Goal: Task Accomplishment & Management: Complete application form

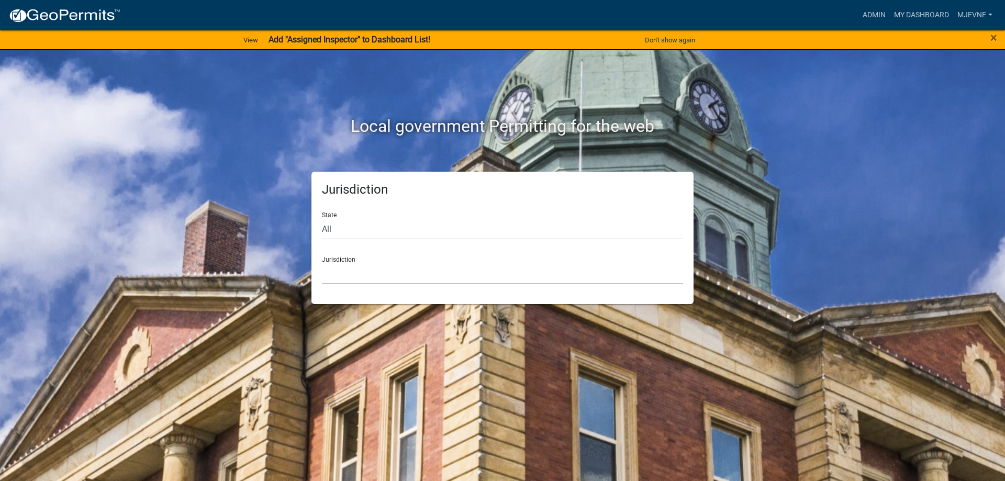
click at [188, 168] on div "Local government Permitting for the web Jurisdiction State All Colorado Georgia…" at bounding box center [502, 240] width 1005 height 481
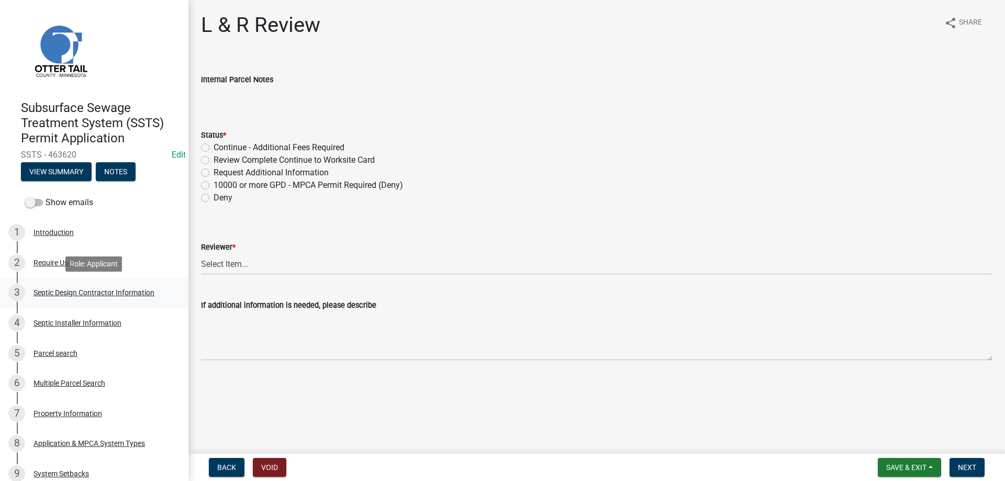
click at [107, 290] on div "Septic Design Contractor Information" at bounding box center [93, 292] width 121 height 7
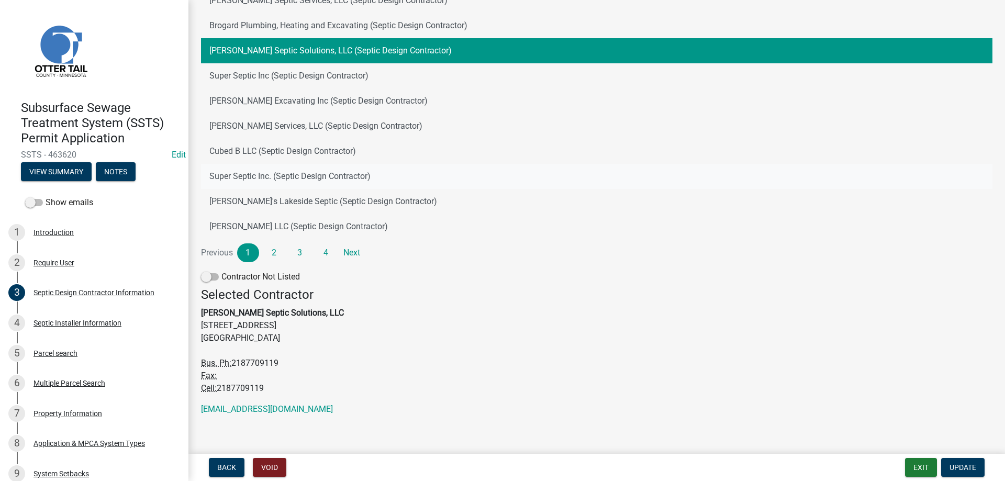
scroll to position [126, 0]
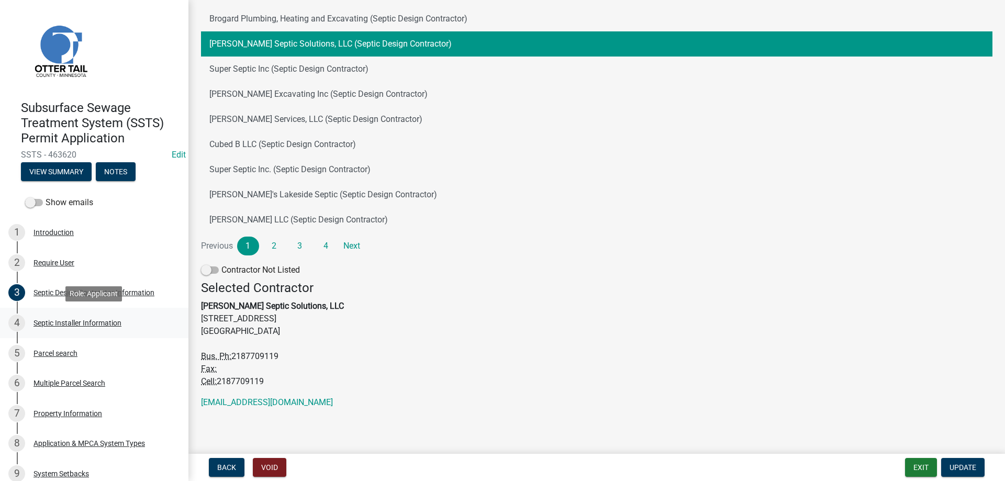
click at [66, 324] on div "Septic Installer Information" at bounding box center [77, 322] width 88 height 7
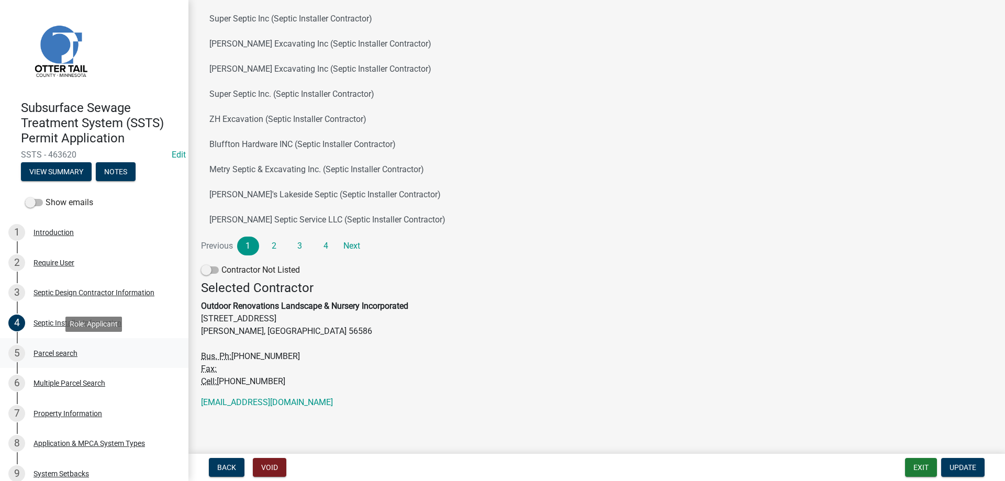
click at [53, 354] on div "Parcel search" at bounding box center [55, 353] width 44 height 7
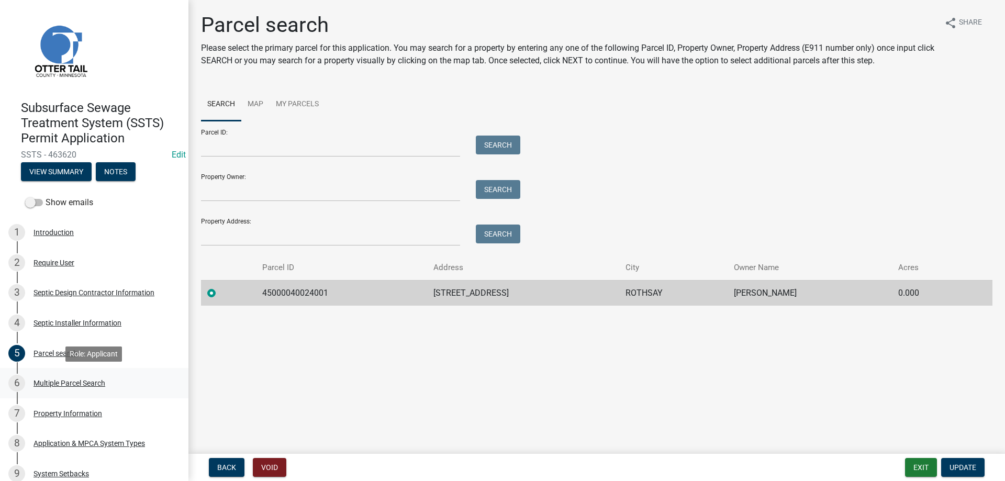
click at [62, 384] on div "Multiple Parcel Search" at bounding box center [69, 382] width 72 height 7
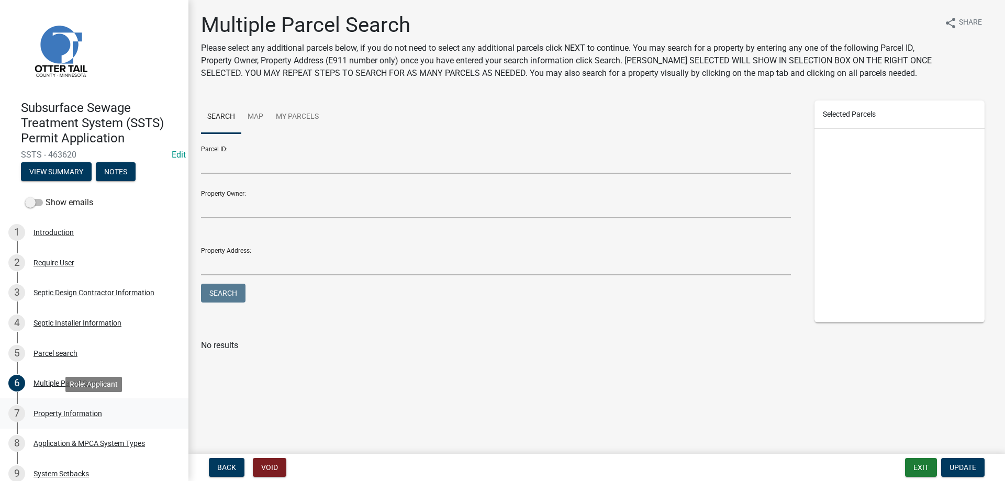
click at [75, 414] on div "Property Information" at bounding box center [67, 413] width 69 height 7
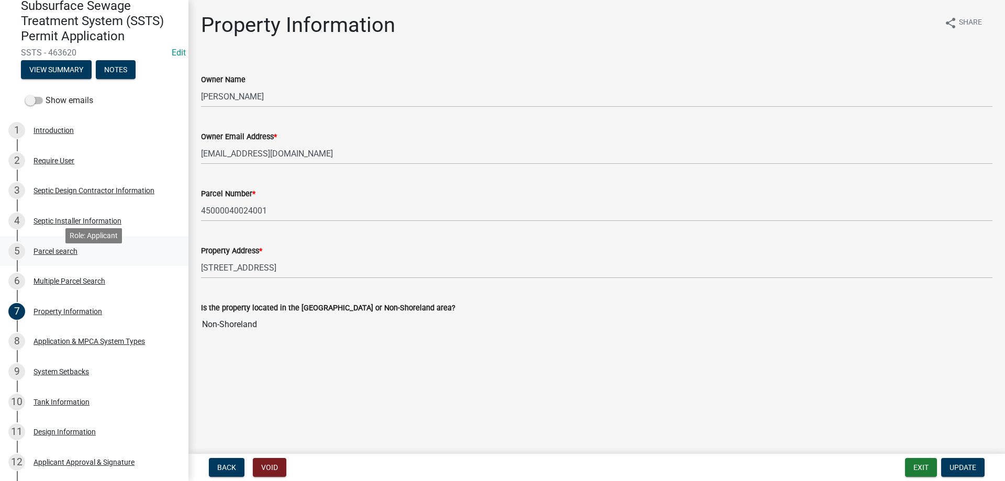
scroll to position [107, 0]
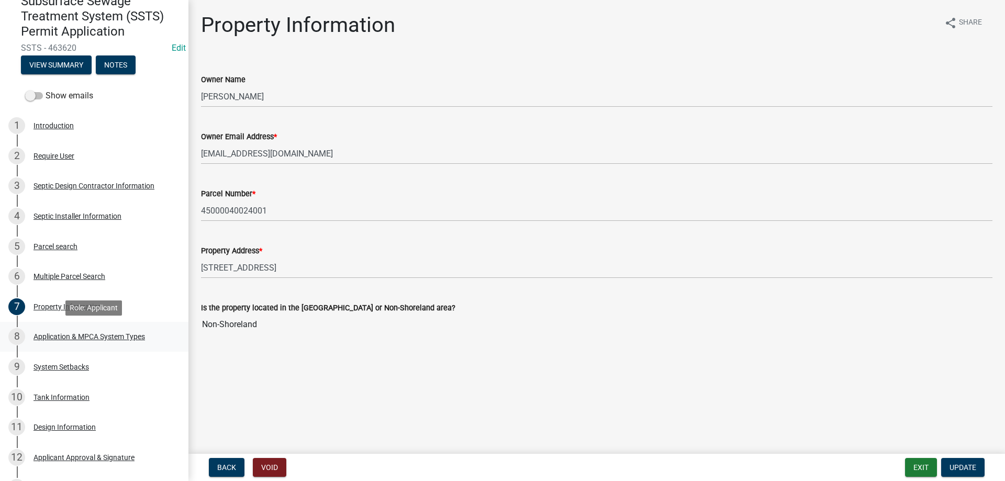
click at [65, 339] on div "Application & MPCA System Types" at bounding box center [88, 336] width 111 height 7
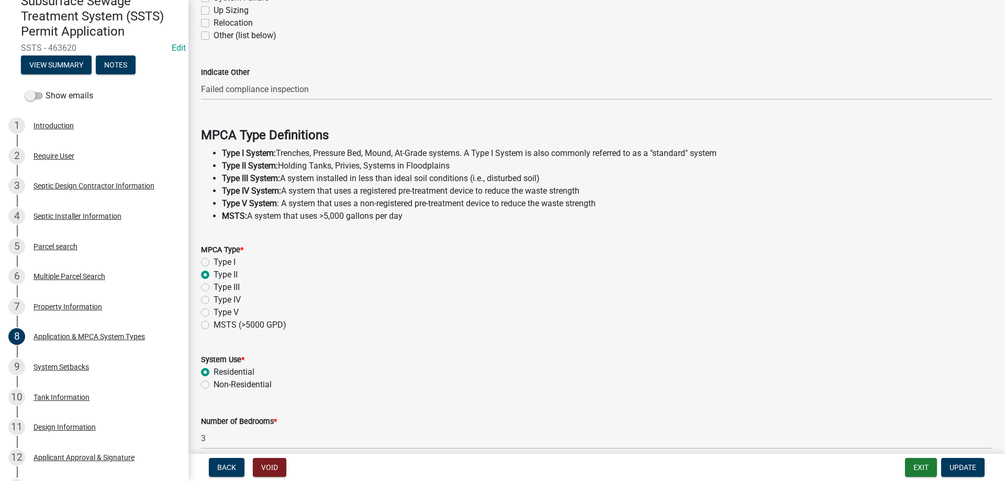
scroll to position [297, 0]
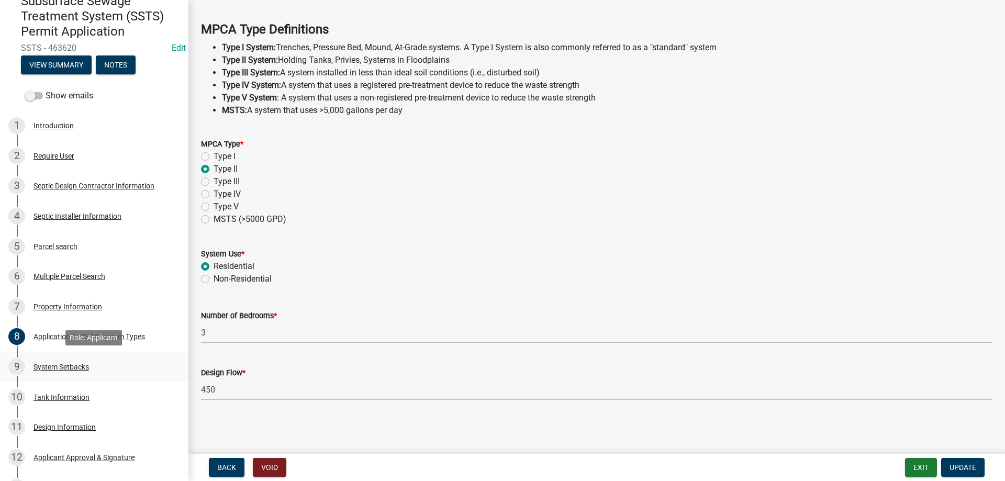
click at [57, 366] on div "System Setbacks" at bounding box center [60, 366] width 55 height 7
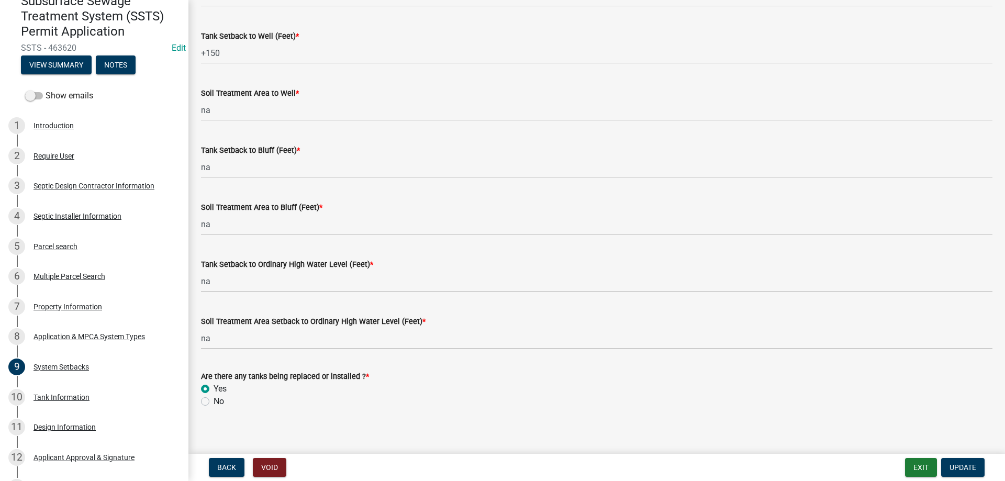
scroll to position [643, 0]
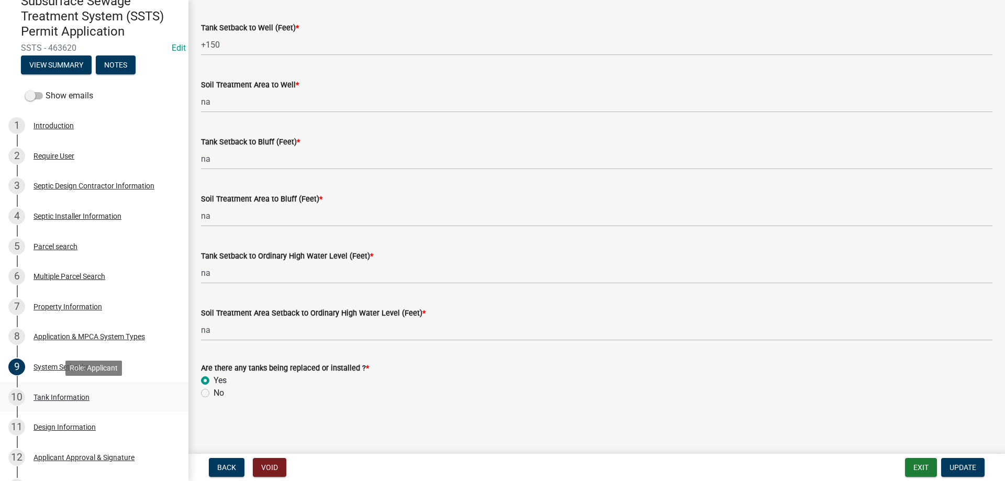
click at [63, 396] on div "Tank Information" at bounding box center [61, 396] width 56 height 7
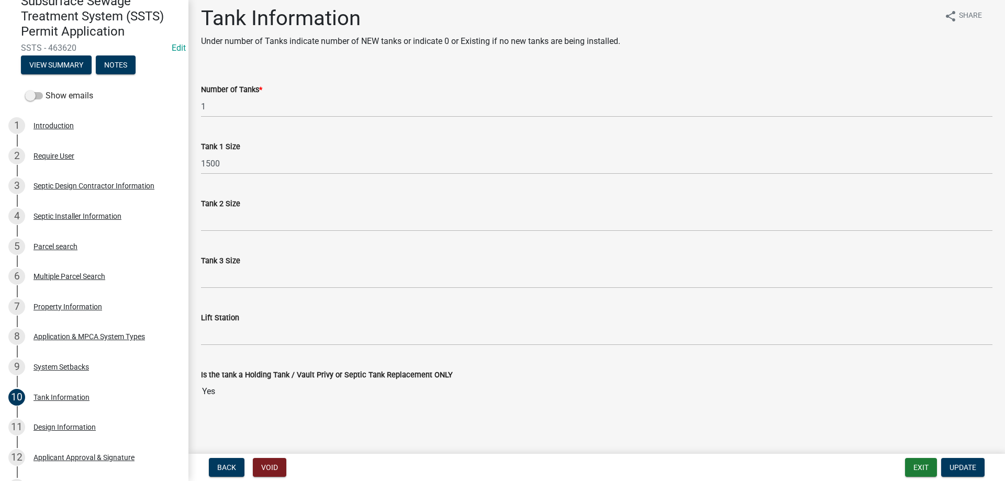
scroll to position [8, 0]
click at [58, 428] on div "Design Information" at bounding box center [64, 426] width 62 height 7
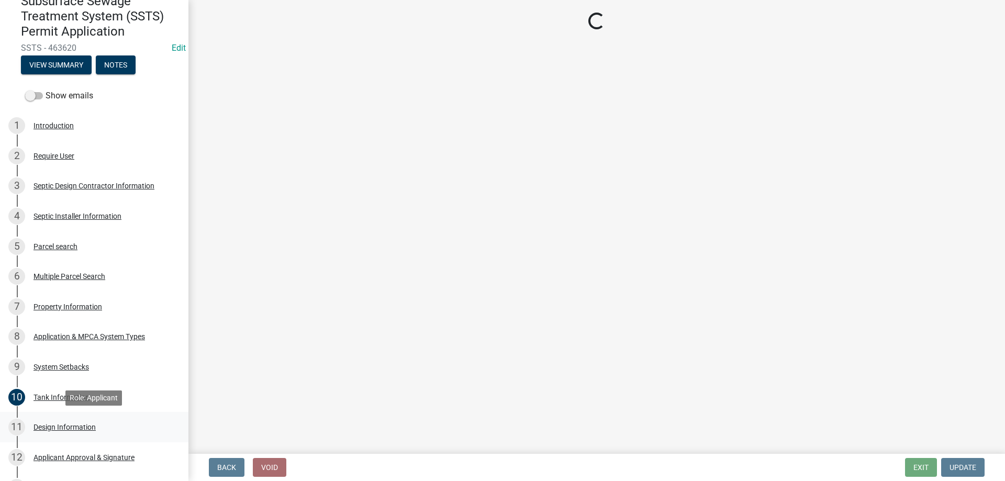
scroll to position [0, 0]
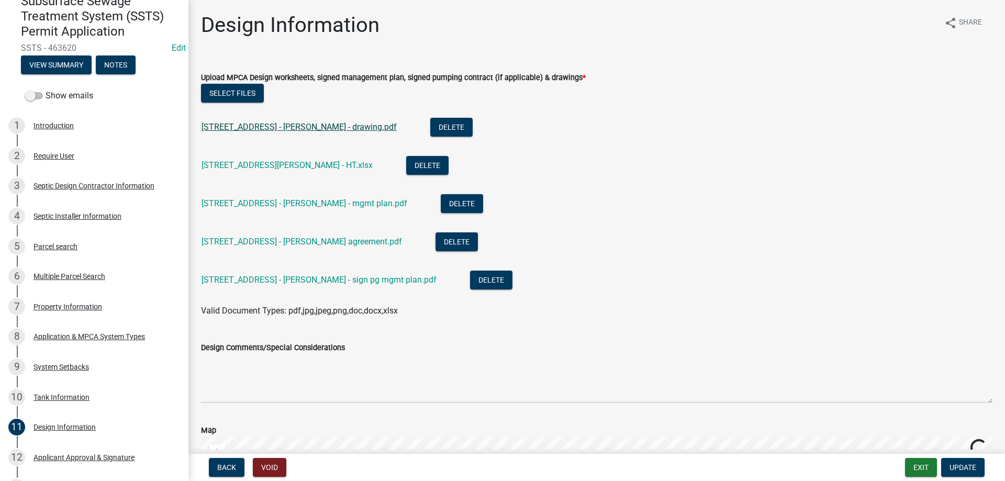
click at [248, 127] on link "12921 330th St - Pfeifer - drawing.pdf" at bounding box center [298, 127] width 195 height 10
click at [278, 166] on link "12921 330th St - Pfeifer - HT.xlsx" at bounding box center [286, 165] width 171 height 10
click at [244, 202] on link "12921 330th St - Pfeifer - mgmt plan.pdf" at bounding box center [304, 203] width 206 height 10
click at [313, 243] on link "12921 330th St - Pfeifer - pumper agreement.pdf" at bounding box center [301, 241] width 200 height 10
click at [318, 277] on link "12921 330th St - Pfeifer - sign pg mgmt plan.pdf" at bounding box center [318, 280] width 235 height 10
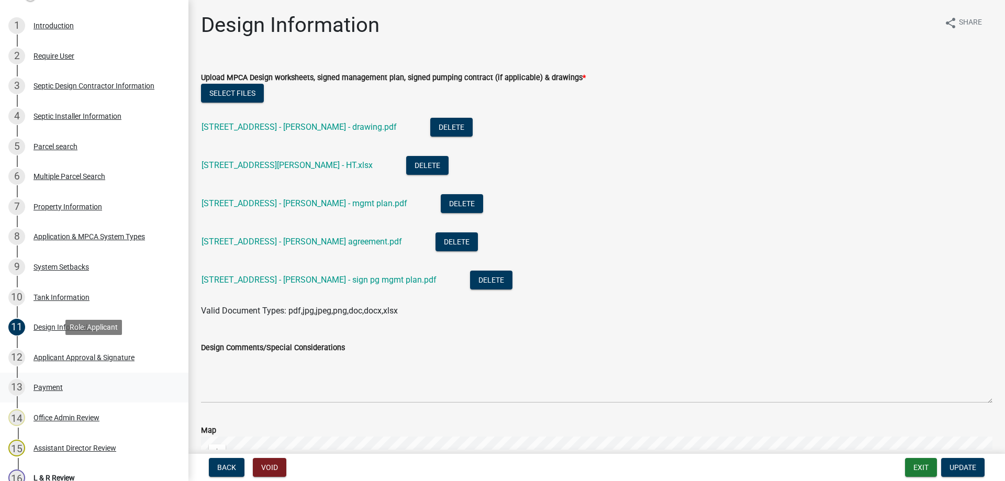
scroll to position [213, 0]
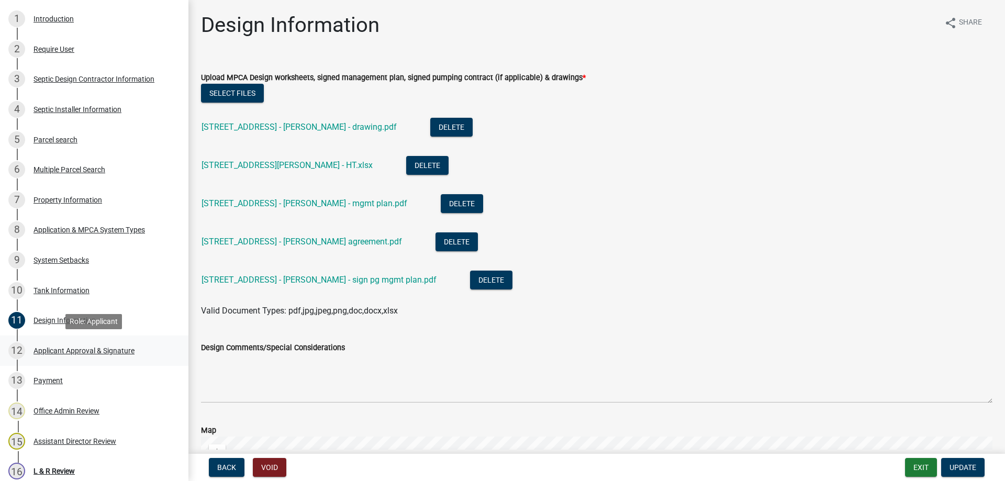
click at [77, 350] on div "Applicant Approval & Signature" at bounding box center [83, 350] width 101 height 7
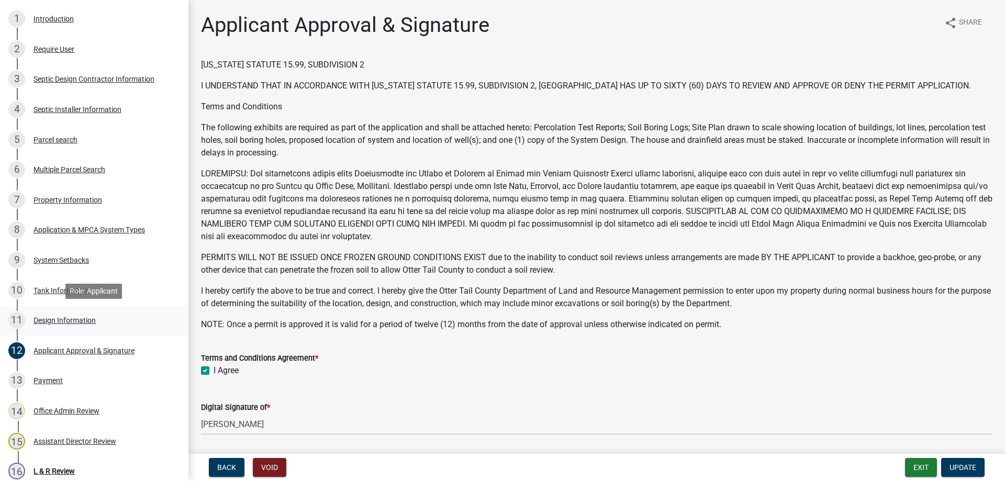
click at [76, 320] on div "Design Information" at bounding box center [64, 320] width 62 height 7
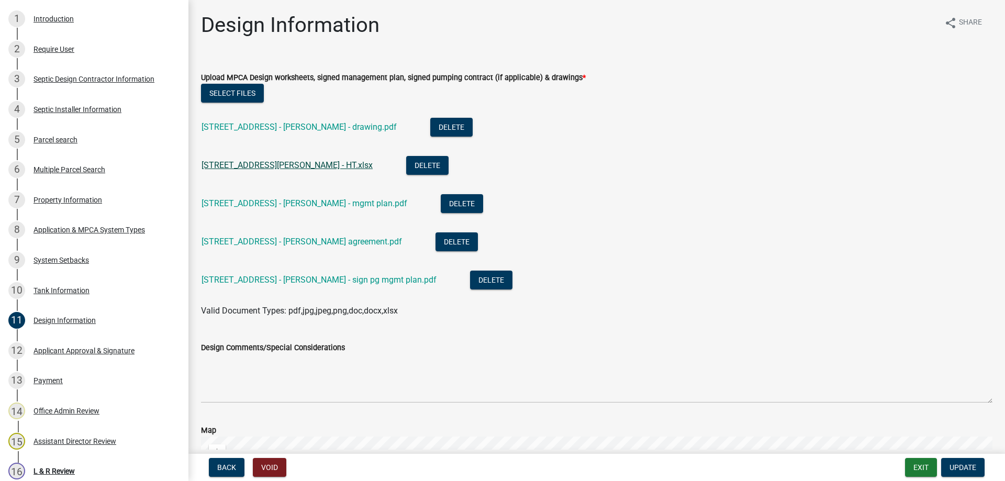
click at [277, 167] on link "12921 330th St - Pfeifer - HT.xlsx" at bounding box center [286, 165] width 171 height 10
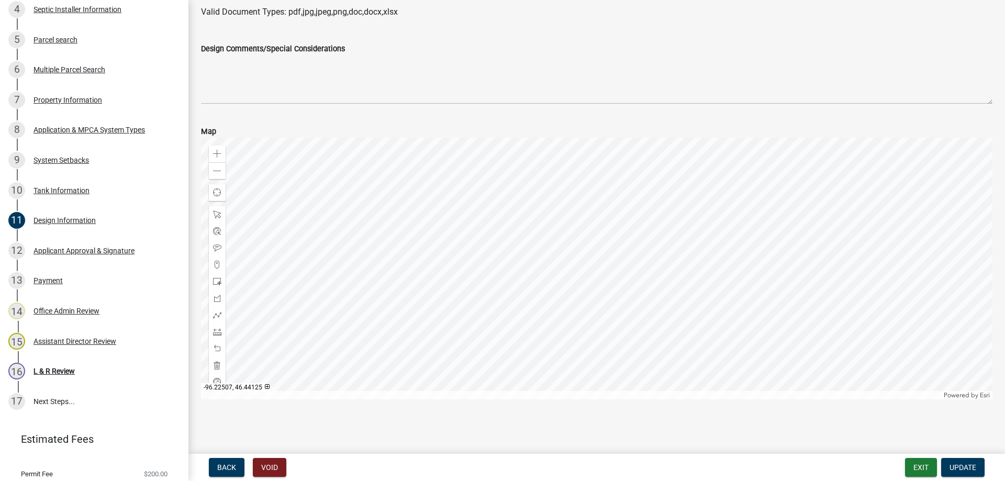
scroll to position [346, 0]
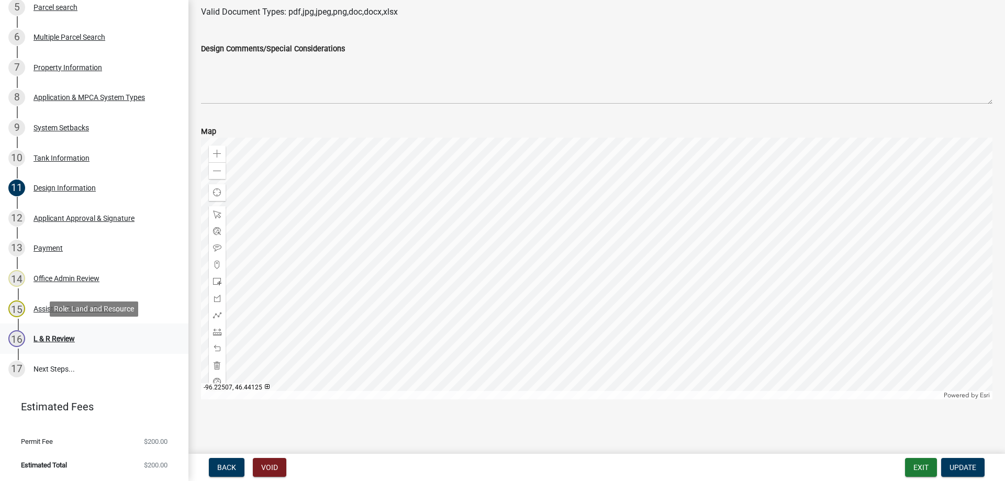
click at [65, 336] on div "L & R Review" at bounding box center [53, 338] width 41 height 7
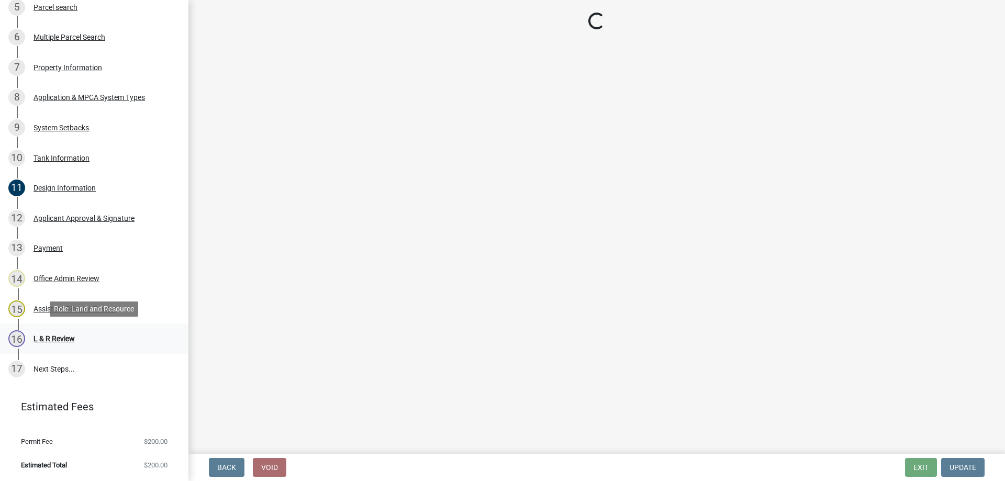
scroll to position [0, 0]
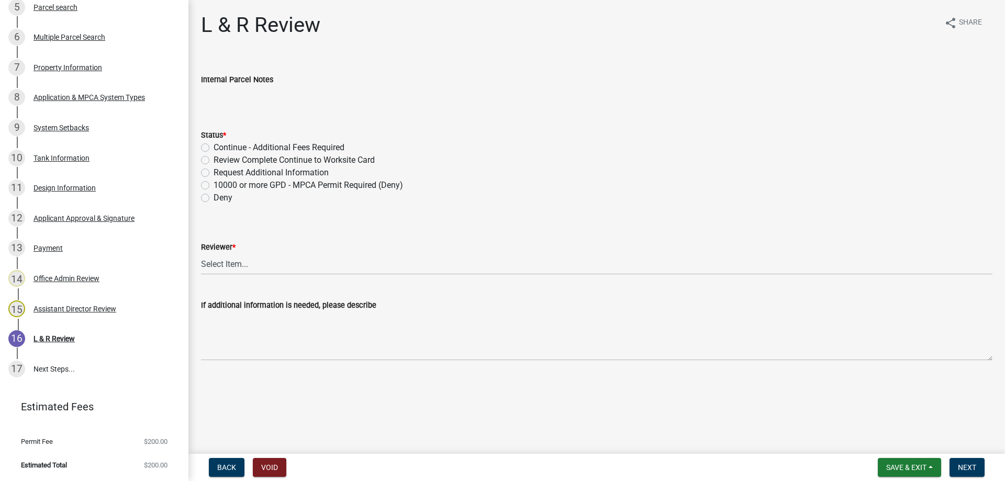
click at [213, 161] on label "Review Complete Continue to Worksite Card" at bounding box center [293, 160] width 161 height 13
click at [213, 161] on input "Review Complete Continue to Worksite Card" at bounding box center [216, 157] width 7 height 7
radio input "true"
click at [201, 253] on select "Select Item... Alexis Newark Andrea Perales Brittany Tollefson Elizabeth Plaste…" at bounding box center [596, 263] width 791 height 21
click option "Michelle Jevne" at bounding box center [0, 0] width 0 height 0
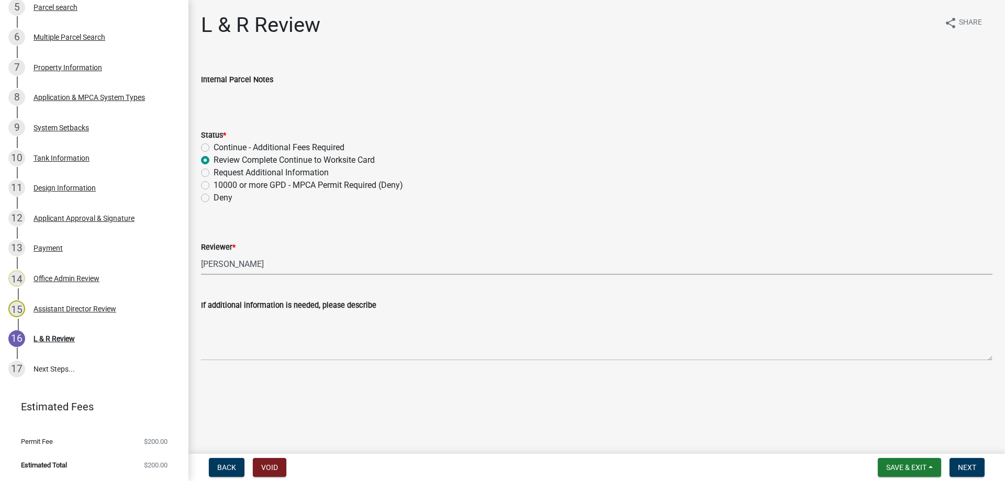
select select "34228cc3-780d-4331-b1d3-92b61ef2737b"
click at [956, 471] on button "Next" at bounding box center [966, 467] width 35 height 19
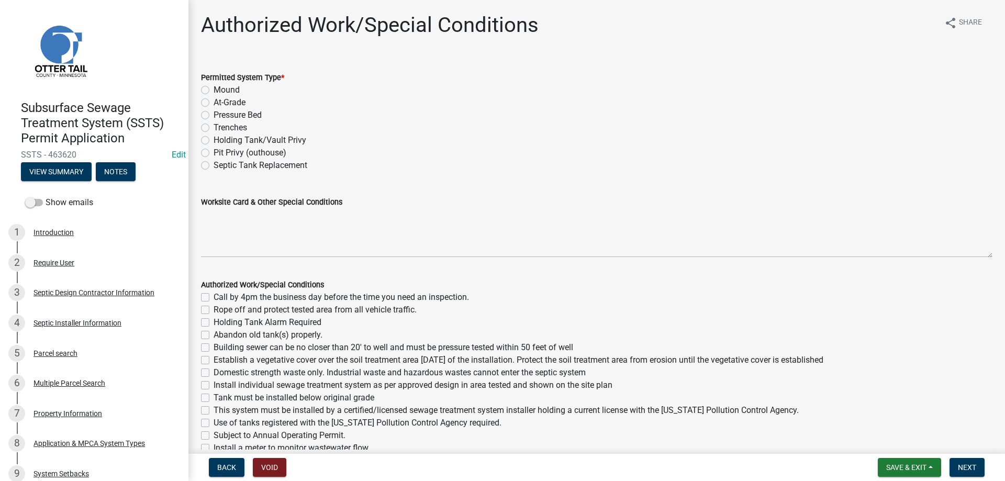
click at [213, 140] on label "Holding Tank/Vault Privy" at bounding box center [259, 140] width 93 height 13
click at [213, 140] on input "Holding Tank/Vault Privy" at bounding box center [216, 137] width 7 height 7
radio input "true"
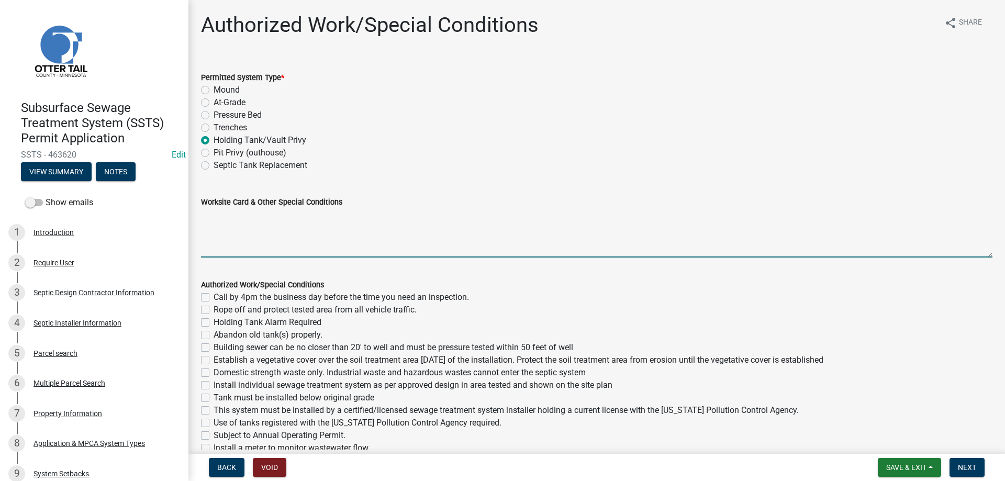
click at [221, 230] on textarea "Worksite Card & Other Special Conditions" at bounding box center [596, 232] width 791 height 49
type textarea "Installing a 1500 gallon holding tank with manual float to service dwelling."
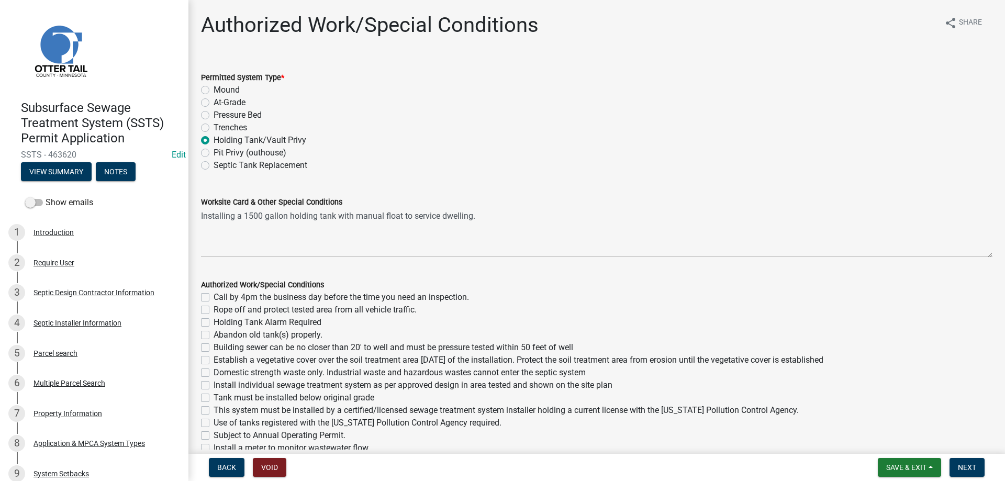
click at [213, 296] on label "Call by 4pm the business day before the time you need an inspection." at bounding box center [340, 297] width 255 height 13
click at [213, 296] on input "Call by 4pm the business day before the time you need an inspection." at bounding box center [216, 294] width 7 height 7
checkbox input "true"
checkbox input "false"
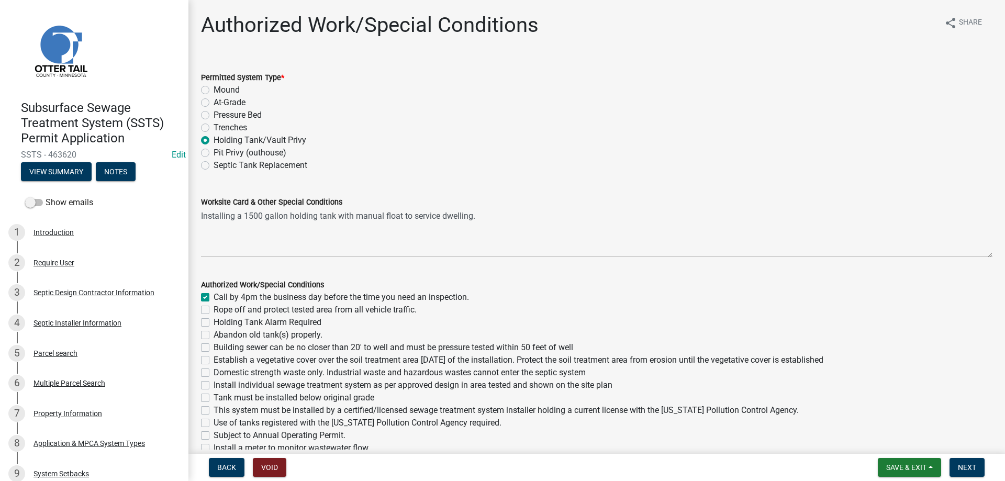
checkbox input "false"
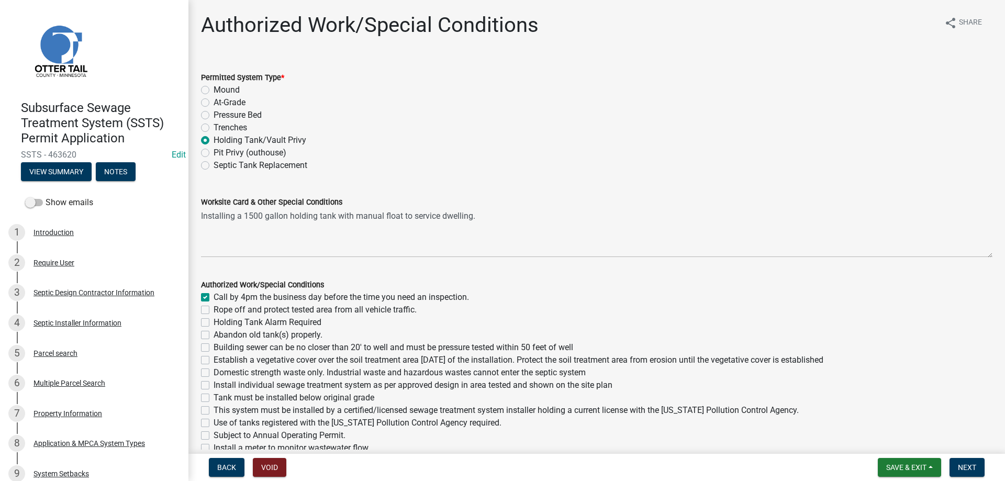
checkbox input "false"
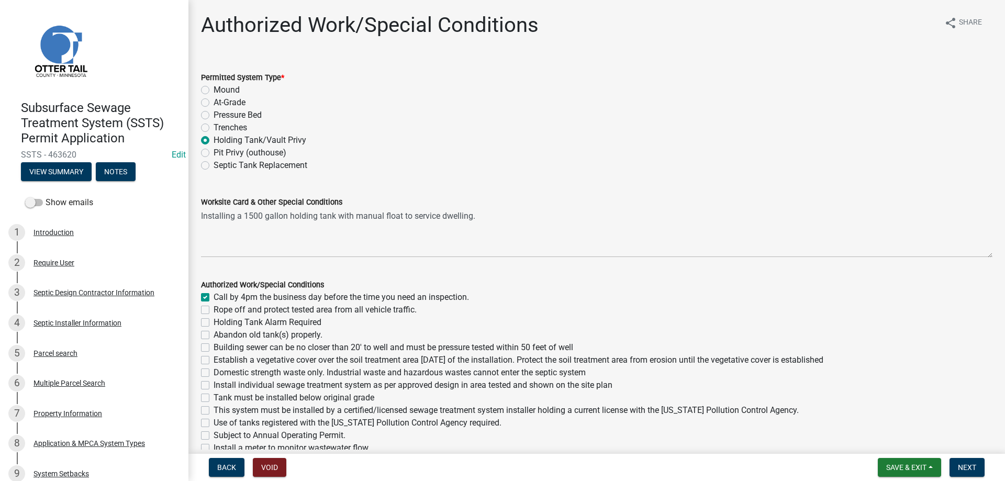
checkbox input "false"
click at [213, 320] on label "Holding Tank Alarm Required" at bounding box center [267, 322] width 108 height 13
click at [213, 320] on input "Holding Tank Alarm Required" at bounding box center [216, 319] width 7 height 7
checkbox input "true"
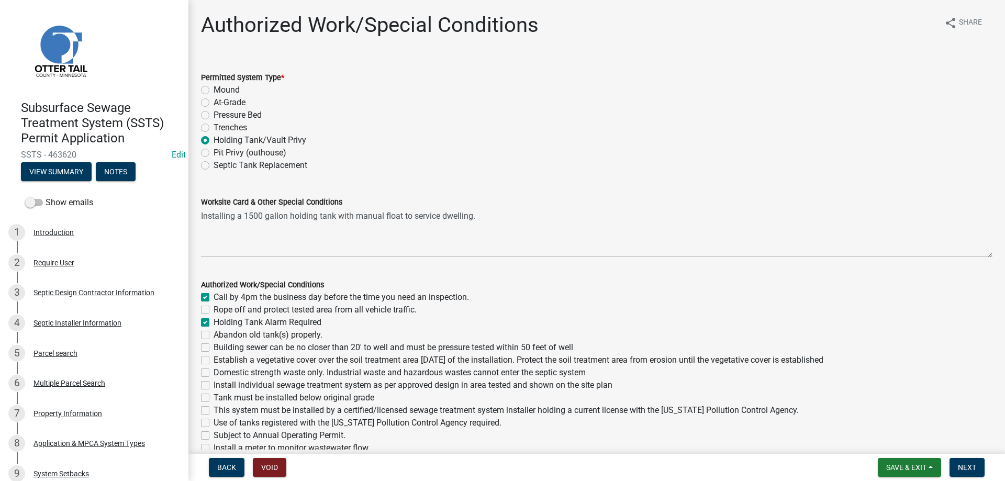
checkbox input "false"
checkbox input "true"
checkbox input "false"
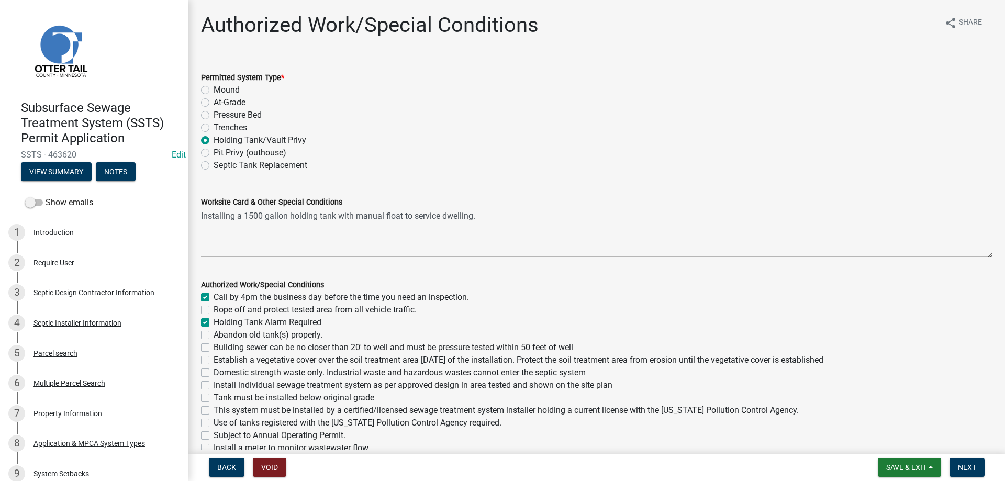
checkbox input "false"
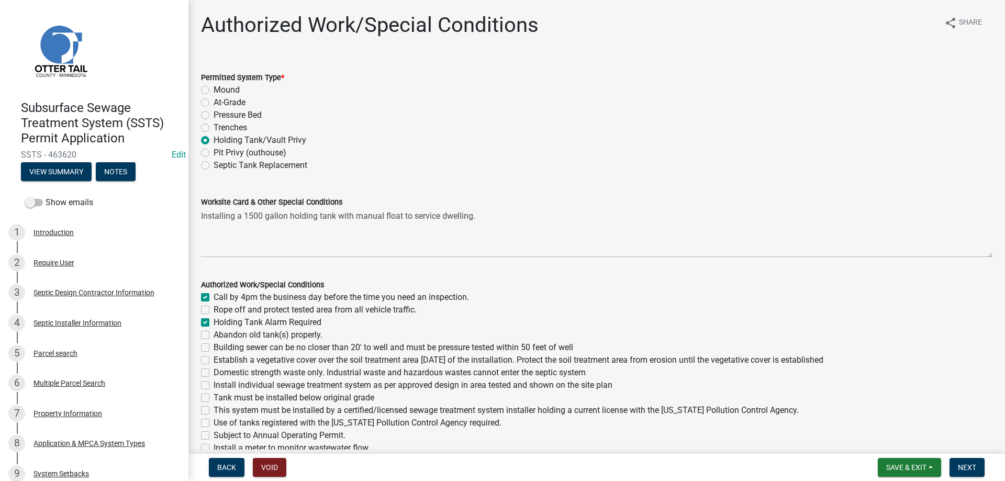
checkbox input "false"
click at [213, 333] on label "Abandon old tank(s) properly." at bounding box center [267, 335] width 109 height 13
click at [213, 333] on input "Abandon old tank(s) properly." at bounding box center [216, 332] width 7 height 7
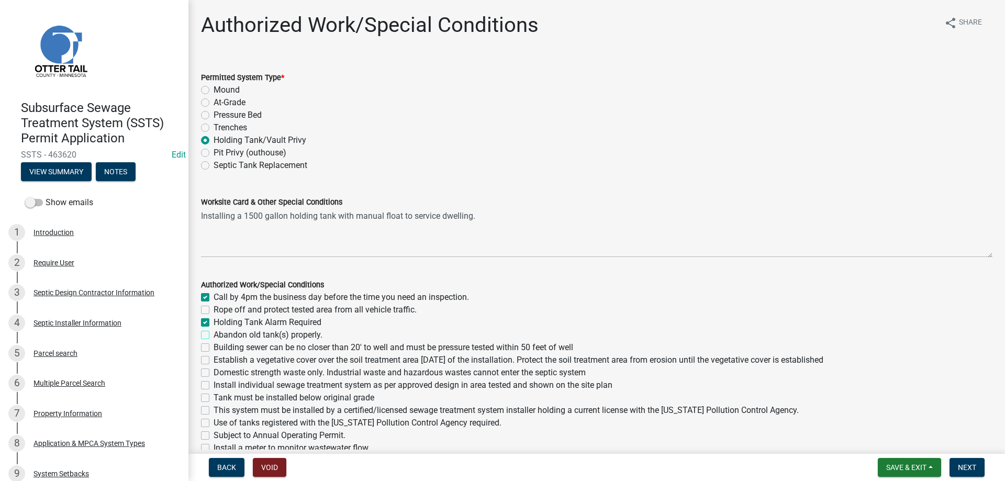
checkbox input "true"
checkbox input "false"
checkbox input "true"
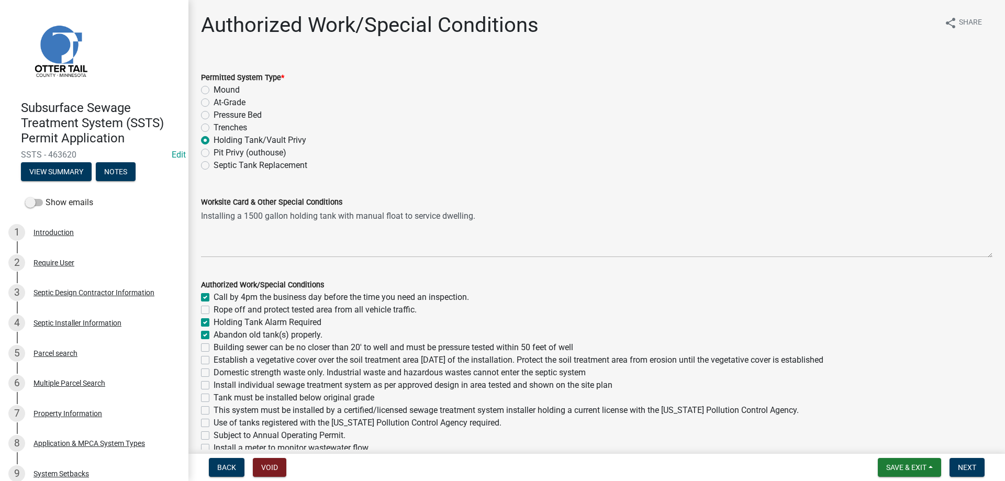
checkbox input "false"
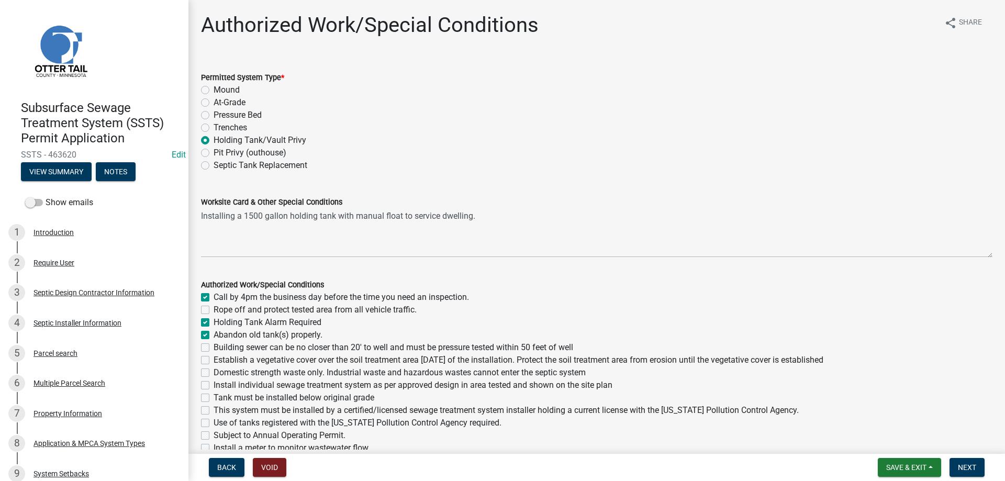
checkbox input "false"
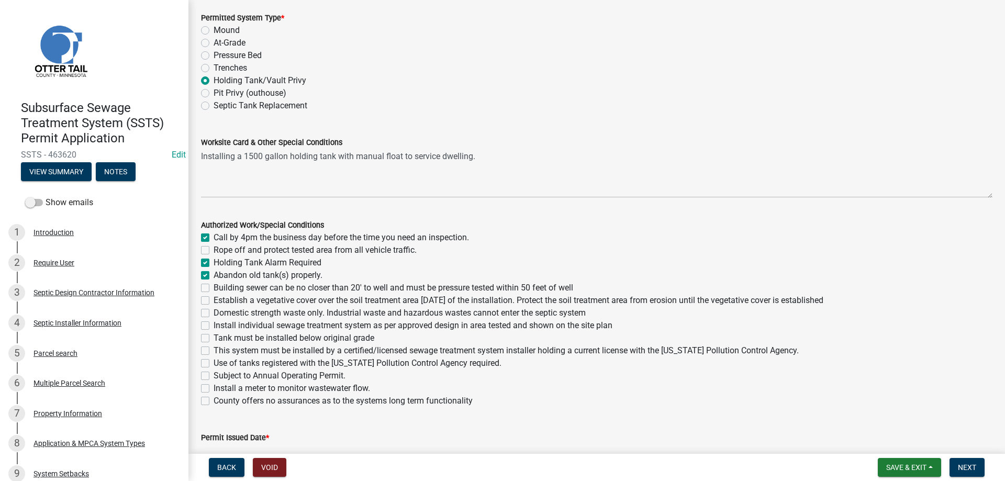
scroll to position [119, 0]
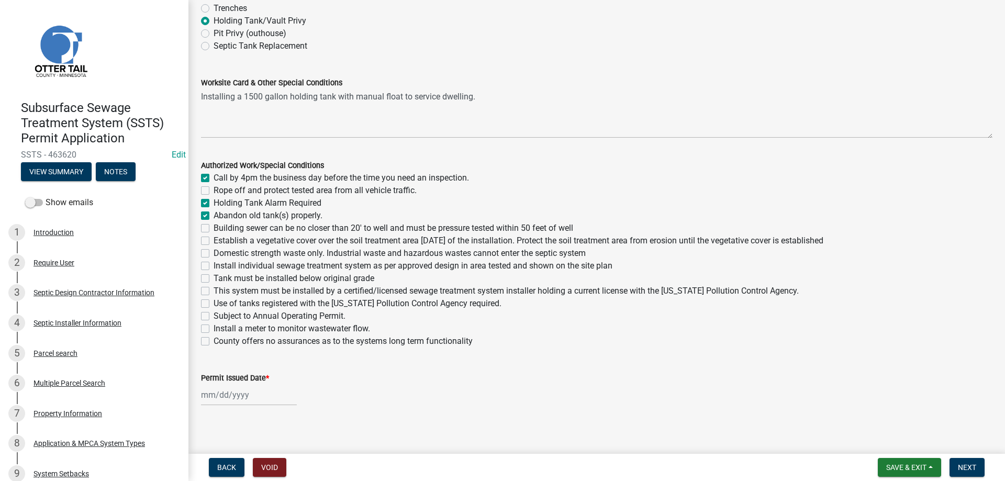
click at [213, 279] on label "Tank must be installed below original grade" at bounding box center [293, 278] width 161 height 13
click at [213, 279] on input "Tank must be installed below original grade" at bounding box center [216, 275] width 7 height 7
checkbox input "true"
checkbox input "false"
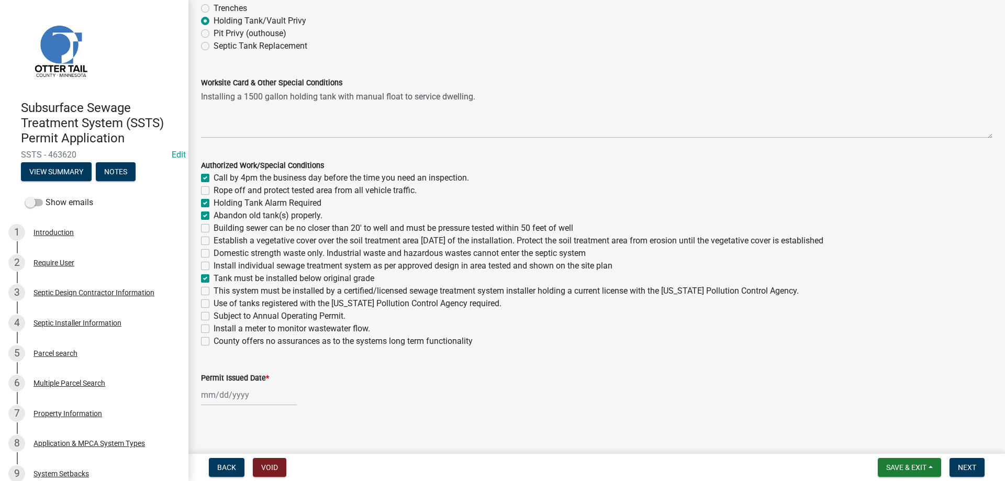
checkbox input "true"
checkbox input "false"
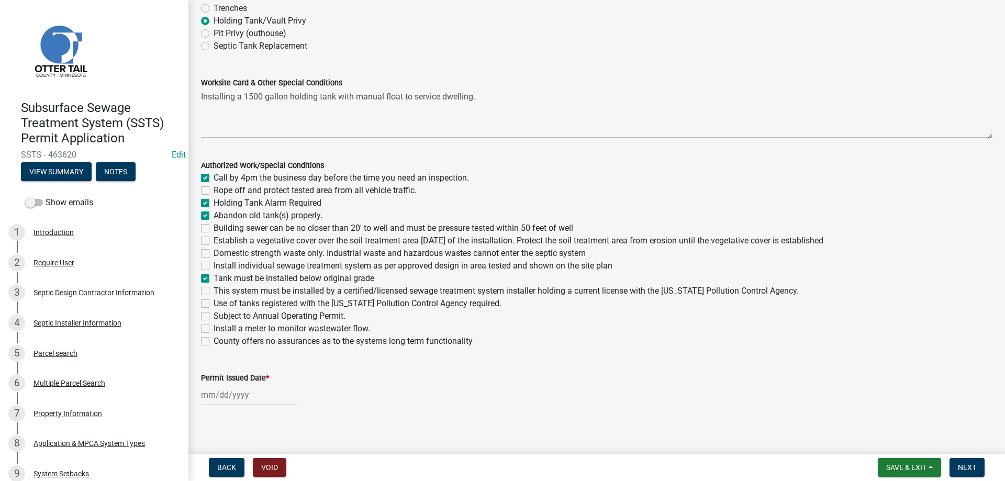
checkbox input "false"
checkbox input "true"
checkbox input "false"
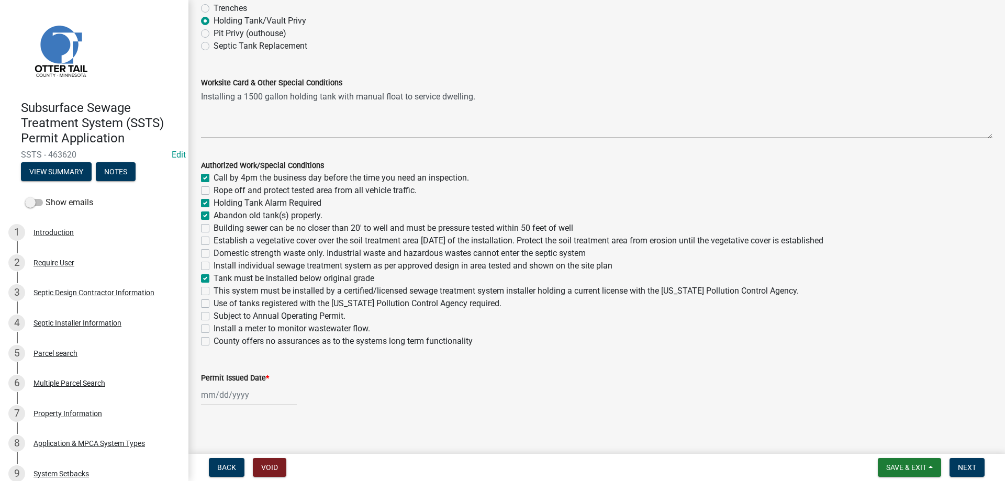
checkbox input "false"
click at [213, 293] on label "This system must be installed by a certified/licensed sewage treatment system i…" at bounding box center [505, 291] width 585 height 13
click at [213, 291] on input "This system must be installed by a certified/licensed sewage treatment system i…" at bounding box center [216, 288] width 7 height 7
checkbox input "true"
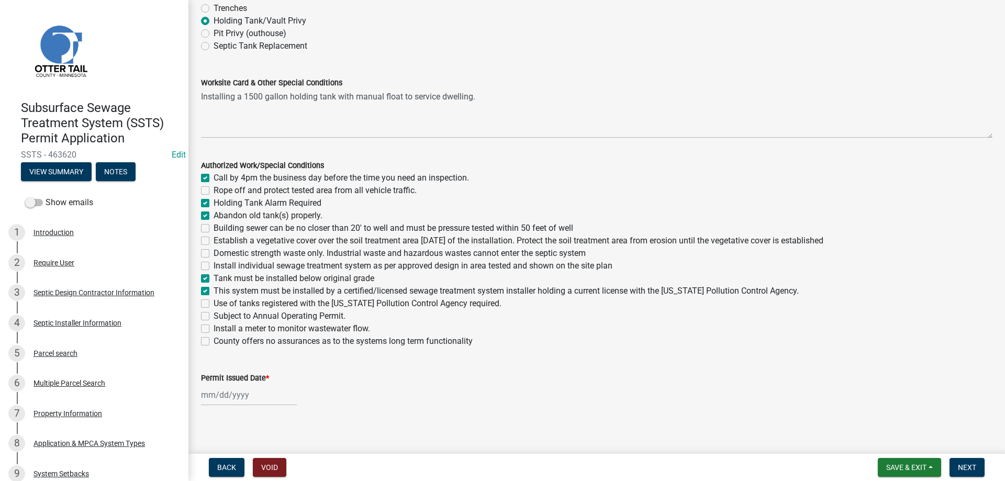
checkbox input "true"
checkbox input "false"
checkbox input "true"
checkbox input "false"
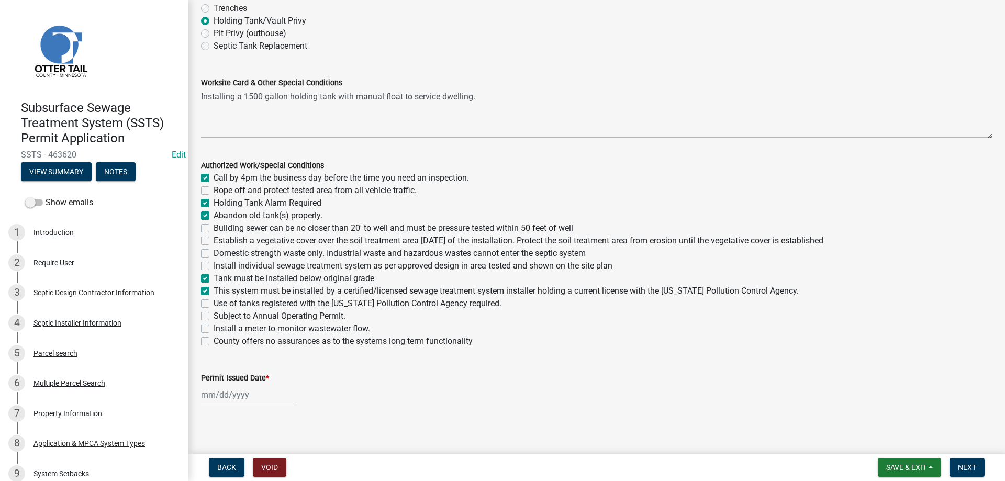
checkbox input "false"
checkbox input "true"
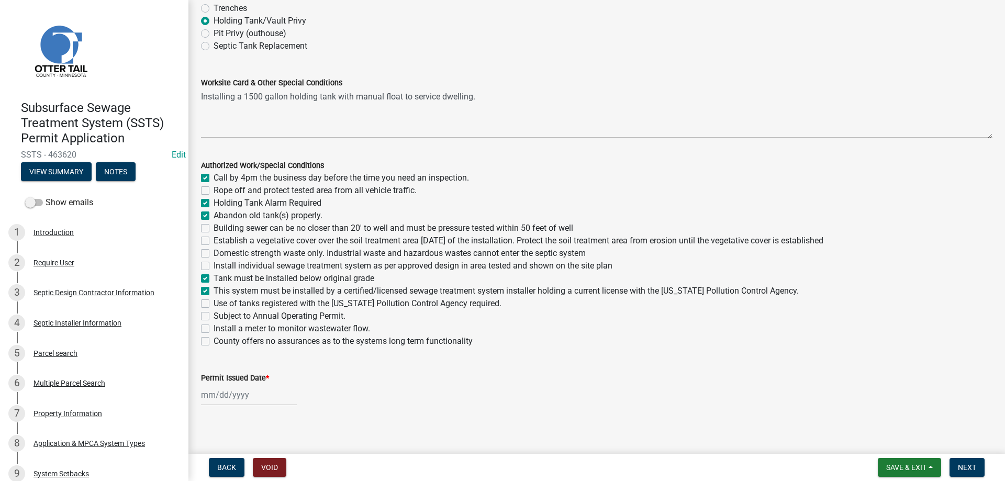
checkbox input "false"
click at [213, 302] on label "Use of tanks registered with the Minnesota Pollution Control Agency required." at bounding box center [357, 303] width 288 height 13
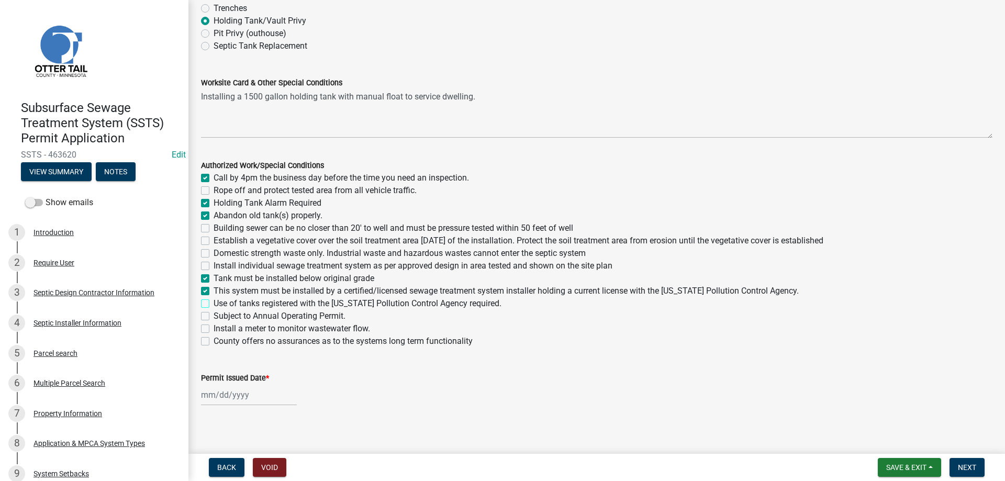
click at [213, 302] on input "Use of tanks registered with the Minnesota Pollution Control Agency required." at bounding box center [216, 300] width 7 height 7
checkbox input "true"
checkbox input "false"
checkbox input "true"
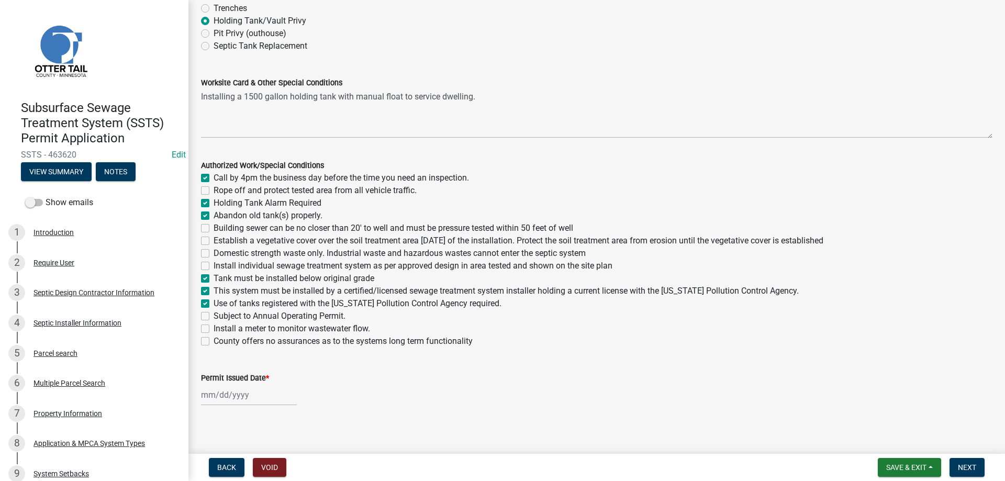
checkbox input "true"
checkbox input "false"
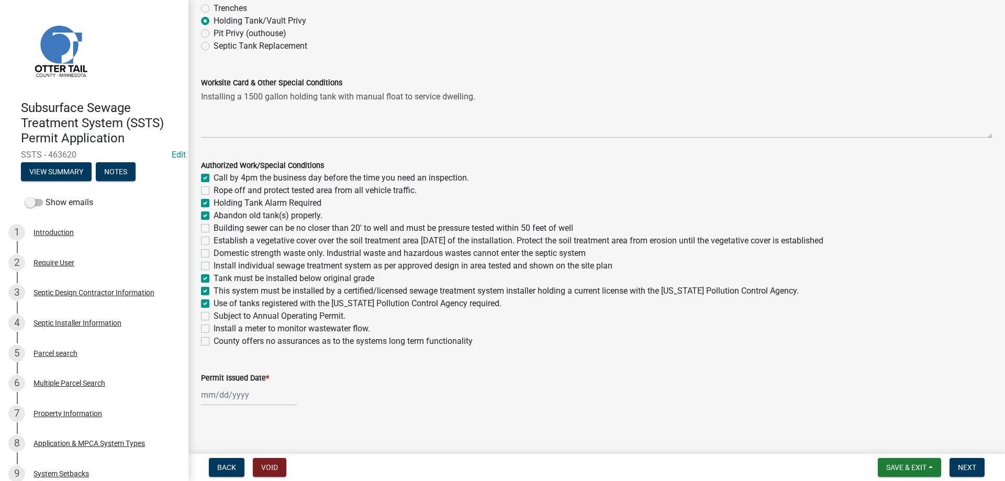
checkbox input "true"
checkbox input "false"
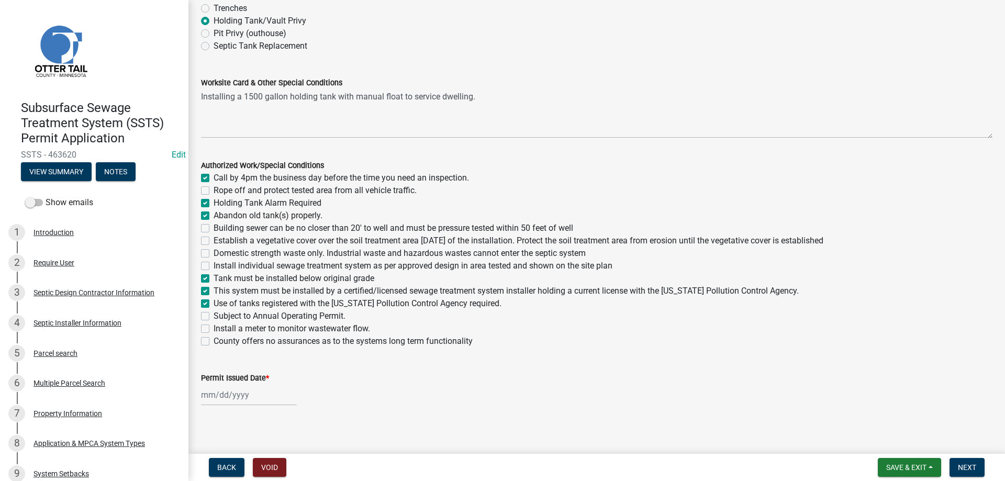
checkbox input "false"
click at [214, 392] on input "Permit Issued Date *" at bounding box center [249, 394] width 96 height 21
select select "8"
select select "2025"
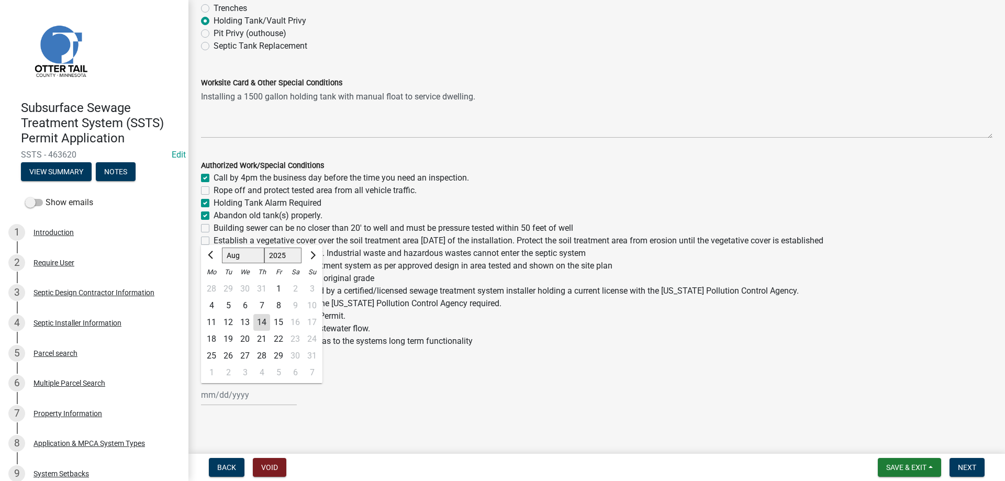
click at [263, 321] on div "14" at bounding box center [261, 322] width 17 height 17
type input "[DATE]"
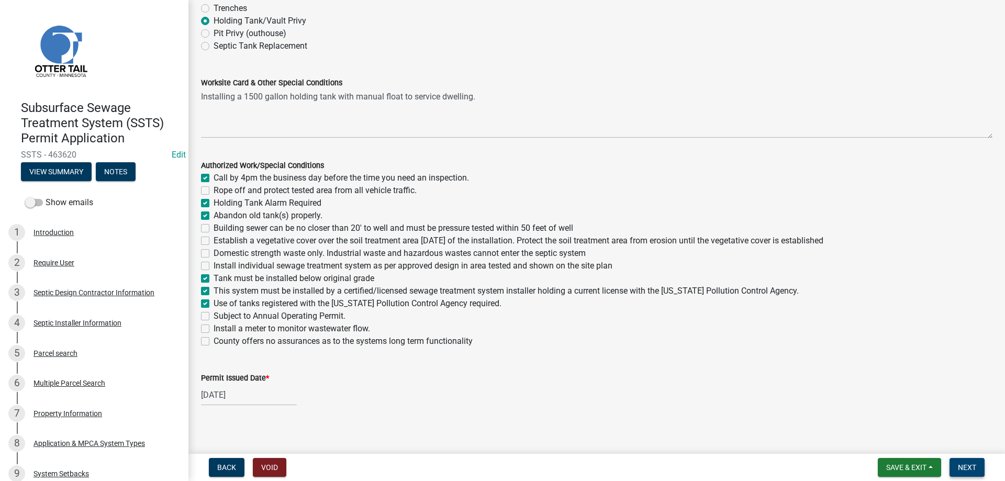
click at [970, 467] on span "Next" at bounding box center [966, 467] width 18 height 8
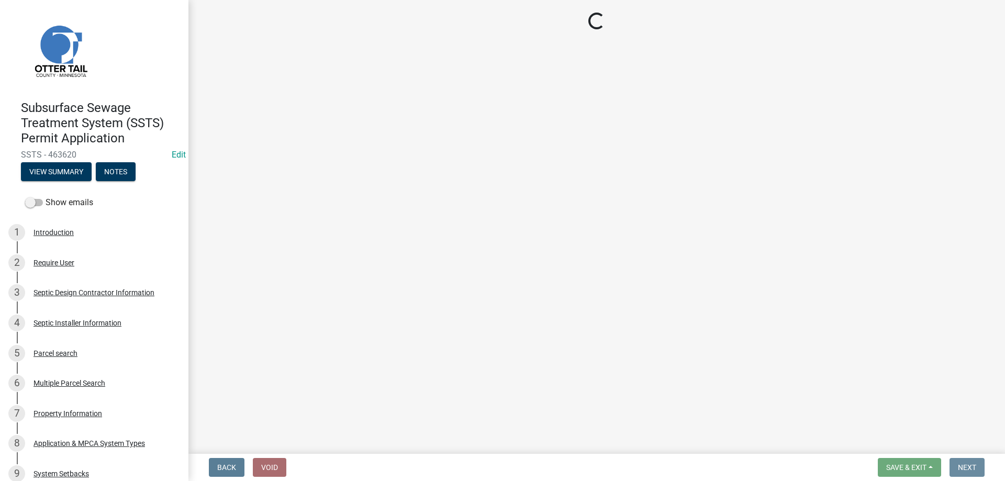
scroll to position [0, 0]
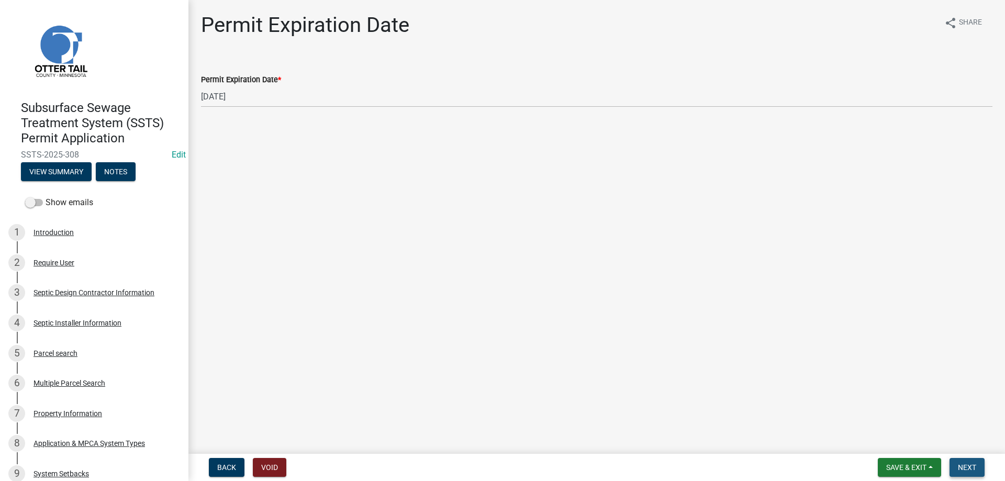
click at [967, 467] on span "Next" at bounding box center [966, 467] width 18 height 8
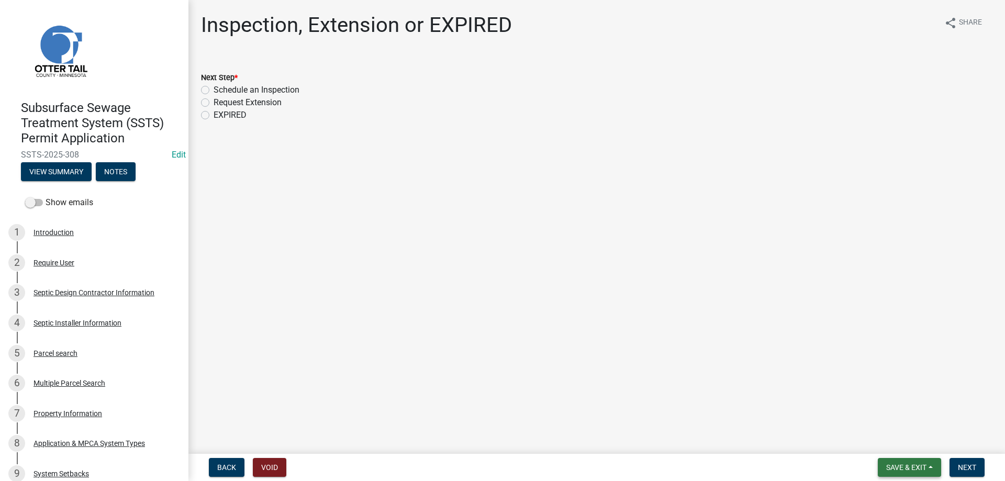
click at [905, 465] on span "Save & Exit" at bounding box center [906, 467] width 40 height 8
click at [877, 444] on button "Save & Exit" at bounding box center [899, 439] width 84 height 25
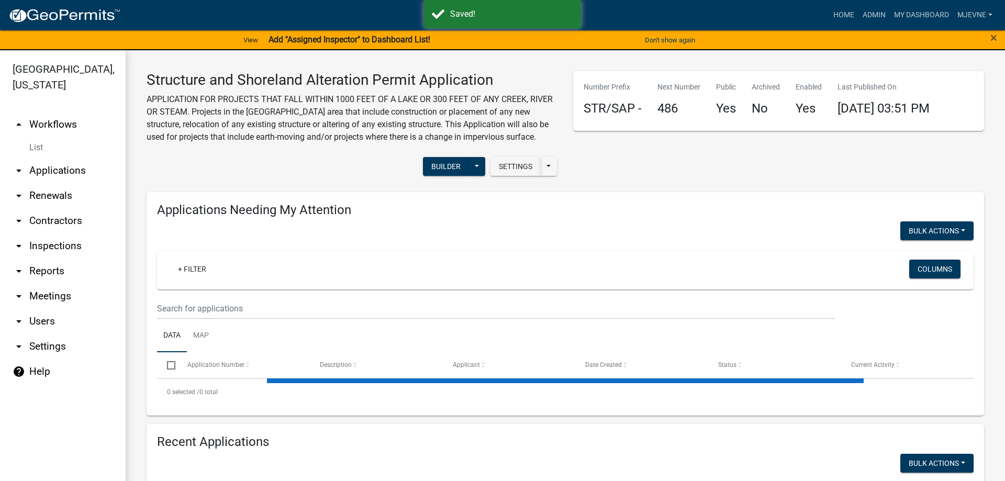
select select "3: 100"
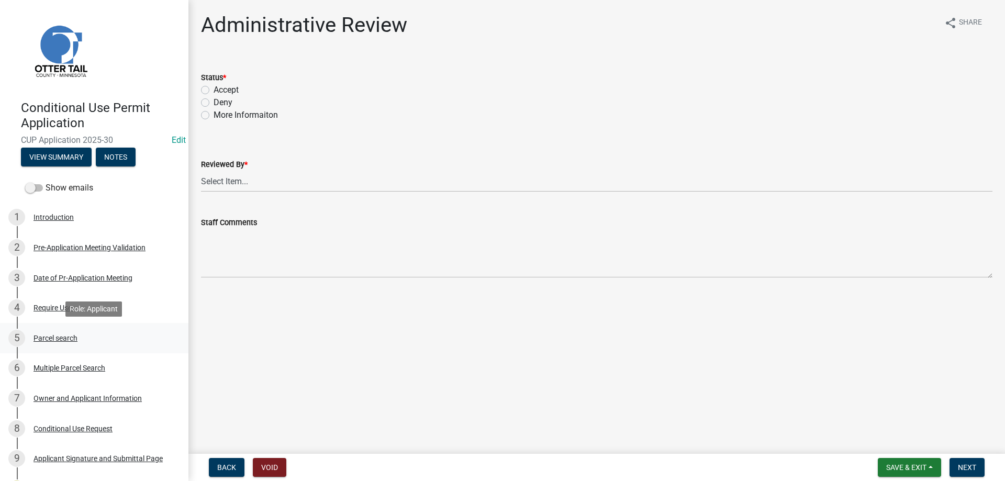
click at [51, 332] on div "5 Parcel search" at bounding box center [89, 338] width 163 height 17
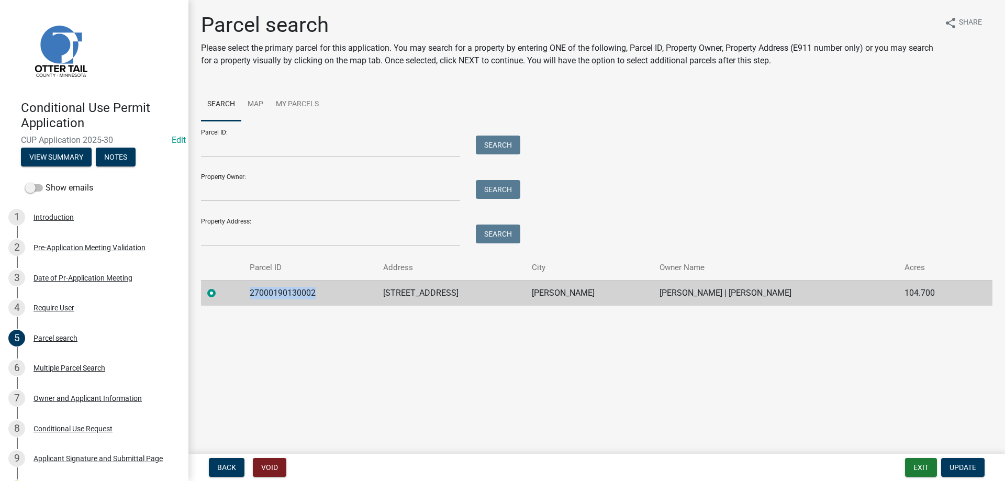
drag, startPoint x: 315, startPoint y: 294, endPoint x: 252, endPoint y: 297, distance: 63.9
click at [252, 297] on td "27000190130002" at bounding box center [309, 293] width 133 height 26
copy td "27000190130002"
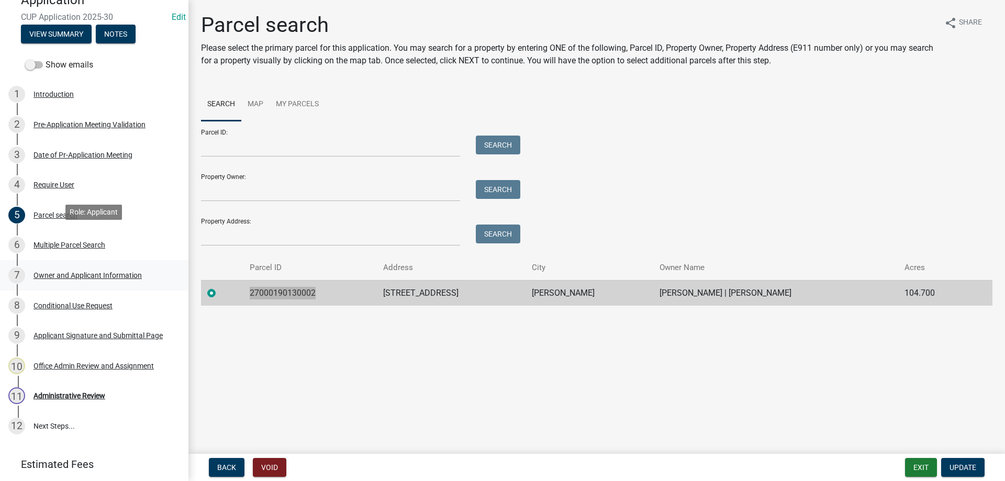
scroll to position [157, 0]
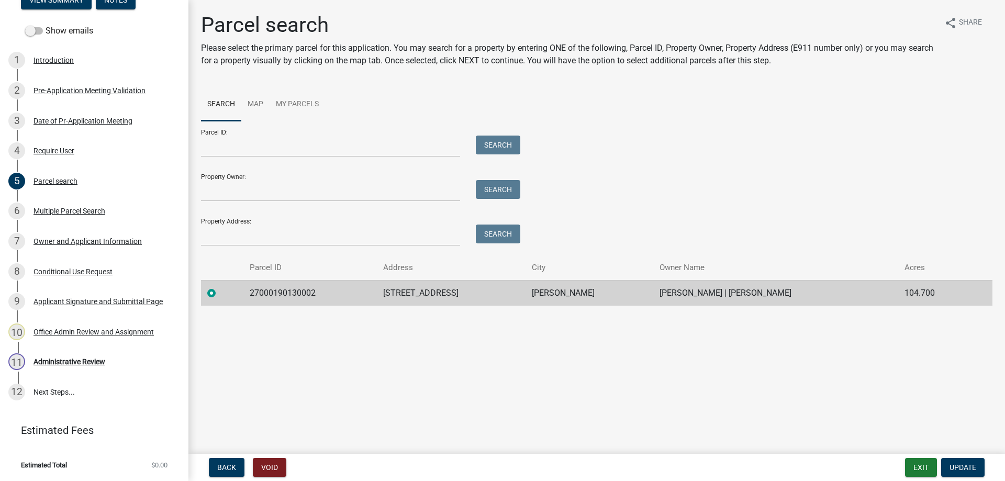
click at [381, 378] on main "Parcel search Please select the primary parcel for this application. You may se…" at bounding box center [596, 224] width 816 height 449
click at [94, 241] on div "Owner and Applicant Information" at bounding box center [87, 241] width 108 height 7
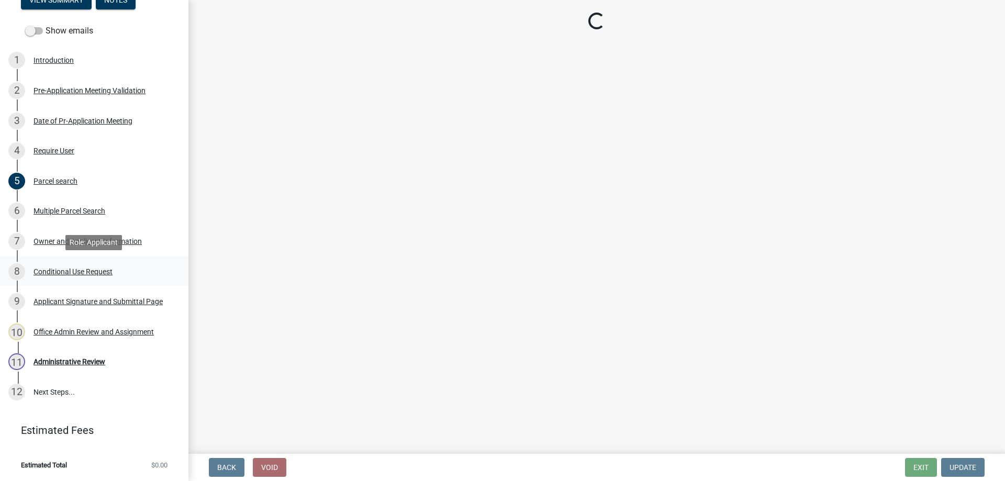
select select "8eb33e25-b777-401d-8aef-48673f52e970"
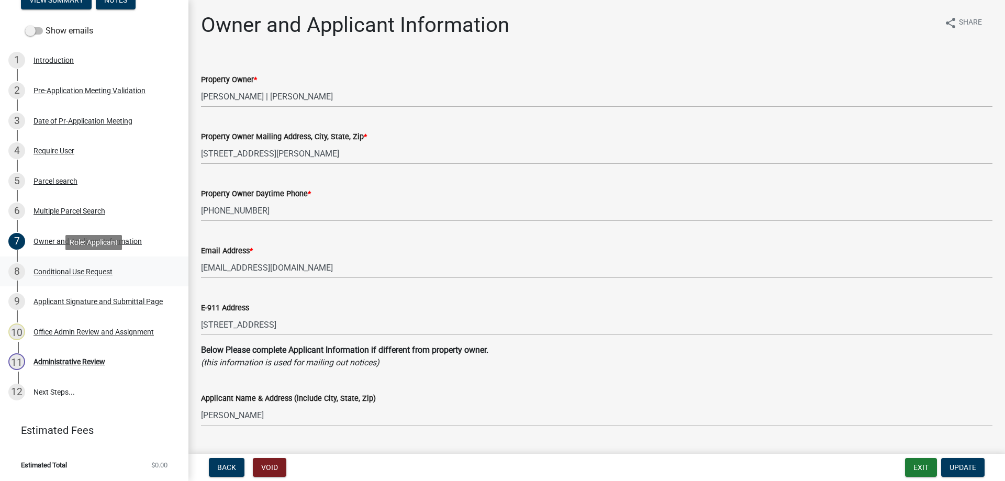
click at [97, 273] on div "Conditional Use Request" at bounding box center [72, 271] width 79 height 7
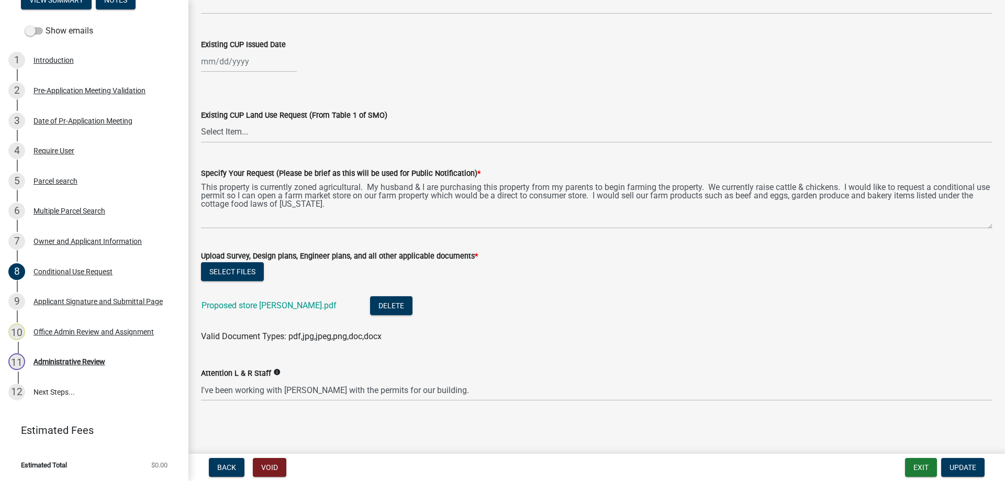
scroll to position [619, 0]
click at [281, 304] on link "Proposed store Kropuenske.pdf" at bounding box center [268, 305] width 135 height 10
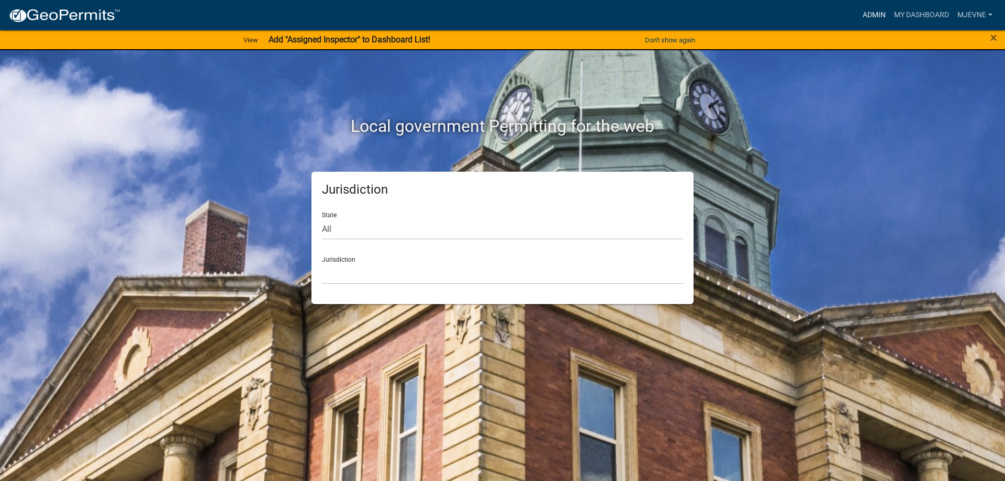
click at [875, 14] on link "Admin" at bounding box center [873, 15] width 31 height 20
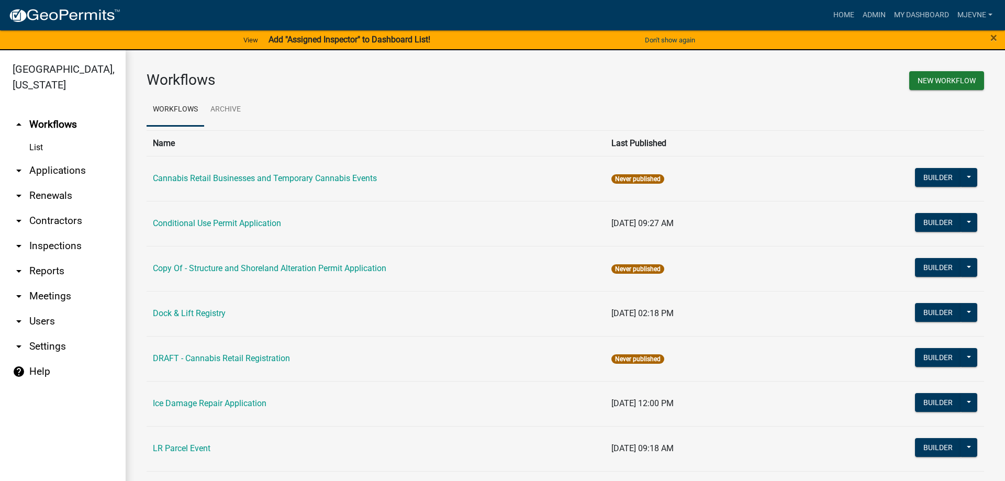
click at [59, 172] on link "arrow_drop_down Applications" at bounding box center [63, 170] width 126 height 25
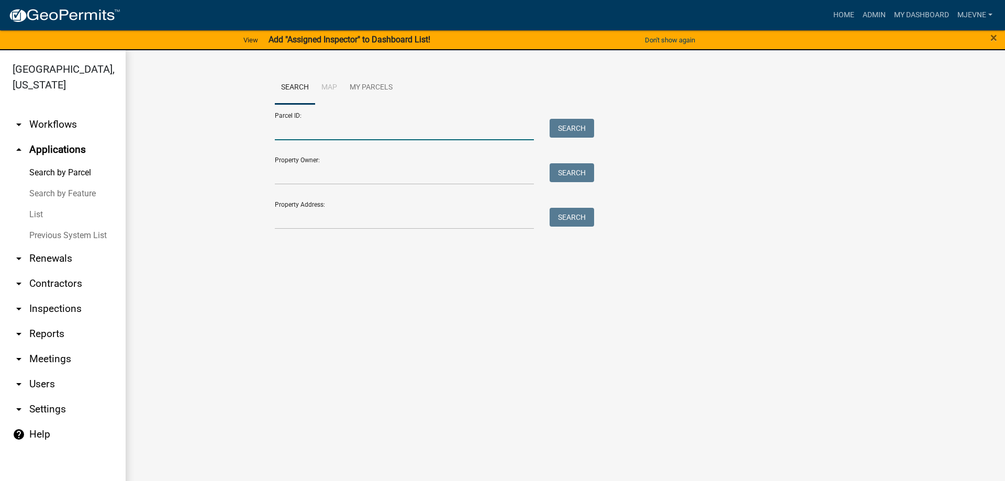
click at [295, 133] on input "Parcel ID:" at bounding box center [404, 129] width 259 height 21
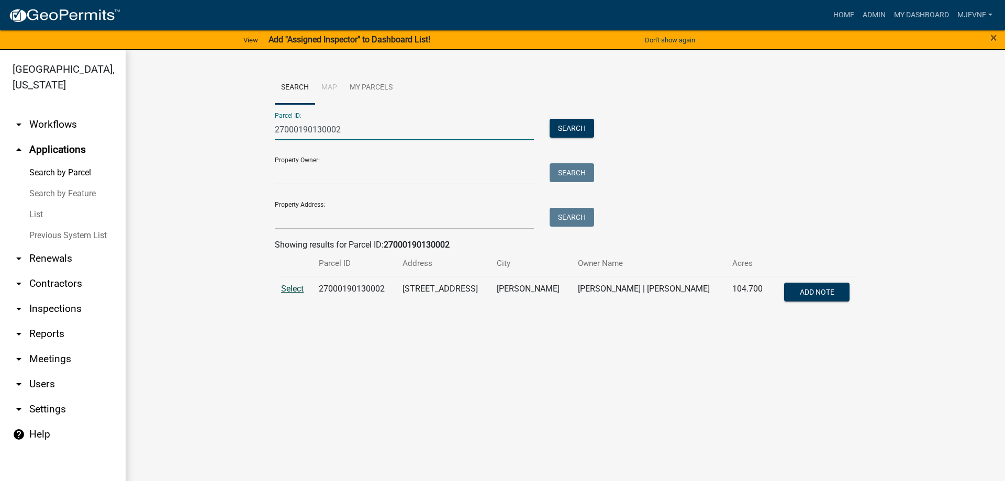
type input "27000190130002"
click at [287, 287] on span "Select" at bounding box center [292, 289] width 22 height 10
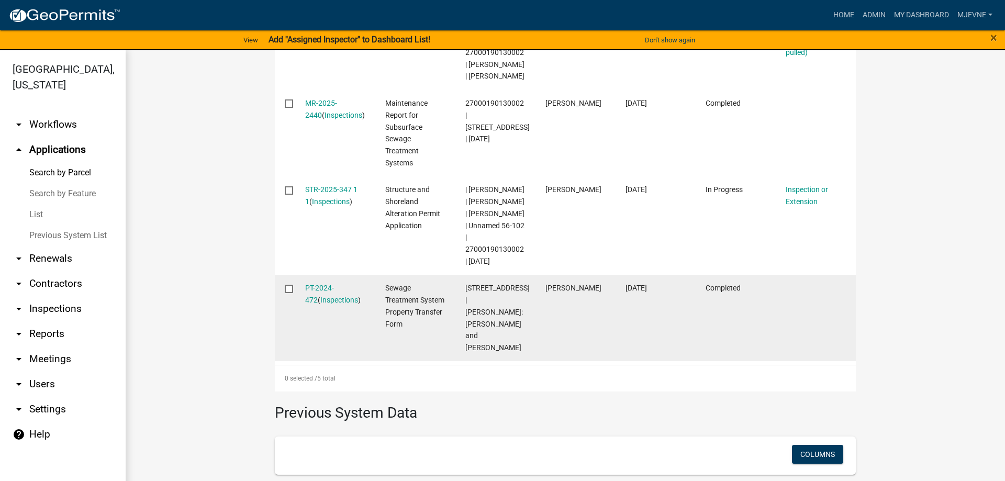
scroll to position [537, 0]
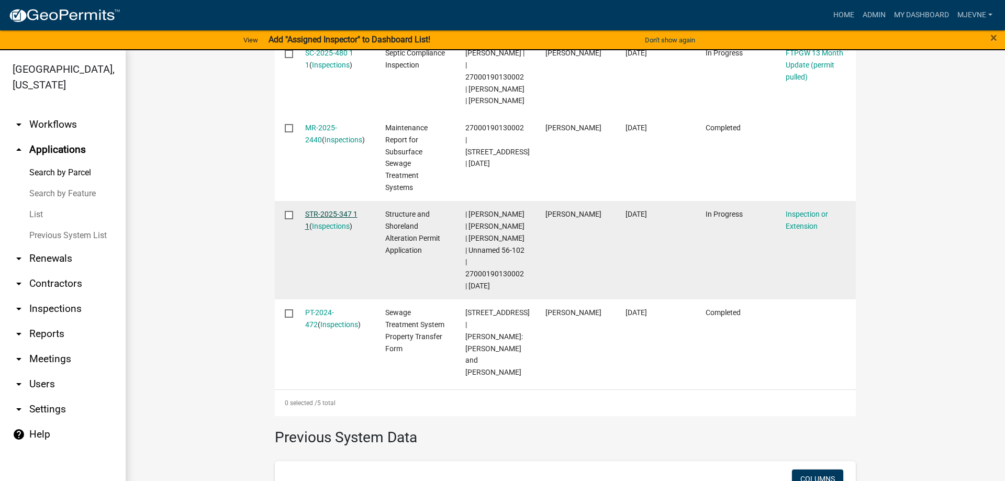
click at [322, 227] on link "STR-2025-347 1 1" at bounding box center [331, 220] width 52 height 20
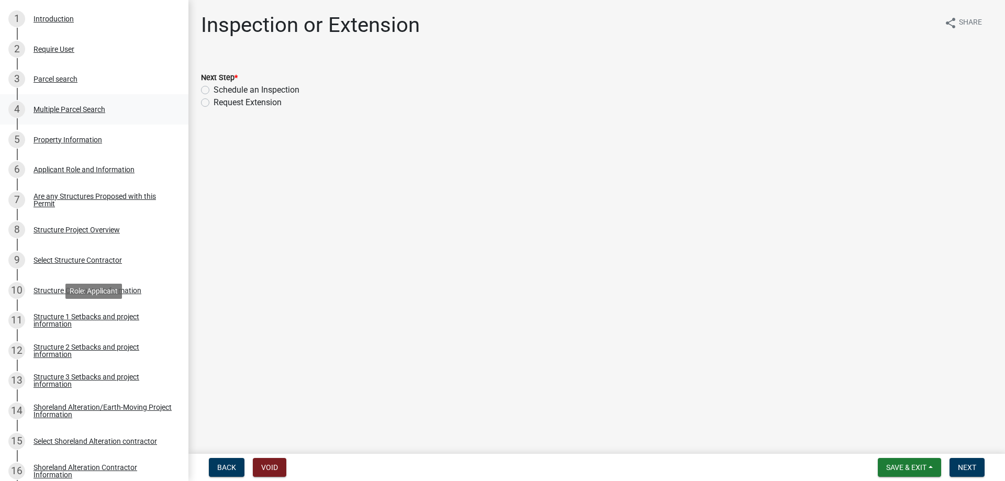
scroll to position [480, 0]
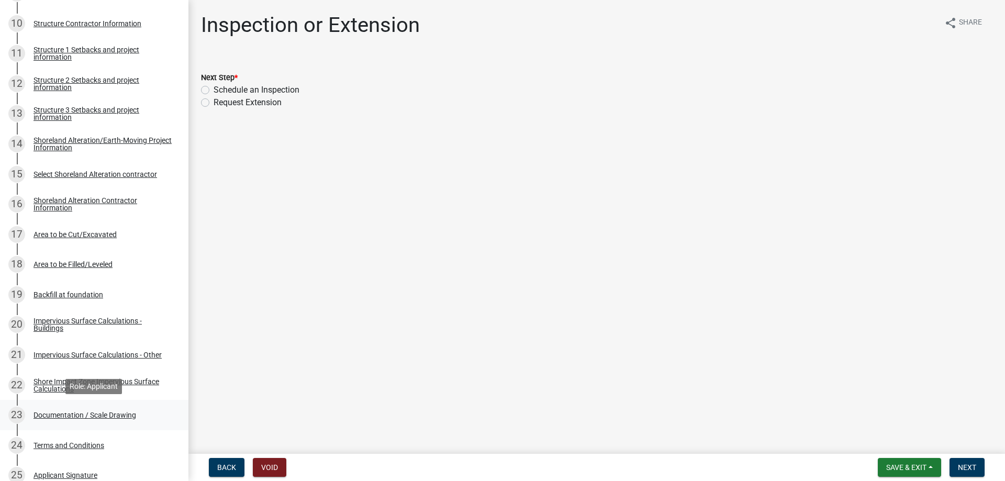
click at [64, 415] on div "Documentation / Scale Drawing" at bounding box center [84, 414] width 103 height 7
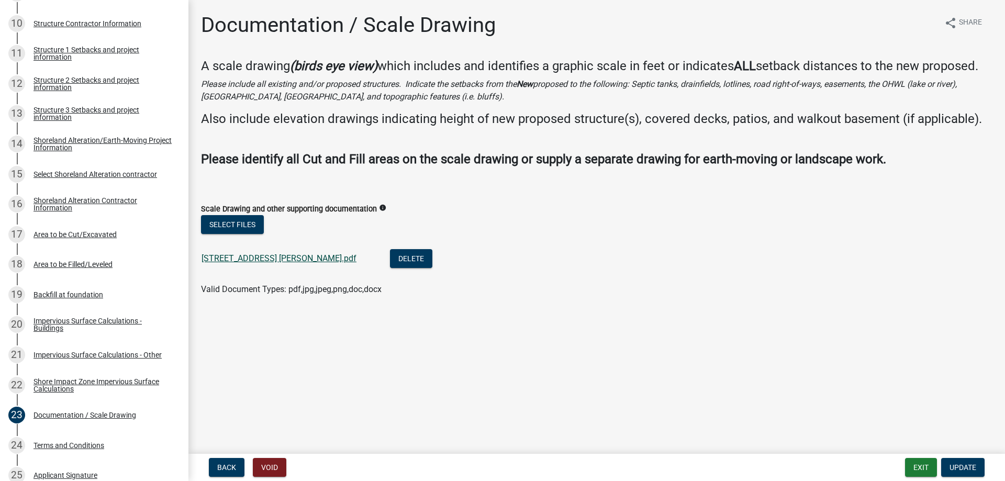
click at [248, 263] on link "18266 Cty hwy 59 Vining.pdf" at bounding box center [278, 258] width 155 height 10
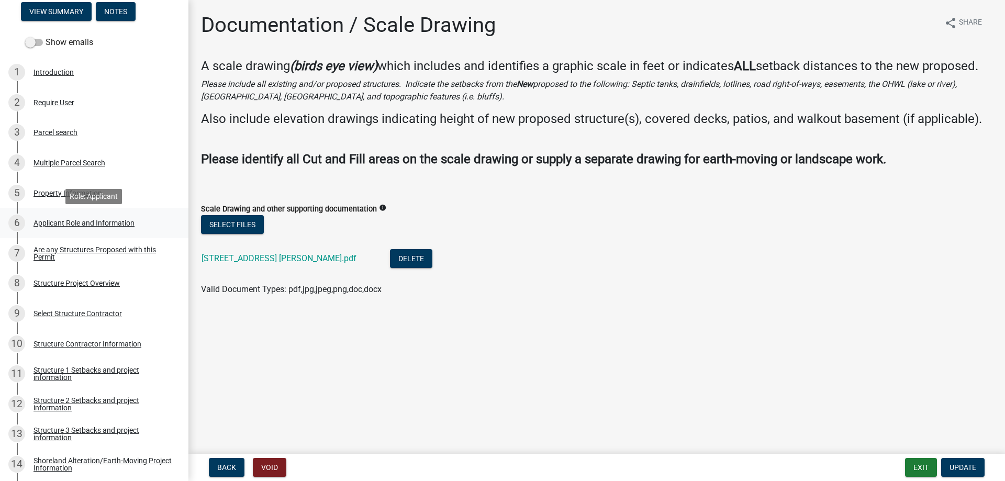
scroll to position [0, 0]
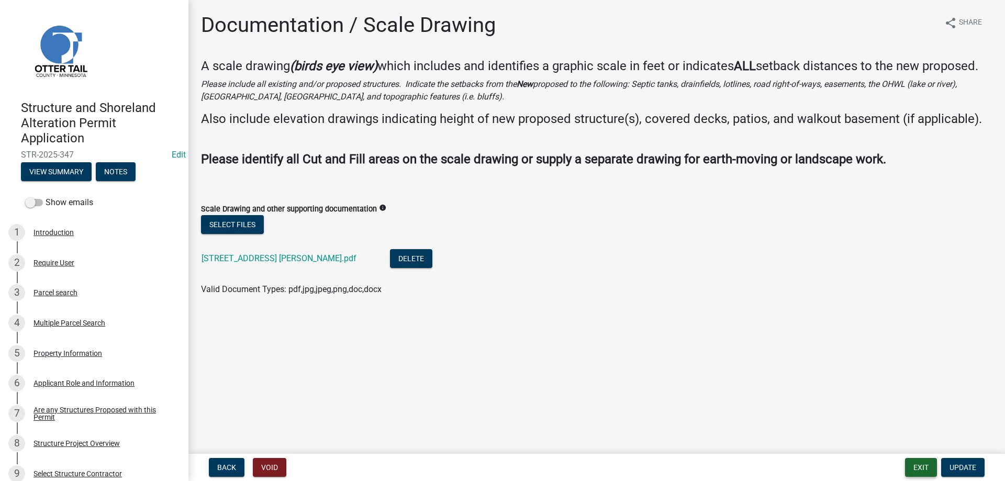
click at [919, 469] on button "Exit" at bounding box center [921, 467] width 32 height 19
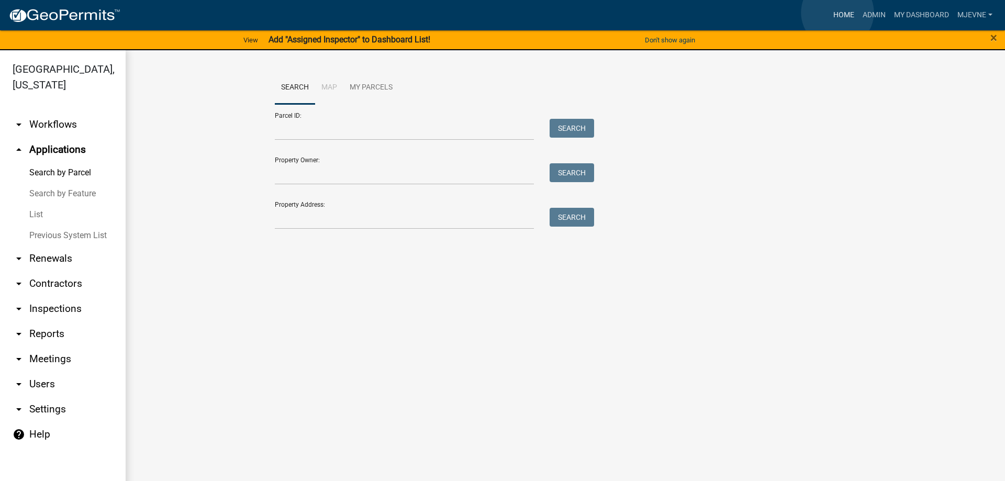
click at [837, 13] on link "Home" at bounding box center [843, 15] width 29 height 20
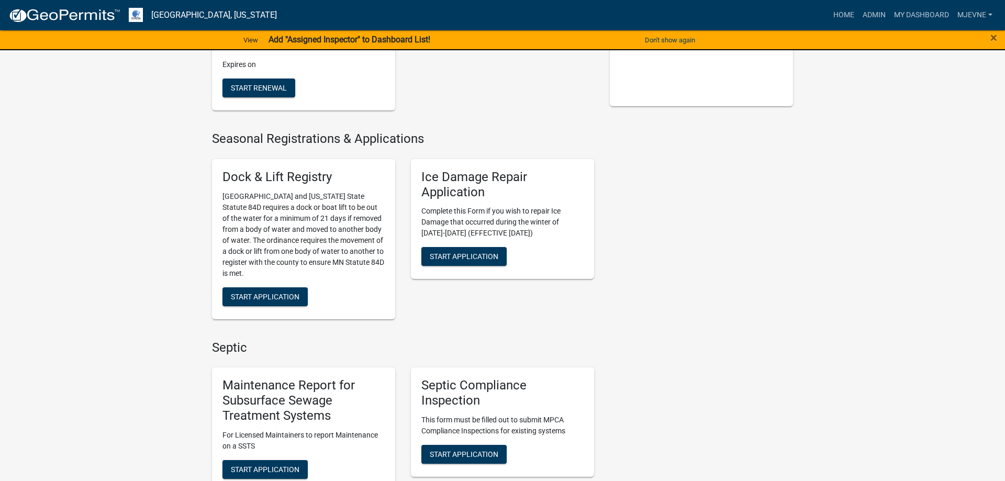
scroll to position [160, 0]
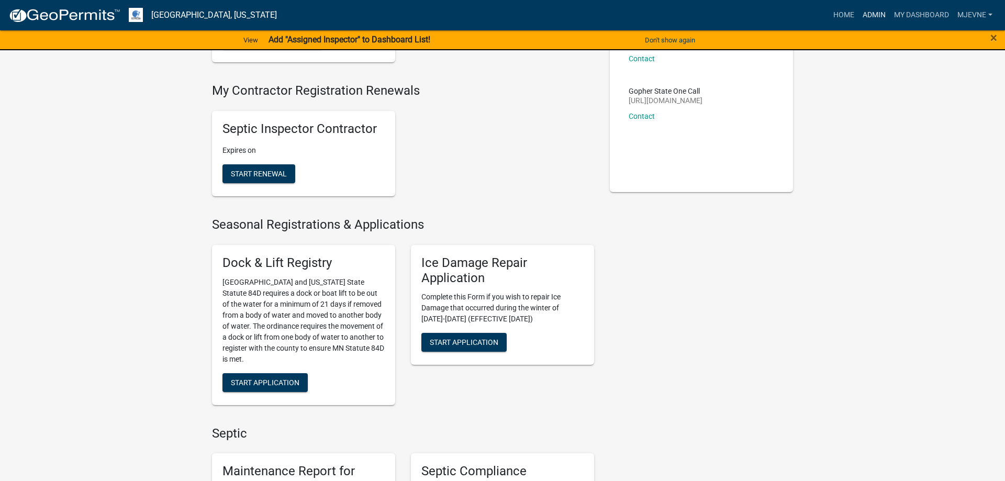
click at [875, 15] on link "Admin" at bounding box center [873, 15] width 31 height 20
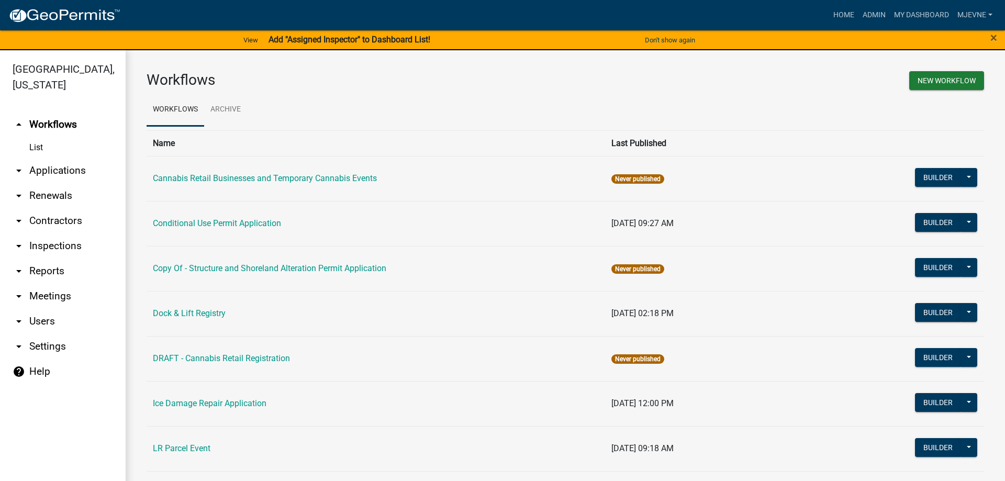
click at [58, 171] on link "arrow_drop_down Applications" at bounding box center [63, 170] width 126 height 25
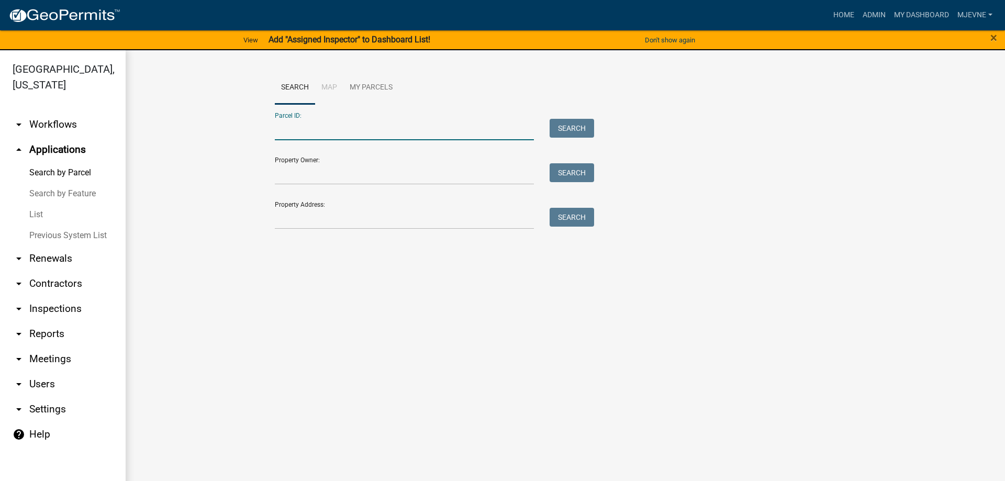
click at [300, 139] on input "Parcel ID:" at bounding box center [404, 129] width 259 height 21
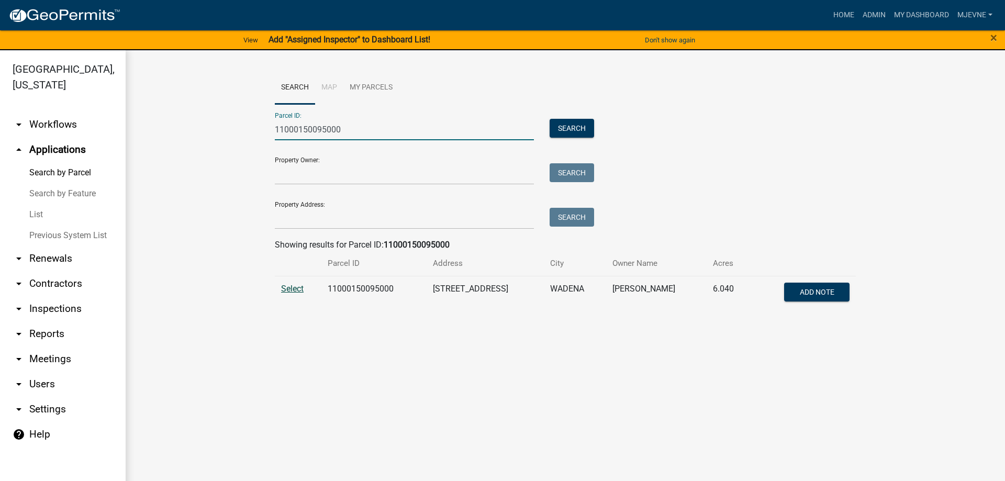
click at [291, 286] on span "Select" at bounding box center [292, 289] width 22 height 10
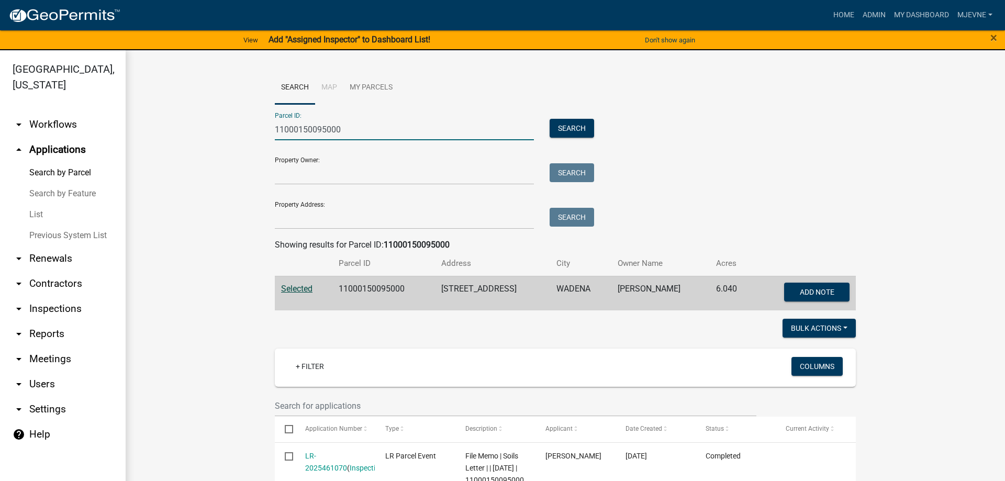
drag, startPoint x: 356, startPoint y: 131, endPoint x: 199, endPoint y: 122, distance: 157.2
click at [275, 122] on input "11000150095000" at bounding box center [404, 129] width 259 height 21
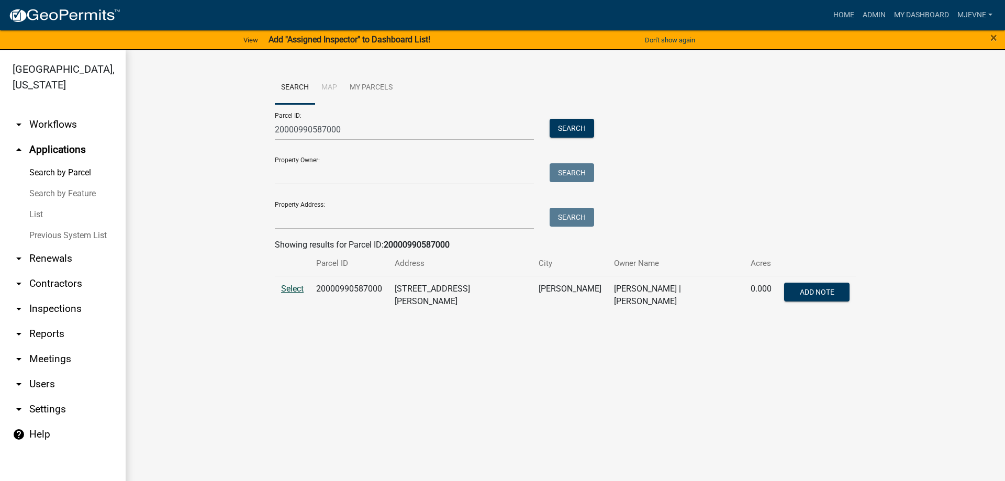
click at [295, 286] on span "Select" at bounding box center [292, 289] width 22 height 10
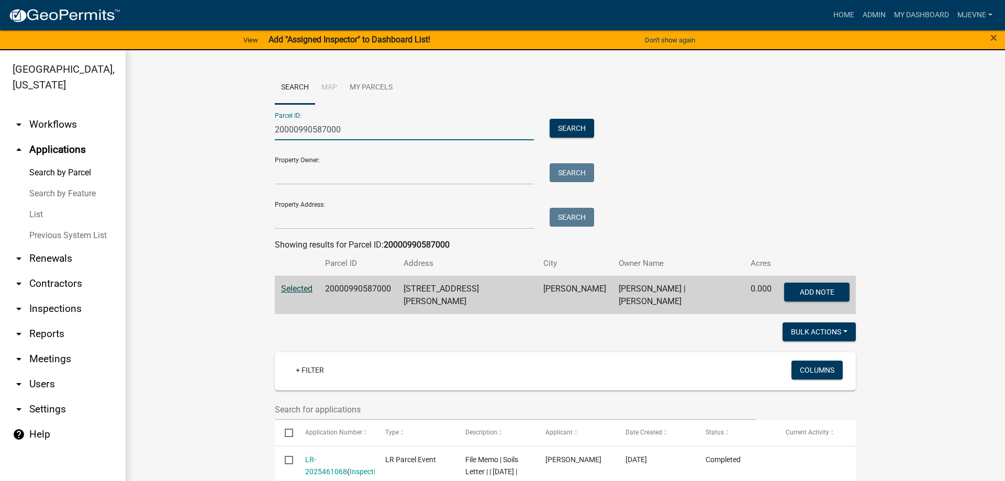
drag, startPoint x: 357, startPoint y: 130, endPoint x: 211, endPoint y: 121, distance: 145.7
click at [275, 121] on input "20000990587000" at bounding box center [404, 129] width 259 height 21
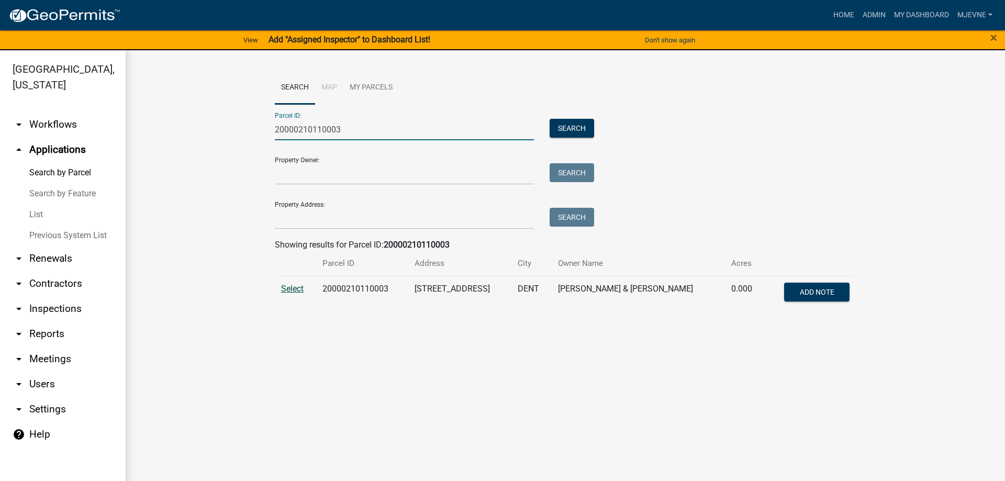
type input "20000210110003"
click at [289, 288] on span "Select" at bounding box center [292, 289] width 22 height 10
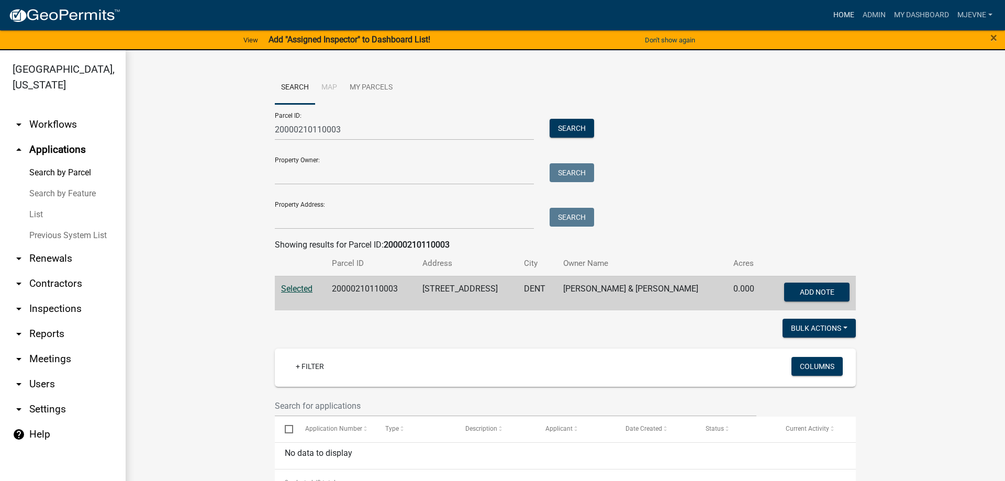
click at [840, 13] on link "Home" at bounding box center [843, 15] width 29 height 20
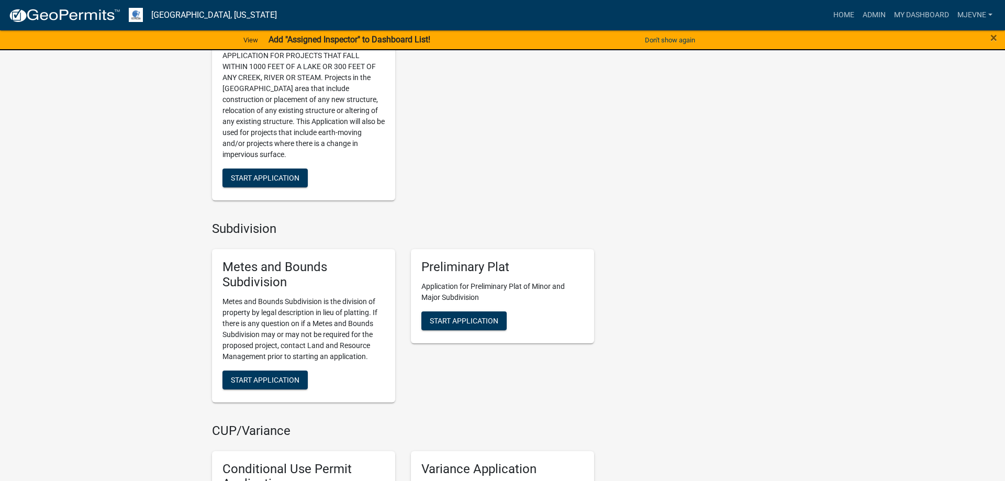
scroll to position [1388, 0]
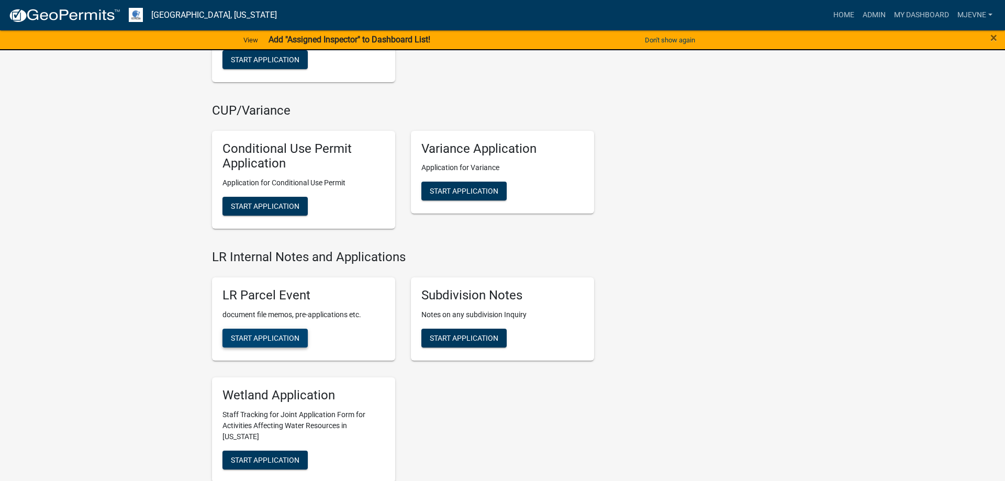
click at [262, 340] on span "Start Application" at bounding box center [265, 337] width 69 height 8
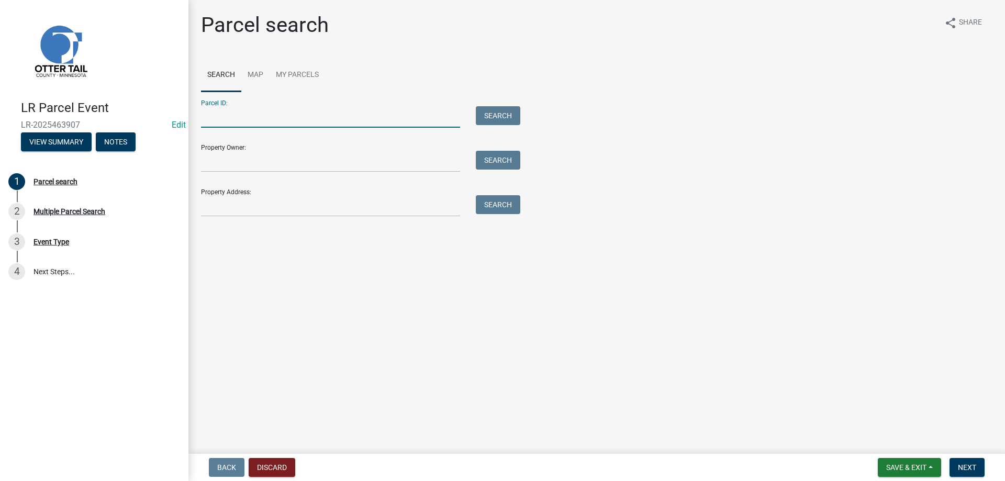
click at [255, 116] on input "Parcel ID:" at bounding box center [330, 116] width 259 height 21
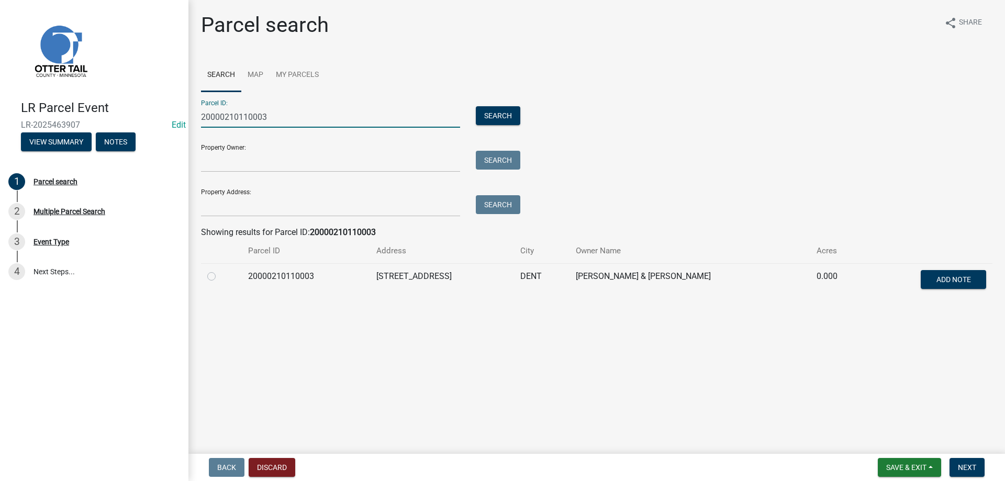
type input "20000210110003"
click at [220, 270] on label at bounding box center [220, 270] width 0 height 0
click at [220, 275] on input "radio" at bounding box center [223, 273] width 7 height 7
radio input "true"
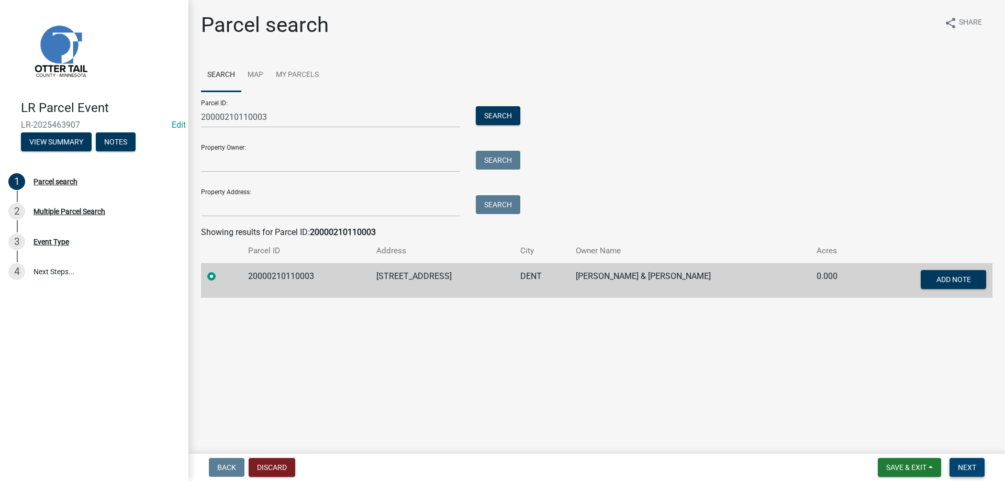
click at [972, 469] on span "Next" at bounding box center [966, 467] width 18 height 8
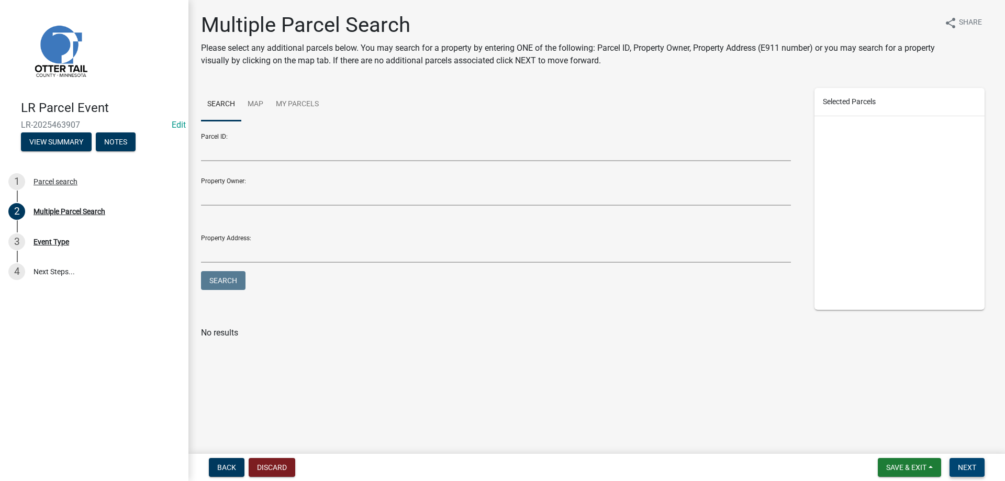
click at [972, 469] on span "Next" at bounding box center [966, 467] width 18 height 8
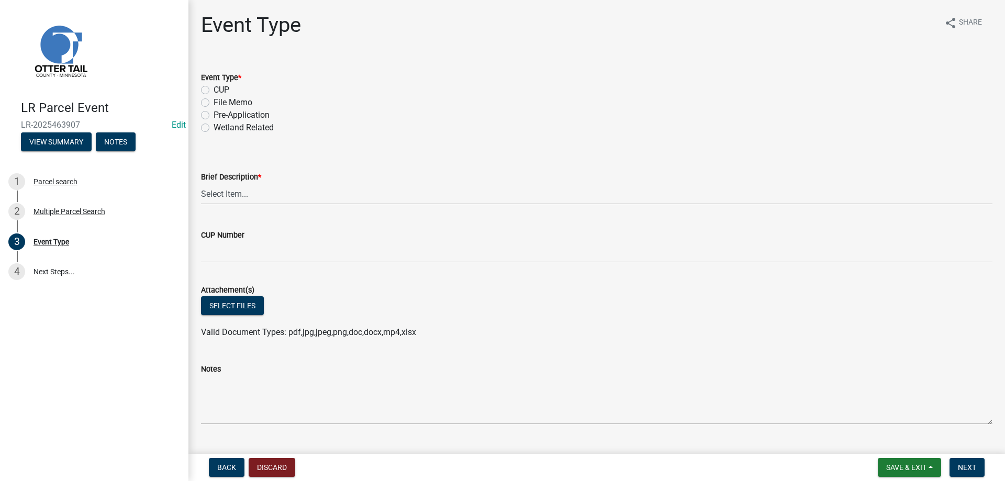
click at [213, 102] on label "File Memo" at bounding box center [232, 102] width 39 height 13
click at [213, 102] on input "File Memo" at bounding box center [216, 99] width 7 height 7
radio input "true"
click at [201, 183] on select "Select Item... Bluff Determination Building or Site line Complaint Corresponden…" at bounding box center [596, 193] width 791 height 21
click option "Soils Letter" at bounding box center [0, 0] width 0 height 0
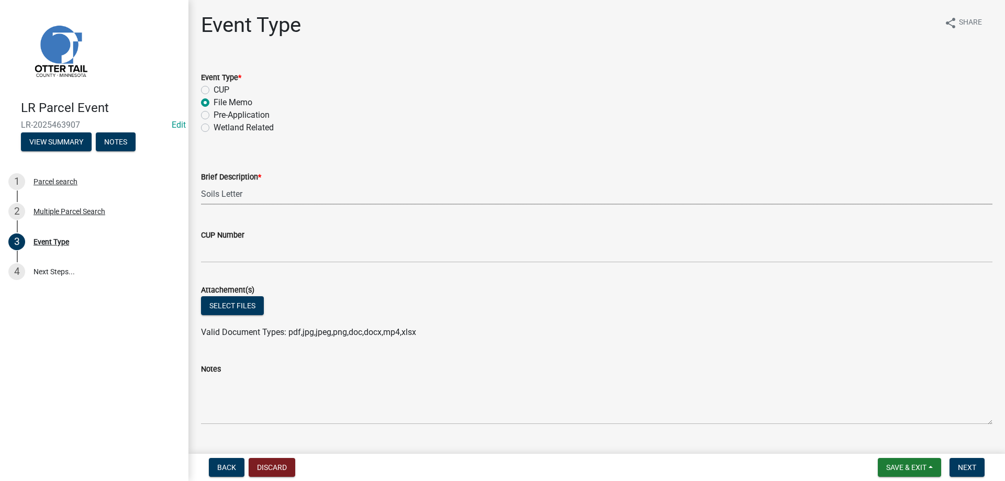
select select "bc5aa519-3cf5-4629-aac2-1a51af55b843"
click at [223, 310] on button "Select files" at bounding box center [232, 305] width 63 height 19
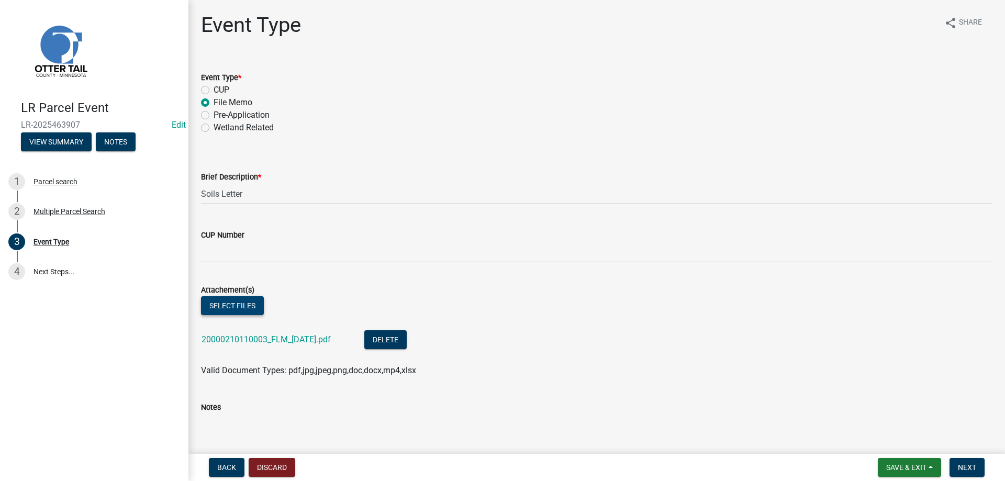
scroll to position [191, 0]
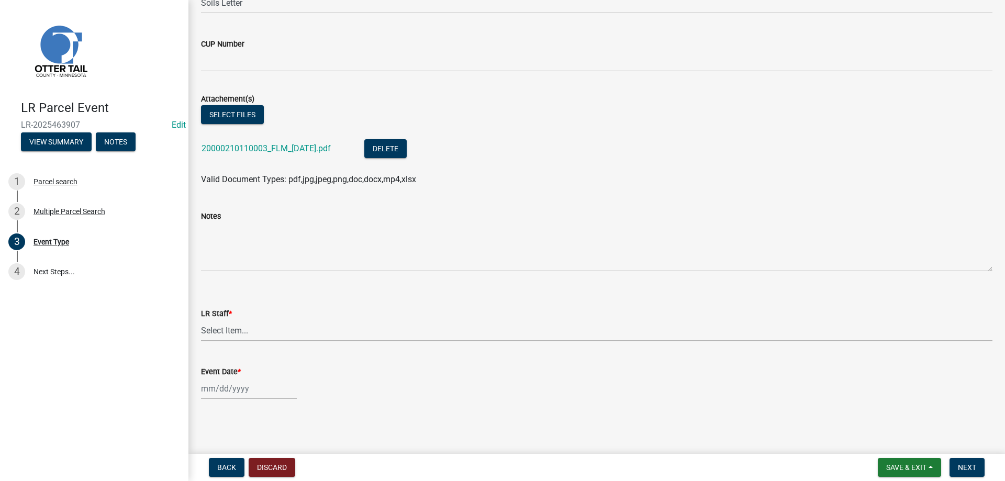
click at [201, 320] on select "Select Item... [PERSON_NAME] [PERSON_NAME] [PERSON_NAME] [PERSON_NAME] [PERSON_…" at bounding box center [596, 330] width 791 height 21
click option "[PERSON_NAME]" at bounding box center [0, 0] width 0 height 0
select select "b4c12476-3918-4c31-b34d-126d47b866fd"
select select "8"
select select "2025"
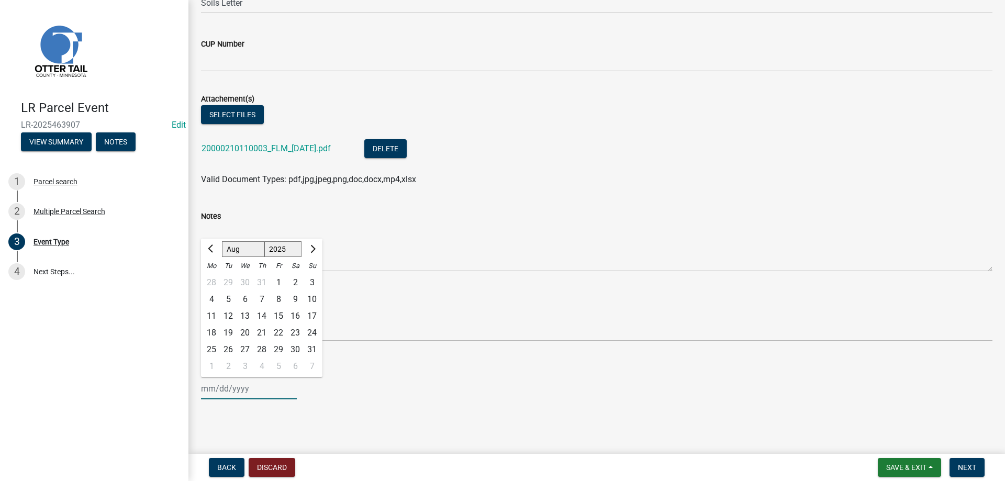
click at [218, 392] on input "Event Date *" at bounding box center [249, 388] width 96 height 21
click at [261, 315] on div "14" at bounding box center [261, 316] width 17 height 17
type input "[DATE]"
click at [971, 467] on span "Next" at bounding box center [966, 467] width 18 height 8
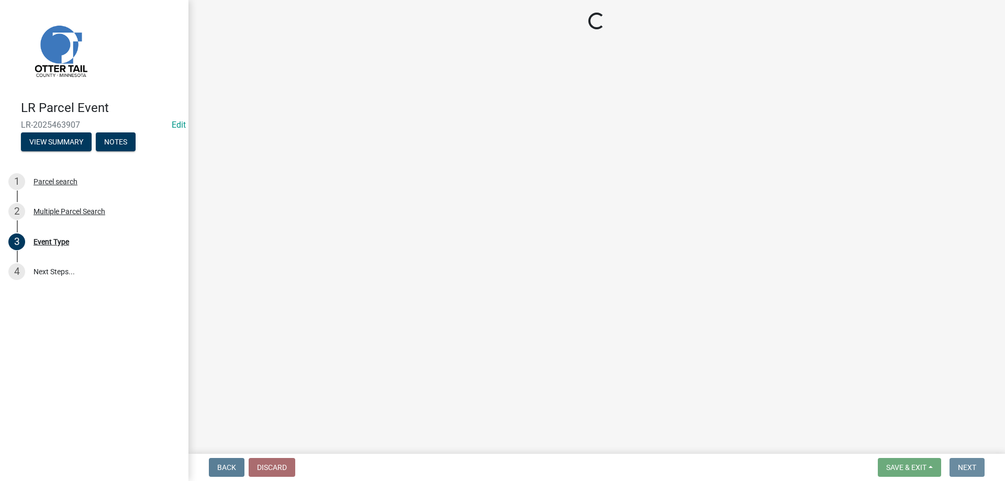
scroll to position [0, 0]
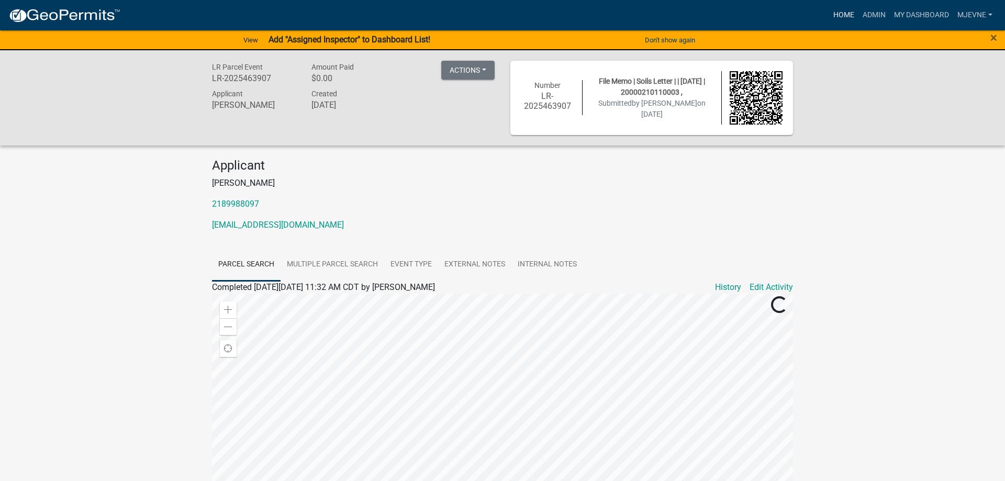
click at [842, 14] on link "Home" at bounding box center [843, 15] width 29 height 20
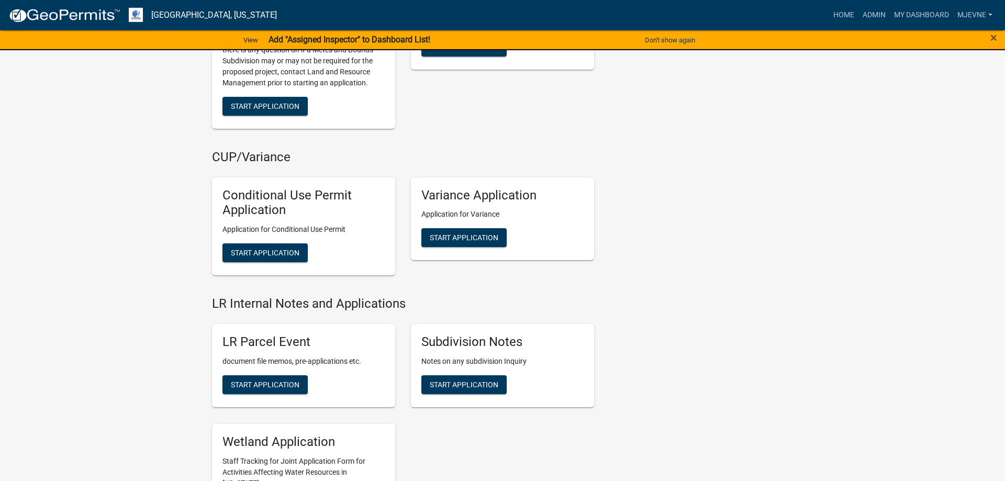
scroll to position [1441, 0]
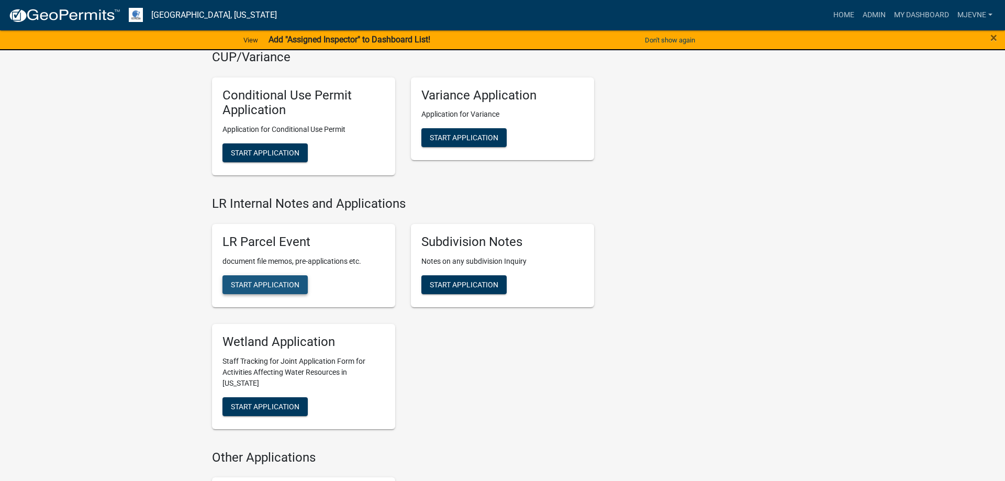
click at [272, 286] on span "Start Application" at bounding box center [265, 284] width 69 height 8
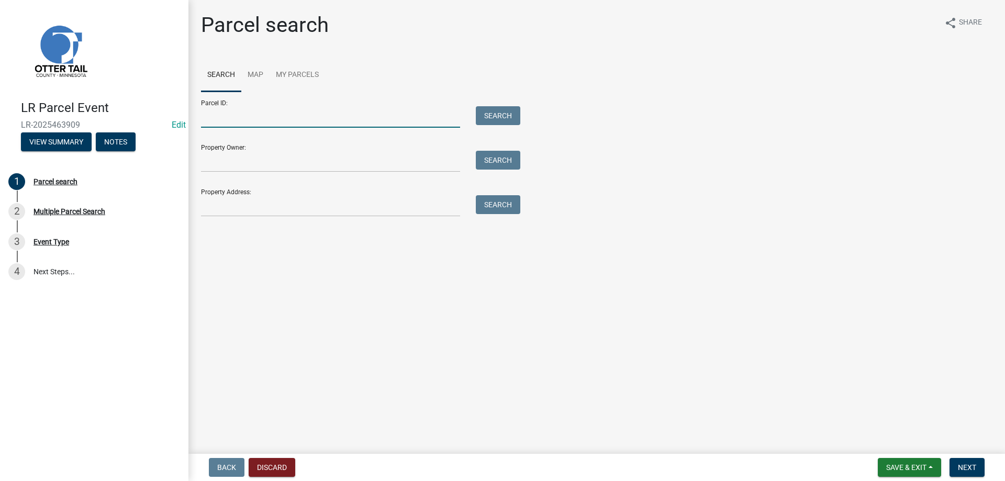
click at [230, 115] on input "Parcel ID:" at bounding box center [330, 116] width 259 height 21
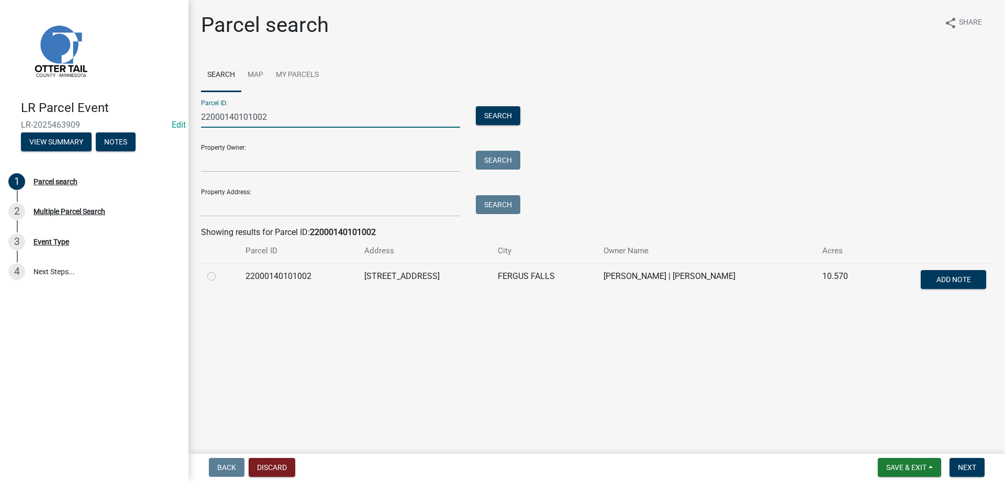
type input "22000140101002"
click at [220, 270] on label at bounding box center [220, 270] width 0 height 0
click at [220, 276] on input "radio" at bounding box center [223, 273] width 7 height 7
radio input "true"
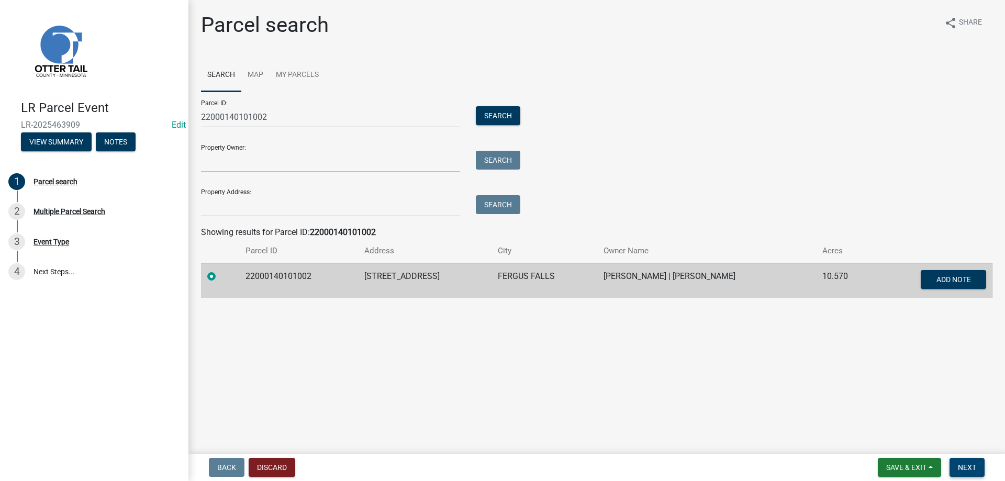
click at [965, 467] on span "Next" at bounding box center [966, 467] width 18 height 8
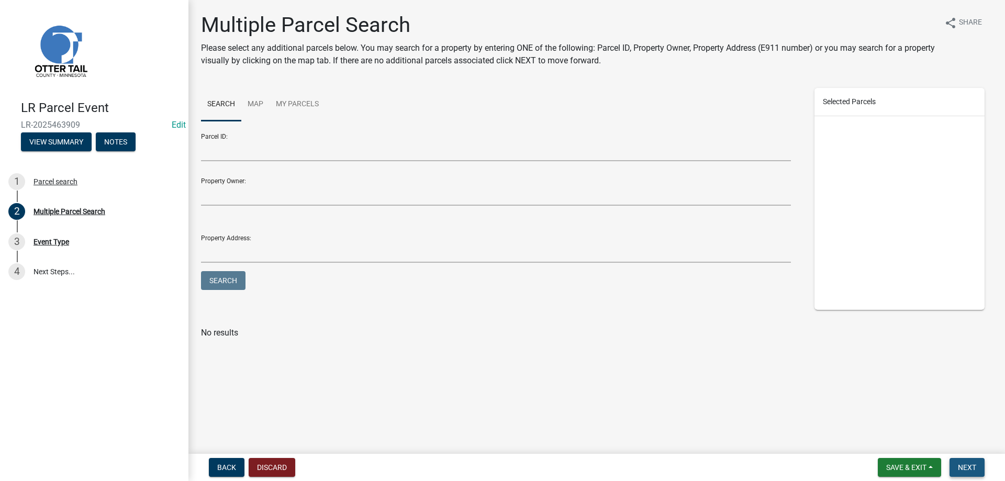
click at [965, 467] on span "Next" at bounding box center [966, 467] width 18 height 8
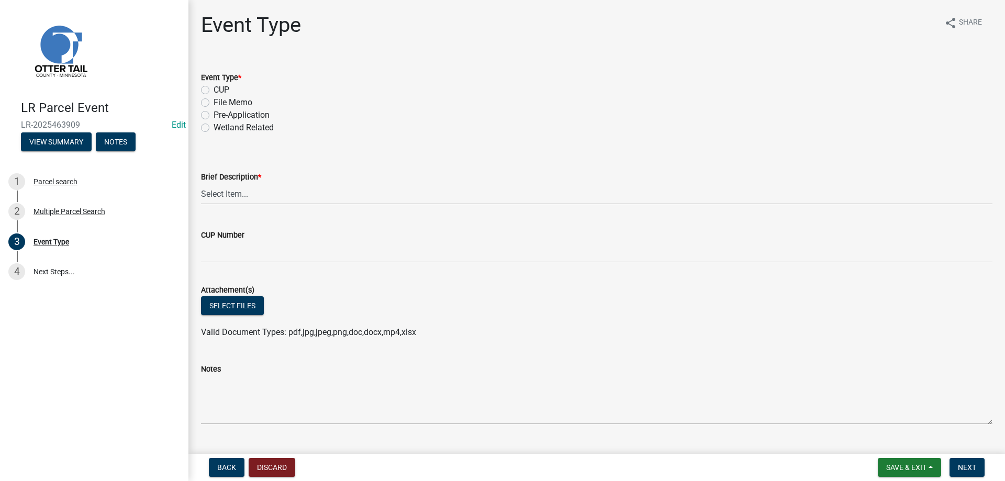
click at [213, 100] on label "File Memo" at bounding box center [232, 102] width 39 height 13
click at [213, 100] on input "File Memo" at bounding box center [216, 99] width 7 height 7
radio input "true"
click at [201, 183] on select "Select Item... Bluff Determination Building or Site line Complaint Corresponden…" at bounding box center [596, 193] width 791 height 21
click option "Soils Letter" at bounding box center [0, 0] width 0 height 0
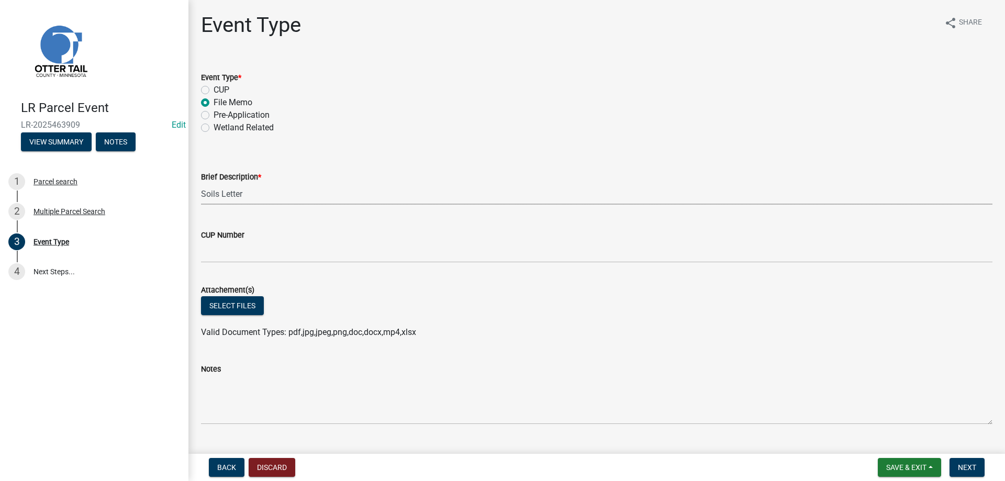
select select "bc5aa519-3cf5-4629-aac2-1a51af55b843"
click at [236, 308] on button "Select files" at bounding box center [232, 305] width 63 height 19
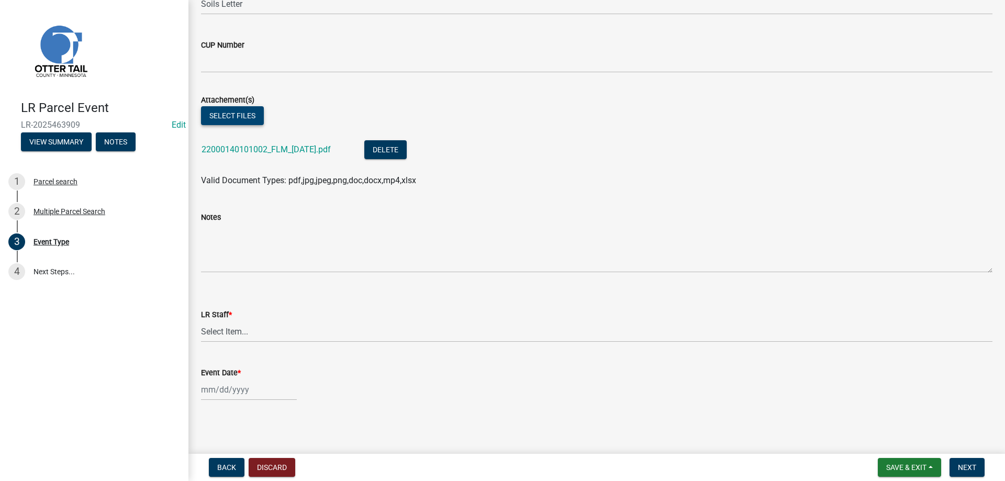
scroll to position [191, 0]
click at [201, 320] on select "Select Item... [PERSON_NAME] [PERSON_NAME] [PERSON_NAME] [PERSON_NAME] [PERSON_…" at bounding box center [596, 330] width 791 height 21
click option "[PERSON_NAME]" at bounding box center [0, 0] width 0 height 0
select select "b4c12476-3918-4c31-b34d-126d47b866fd"
click at [224, 389] on input "Event Date *" at bounding box center [249, 388] width 96 height 21
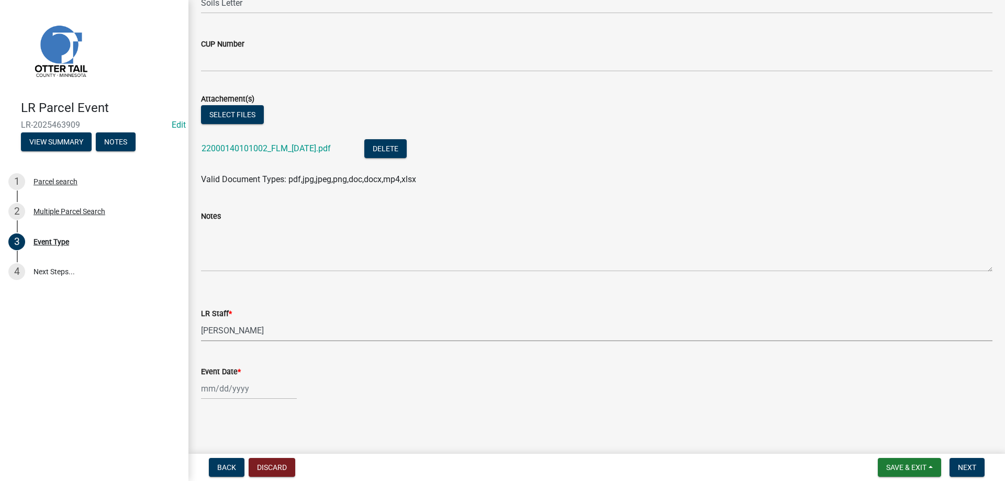
select select "8"
select select "2025"
click at [262, 314] on div "14" at bounding box center [261, 316] width 17 height 17
type input "[DATE]"
click at [966, 469] on span "Next" at bounding box center [966, 467] width 18 height 8
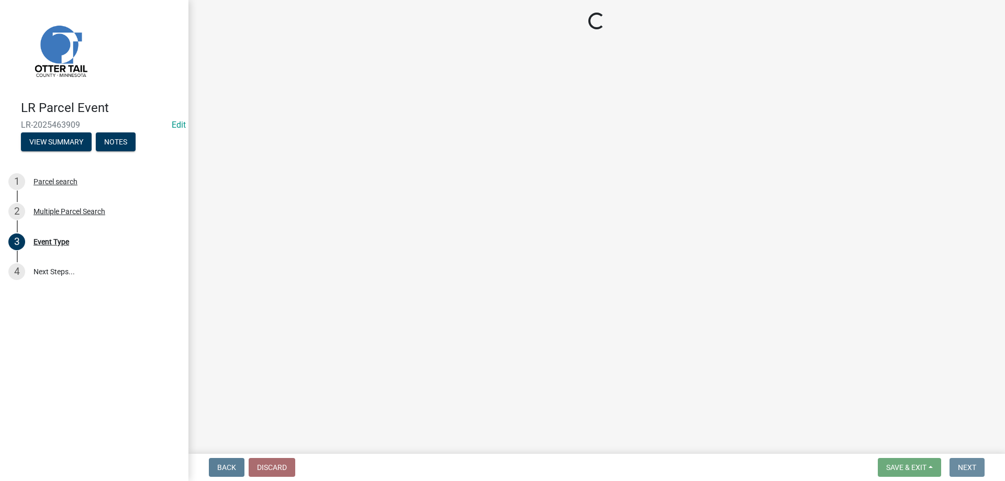
scroll to position [0, 0]
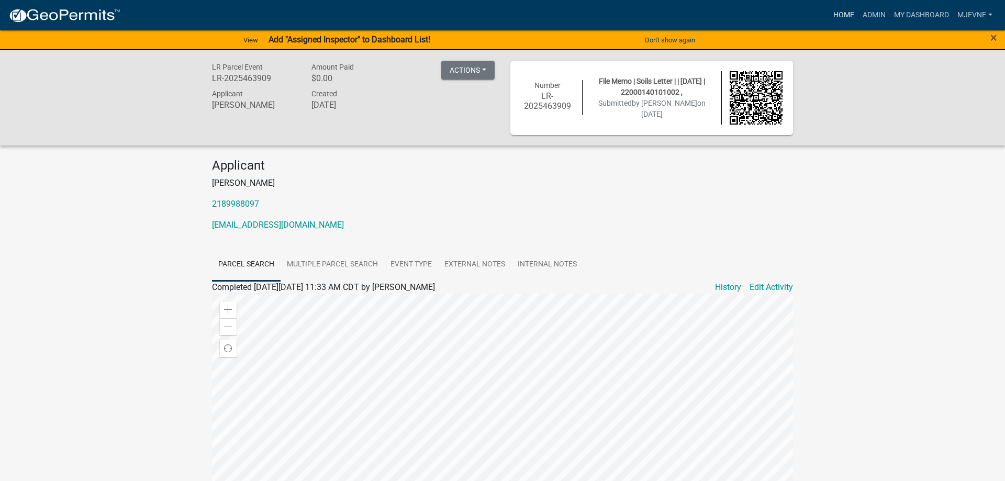
click at [841, 13] on link "Home" at bounding box center [843, 15] width 29 height 20
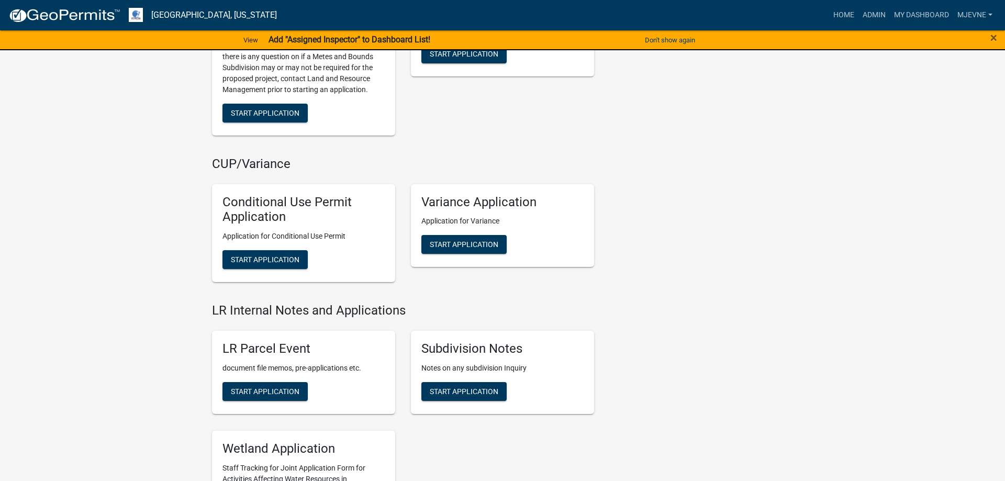
scroll to position [1441, 0]
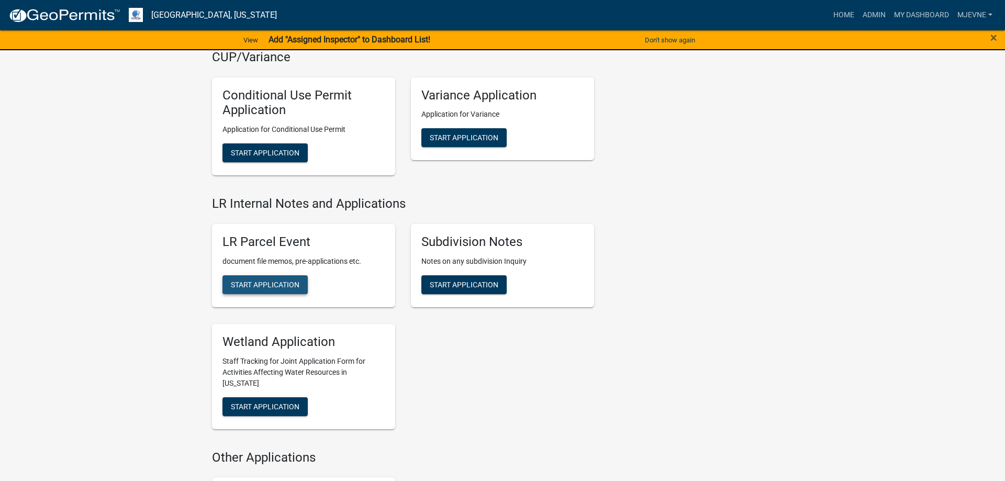
click at [265, 284] on span "Start Application" at bounding box center [265, 284] width 69 height 8
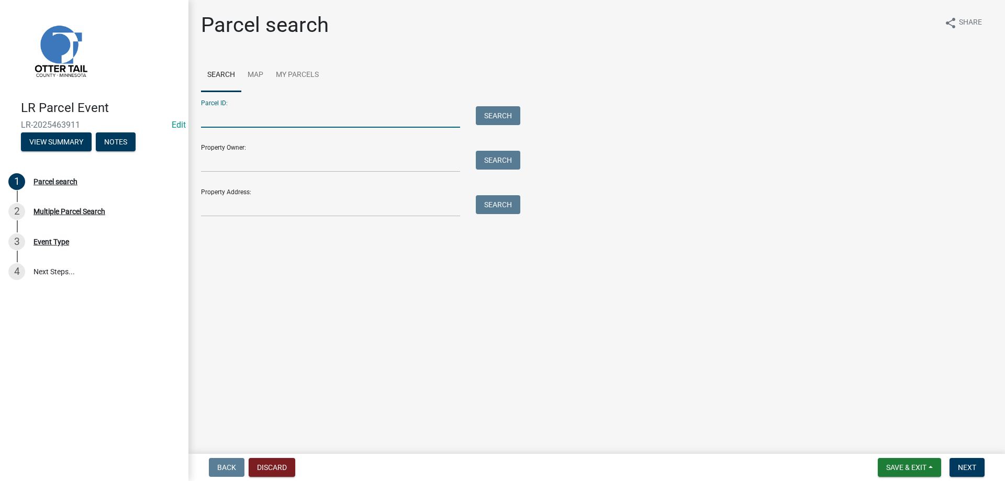
click at [223, 121] on input "Parcel ID:" at bounding box center [330, 116] width 259 height 21
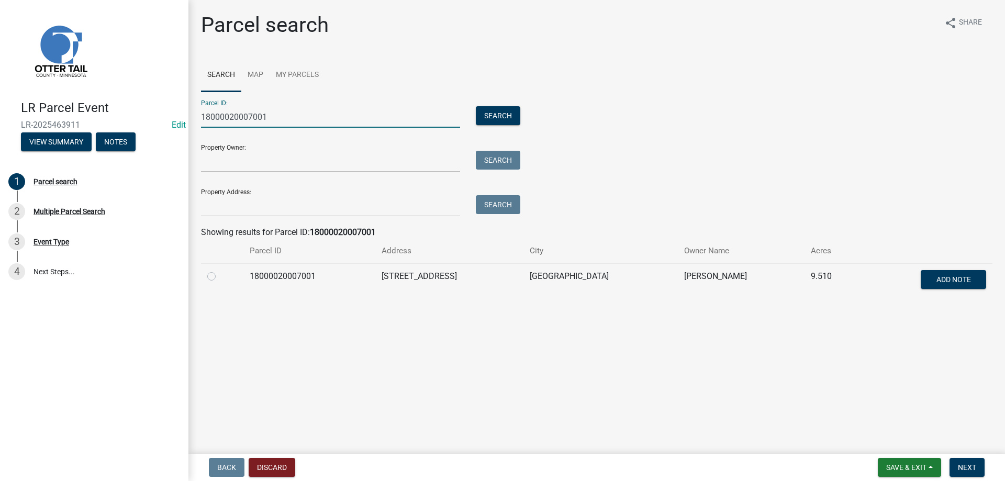
type input "18000020007001"
click at [220, 270] on label at bounding box center [220, 270] width 0 height 0
click at [220, 276] on input "radio" at bounding box center [223, 273] width 7 height 7
radio input "true"
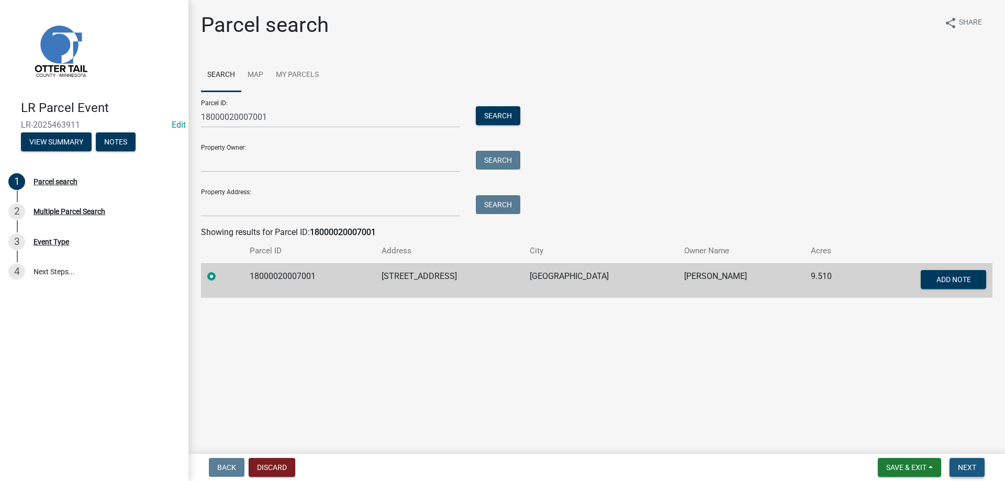
click at [966, 466] on span "Next" at bounding box center [966, 467] width 18 height 8
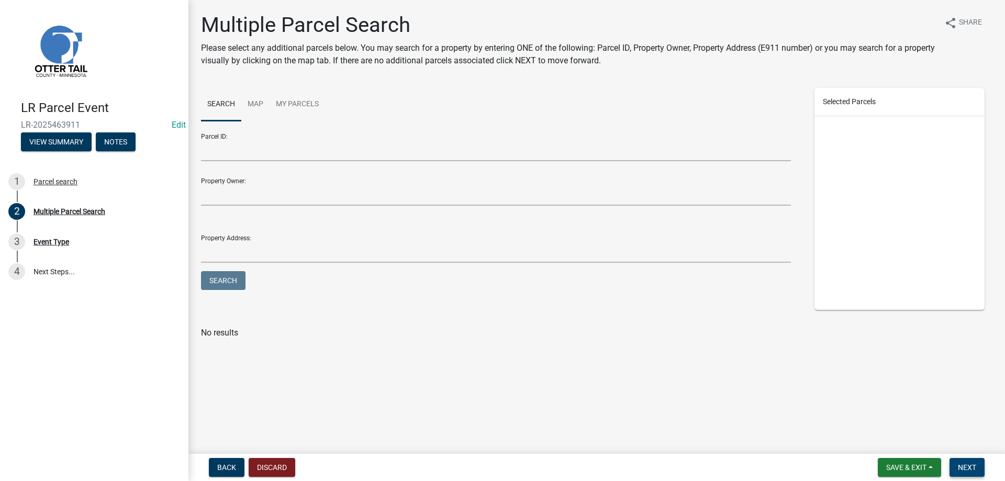
click at [966, 466] on span "Next" at bounding box center [966, 467] width 18 height 8
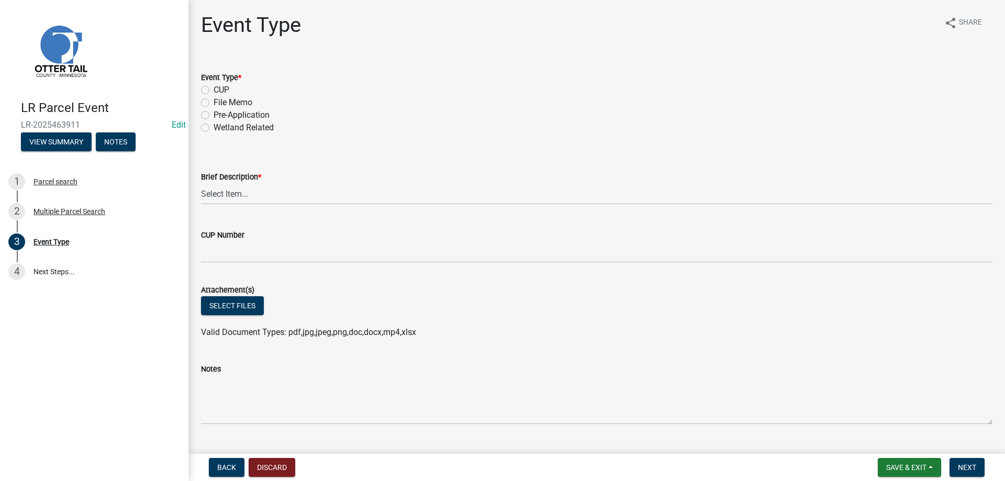
click at [213, 103] on label "File Memo" at bounding box center [232, 102] width 39 height 13
click at [213, 103] on input "File Memo" at bounding box center [216, 99] width 7 height 7
radio input "true"
click at [201, 183] on select "Select Item... Bluff Determination Building or Site line Complaint Corresponden…" at bounding box center [596, 193] width 791 height 21
click option "Soils Letter" at bounding box center [0, 0] width 0 height 0
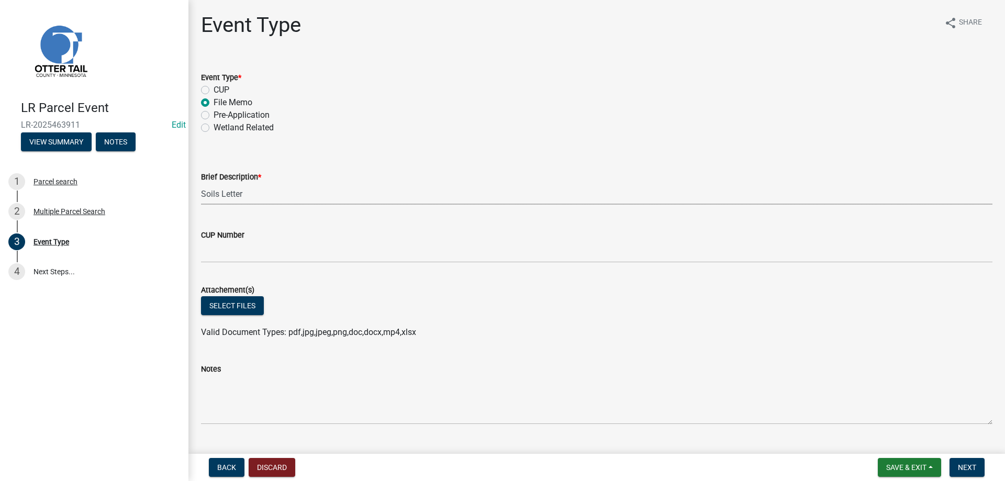
select select "bc5aa519-3cf5-4629-aac2-1a51af55b843"
click at [226, 307] on button "Select files" at bounding box center [232, 305] width 63 height 19
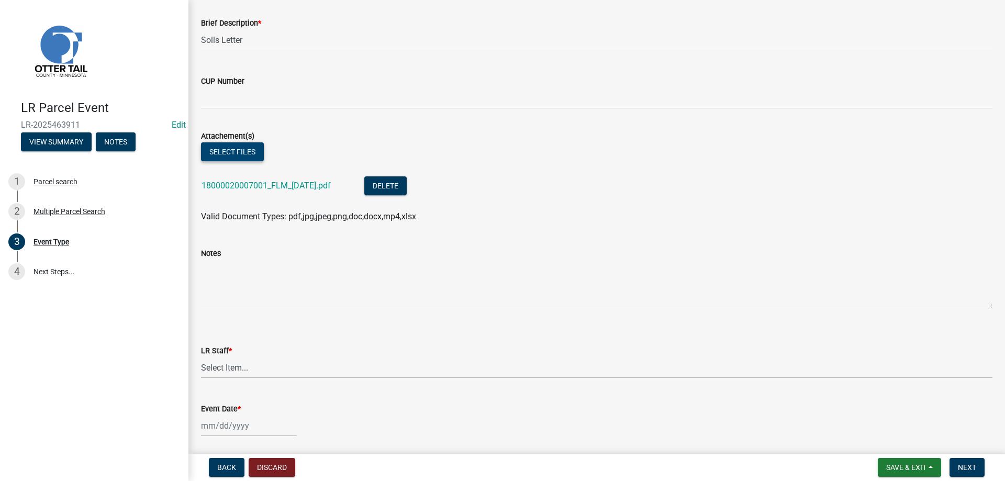
scroll to position [191, 0]
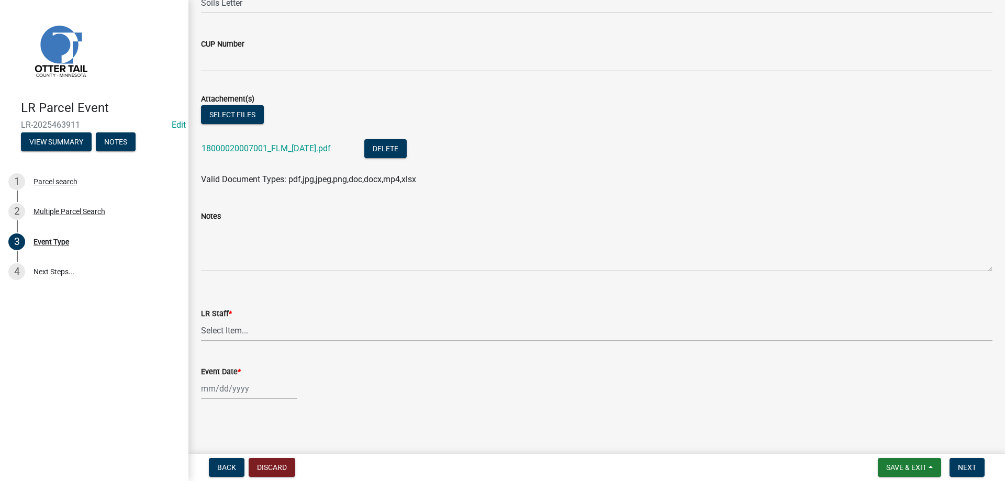
click at [201, 320] on select "Select Item... Alexis Newark Amy Busko Andrea Perales Brittany Tollefson Christ…" at bounding box center [596, 330] width 791 height 21
click option "[PERSON_NAME]" at bounding box center [0, 0] width 0 height 0
select select "b4c12476-3918-4c31-b34d-126d47b866fd"
click at [232, 394] on input "Event Date *" at bounding box center [249, 388] width 96 height 21
select select "8"
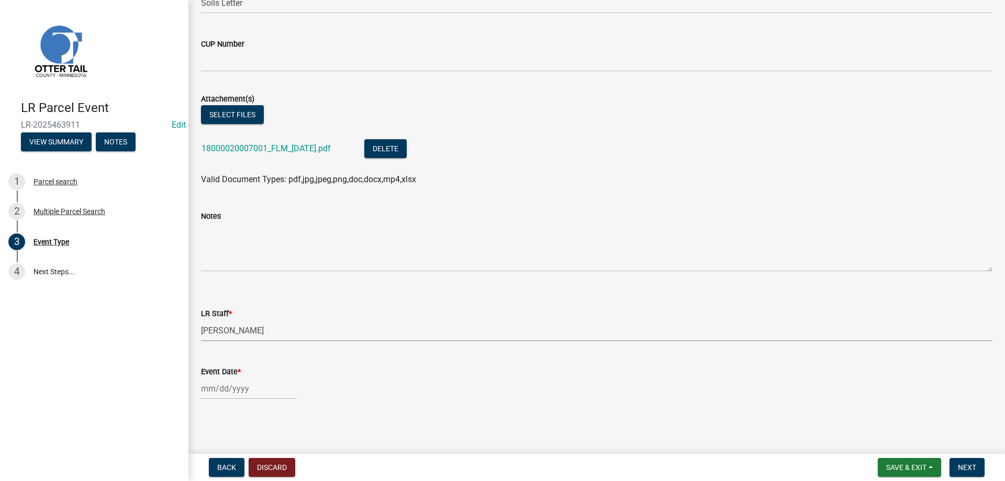
select select "2025"
click at [262, 320] on div "14" at bounding box center [261, 316] width 17 height 17
type input "[DATE]"
click at [962, 464] on span "Next" at bounding box center [966, 467] width 18 height 8
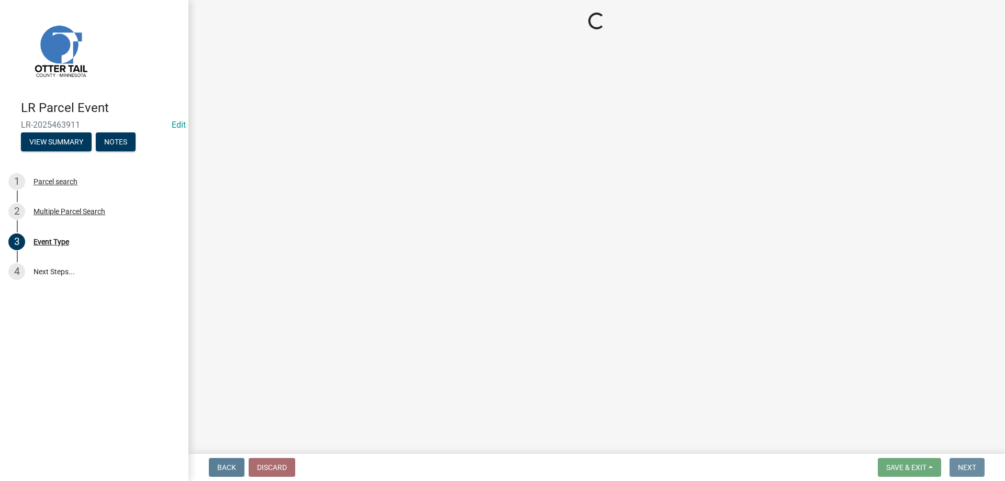
scroll to position [0, 0]
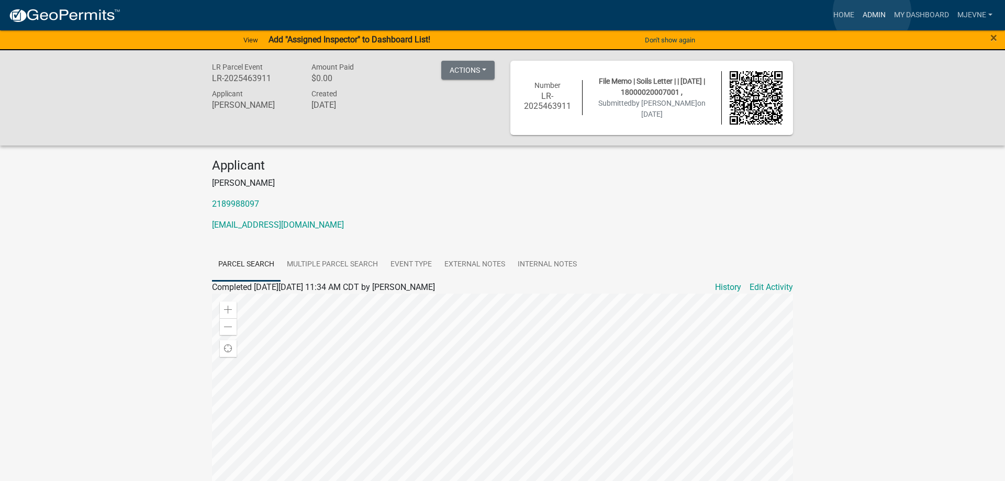
click at [872, 13] on link "Admin" at bounding box center [873, 15] width 31 height 20
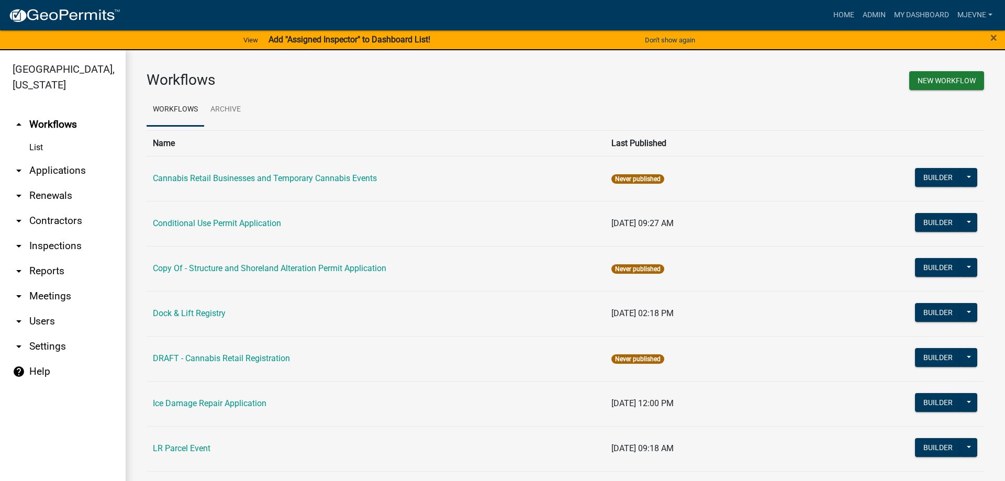
click at [42, 175] on link "arrow_drop_down Applications" at bounding box center [63, 170] width 126 height 25
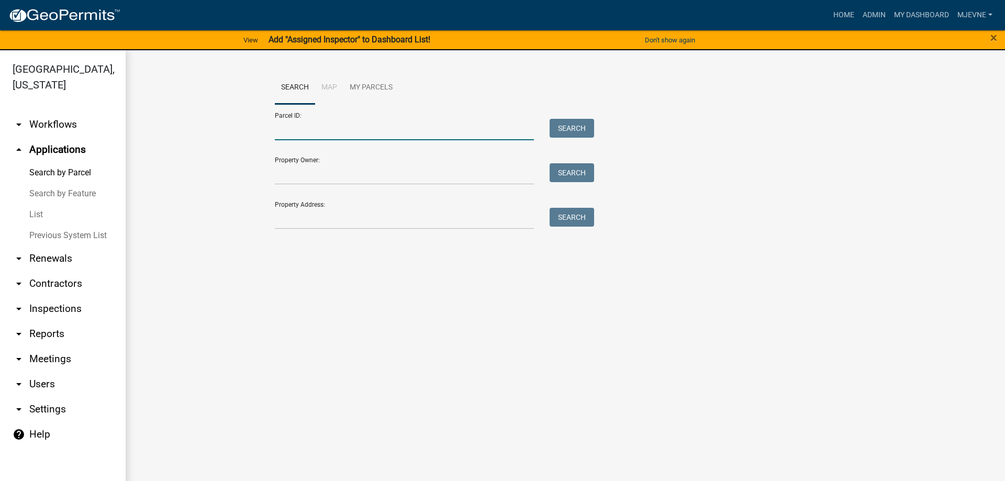
click at [296, 127] on input "Parcel ID:" at bounding box center [404, 129] width 259 height 21
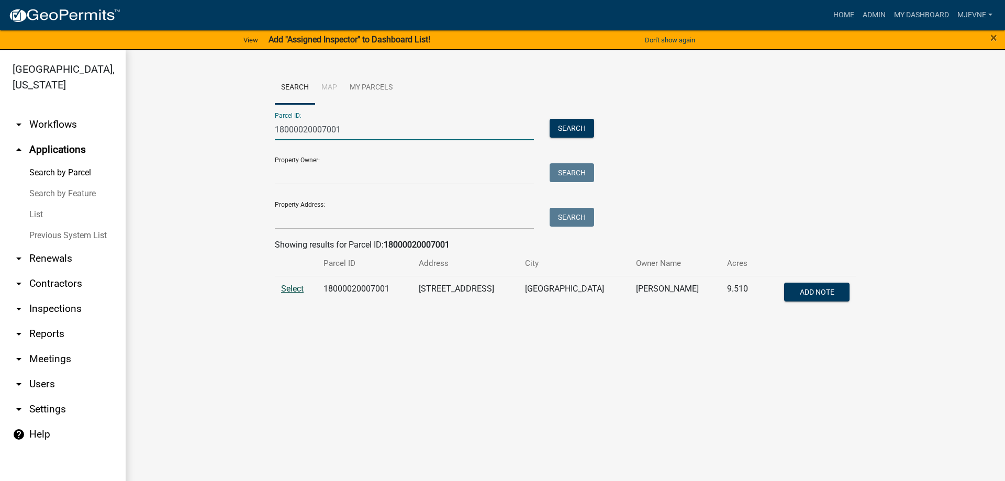
type input "18000020007001"
click at [290, 292] on span "Select" at bounding box center [292, 289] width 22 height 10
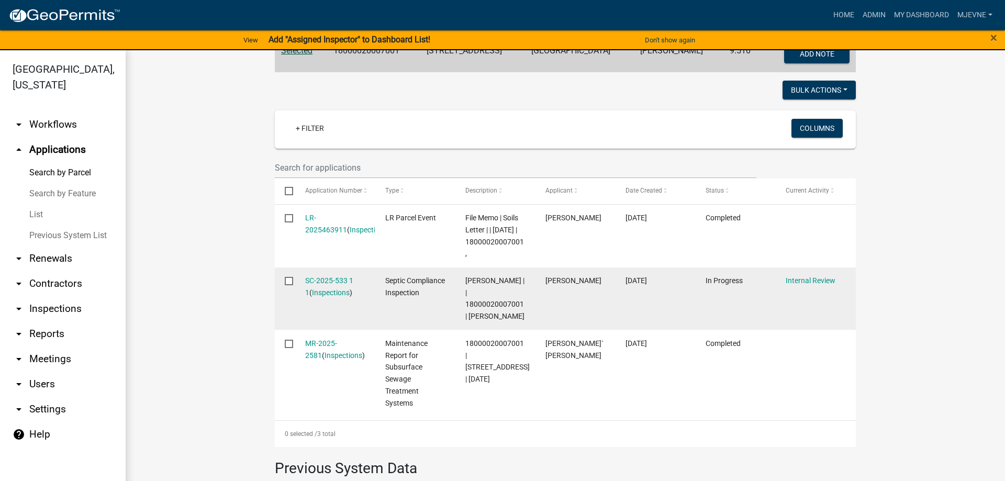
scroll to position [239, 0]
click at [325, 291] on link "SC-2025-533 1 1" at bounding box center [329, 286] width 48 height 20
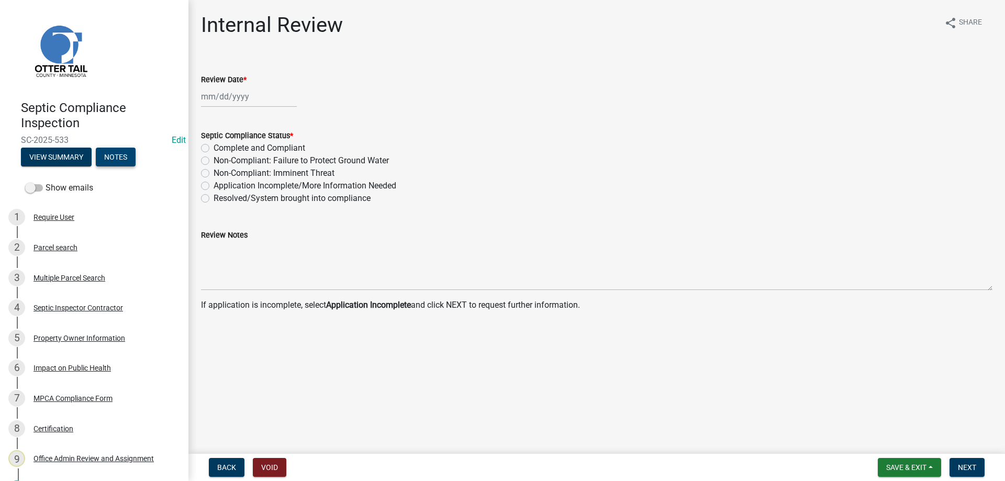
click at [119, 158] on button "Notes" at bounding box center [116, 157] width 40 height 19
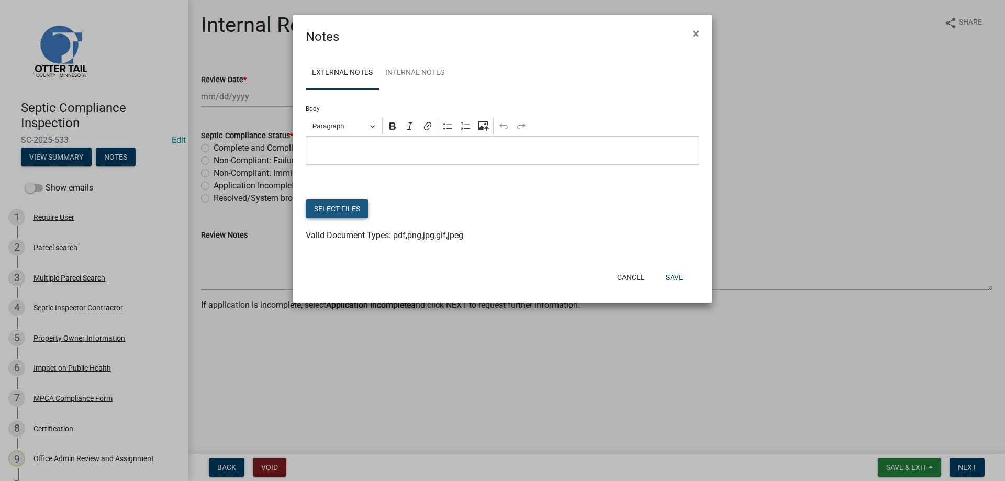
click at [332, 211] on button "Select files" at bounding box center [337, 208] width 63 height 19
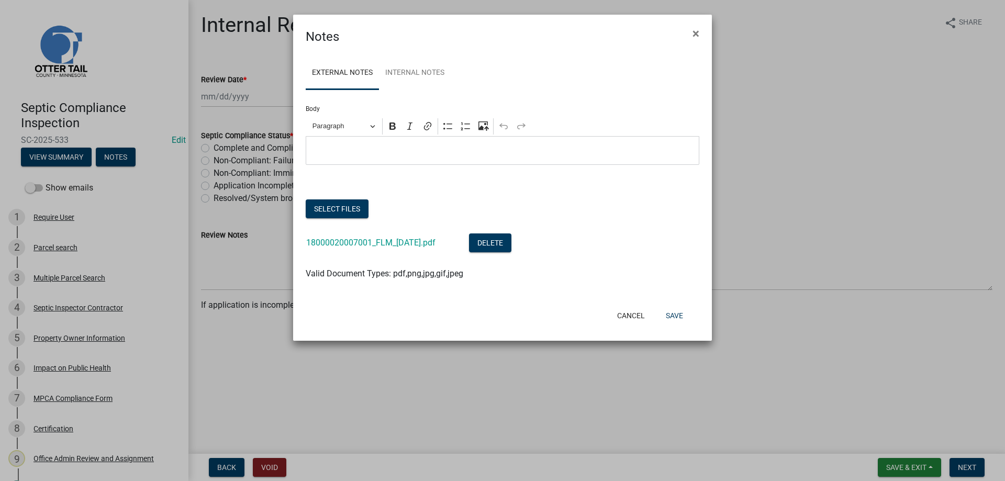
click at [361, 152] on p "Editor editing area: main. Press Alt+0 for help." at bounding box center [502, 150] width 382 height 13
click at [675, 316] on button "Save" at bounding box center [674, 315] width 34 height 19
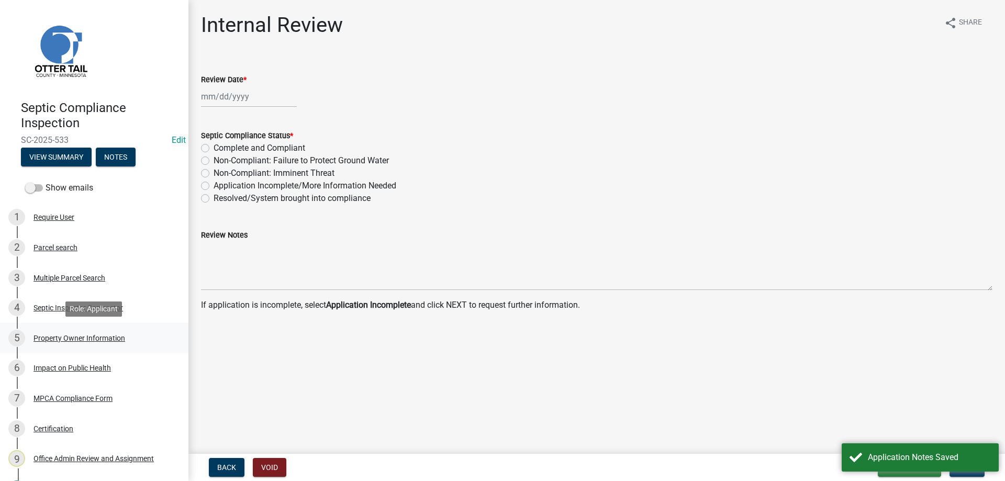
click at [75, 338] on div "Property Owner Information" at bounding box center [79, 337] width 92 height 7
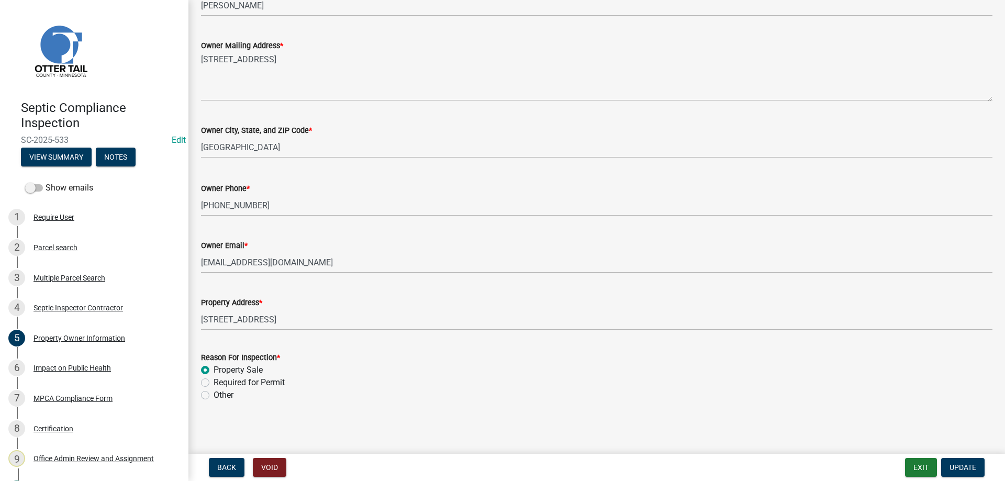
scroll to position [217, 0]
click at [73, 369] on div "Impact on Public Health" at bounding box center [71, 367] width 77 height 7
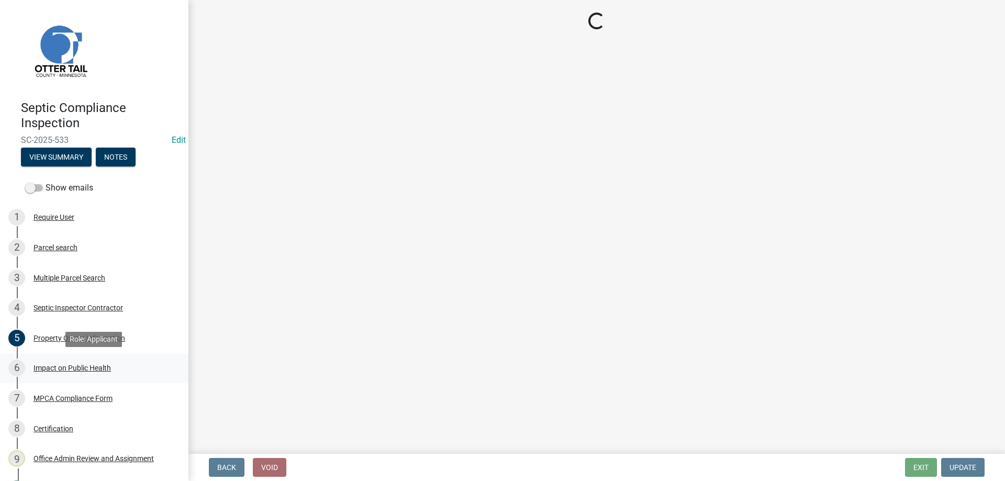
scroll to position [0, 0]
select select "9c5ef684-d0d4-4879-ab12-905ddbd81a72"
select select "7d491a2b-e9f0-4952-b474-53ca749b22af"
select select "6e07b46b-a403-4f3e-b4fc-218acc732c01"
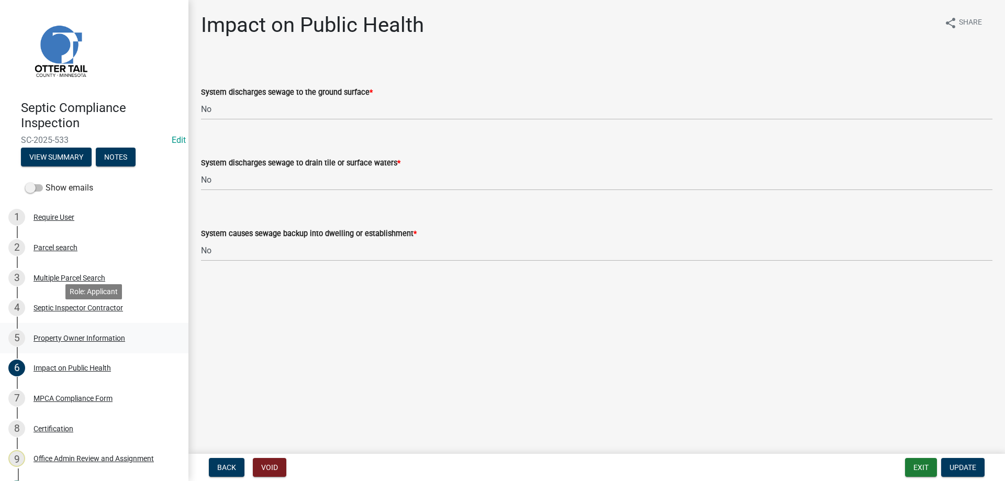
scroll to position [57, 0]
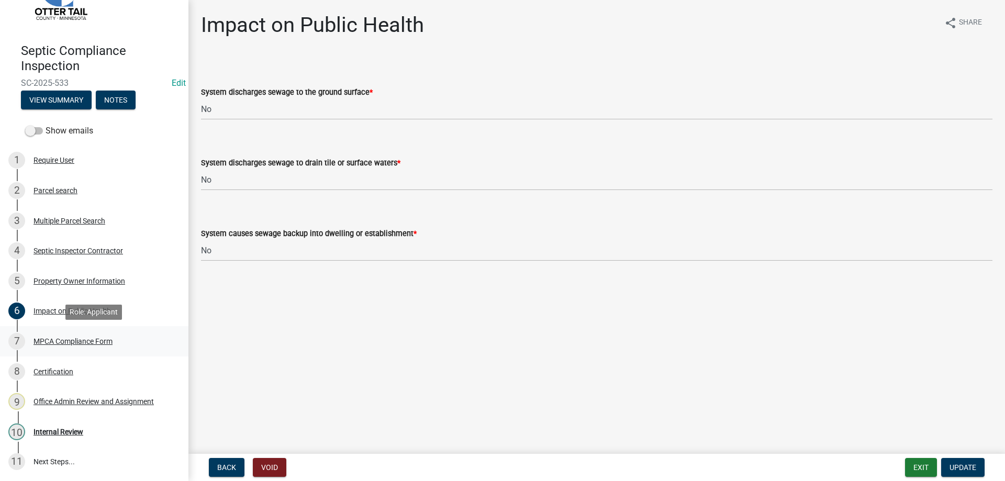
click at [73, 339] on div "MPCA Compliance Form" at bounding box center [72, 340] width 79 height 7
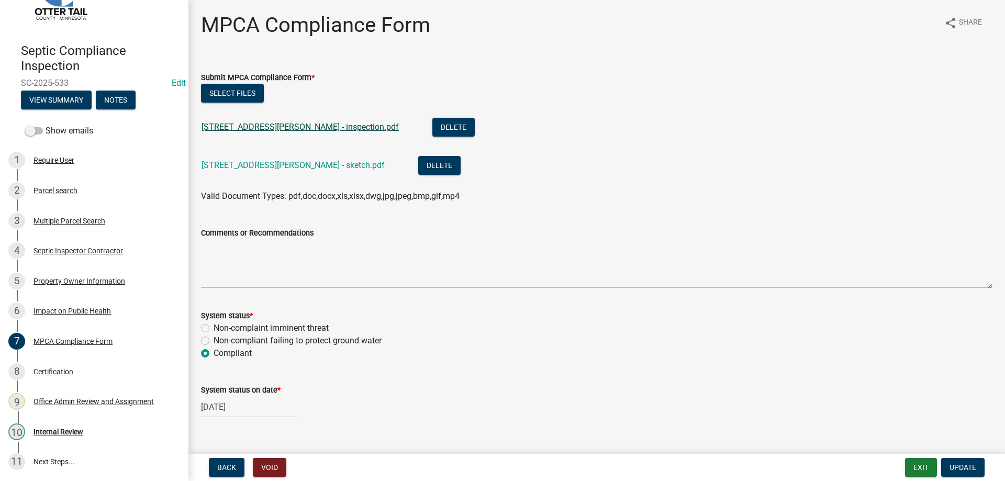
click at [285, 128] on link "15618 385th Ave - Herness - inspection.pdf" at bounding box center [299, 127] width 197 height 10
click at [285, 163] on link "15618 385th Ave - Herness - sketch.pdf" at bounding box center [292, 165] width 183 height 10
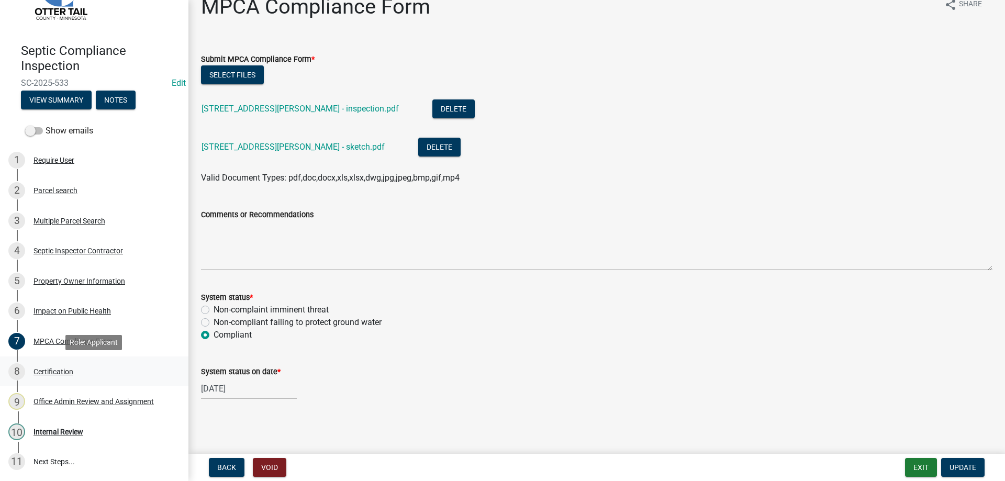
click at [48, 372] on div "Certification" at bounding box center [53, 371] width 40 height 7
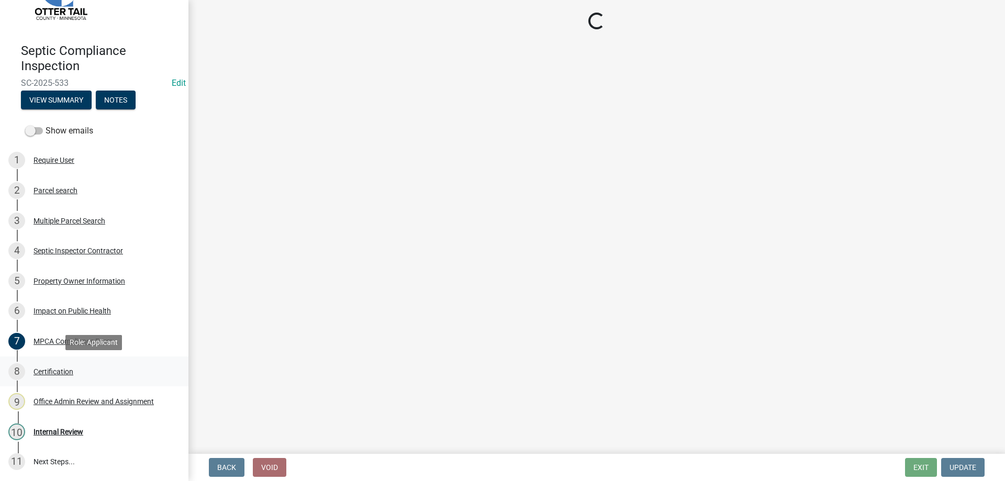
scroll to position [0, 0]
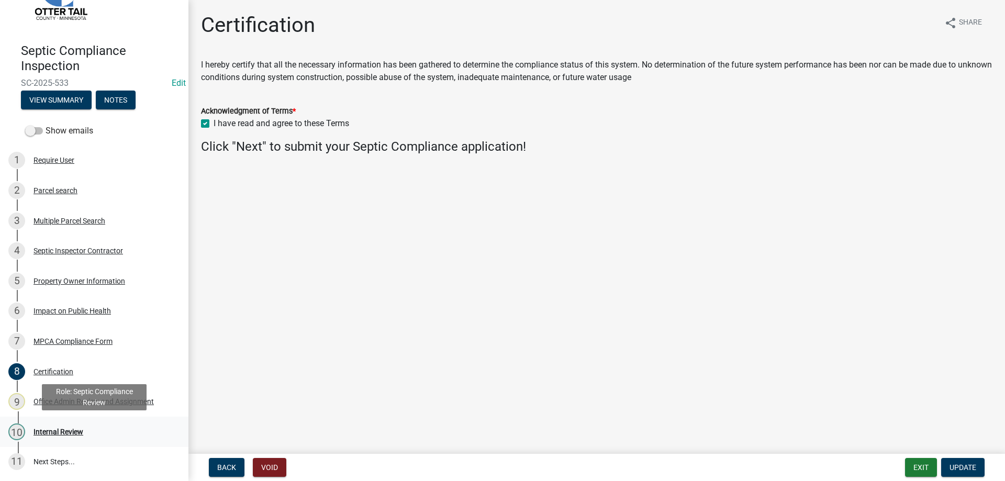
click at [64, 431] on div "Internal Review" at bounding box center [58, 431] width 50 height 7
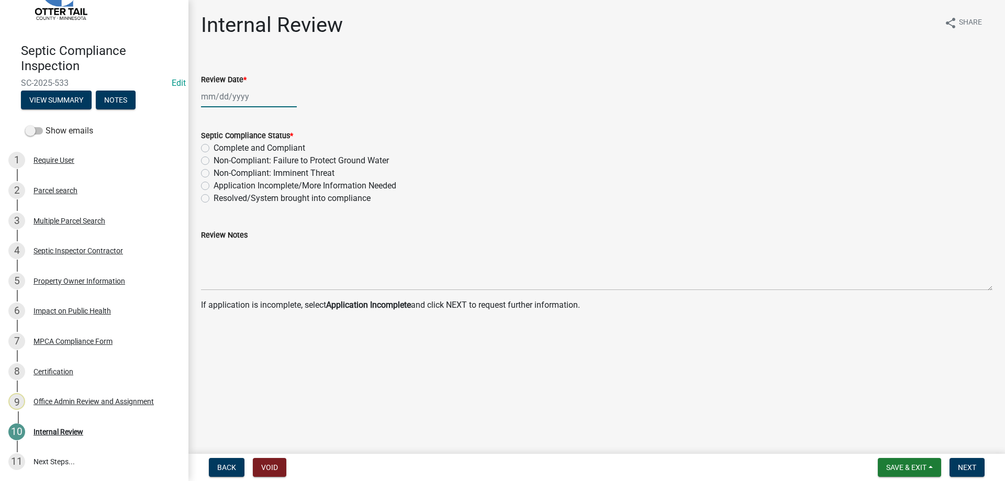
click at [221, 98] on input "Review Date *" at bounding box center [249, 96] width 96 height 21
select select "8"
select select "2025"
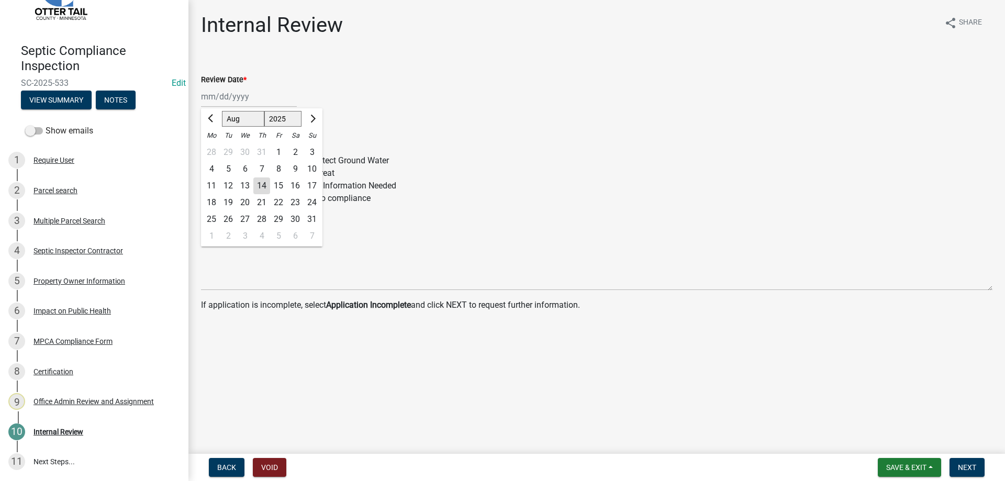
click at [264, 186] on div "14" at bounding box center [261, 185] width 17 height 17
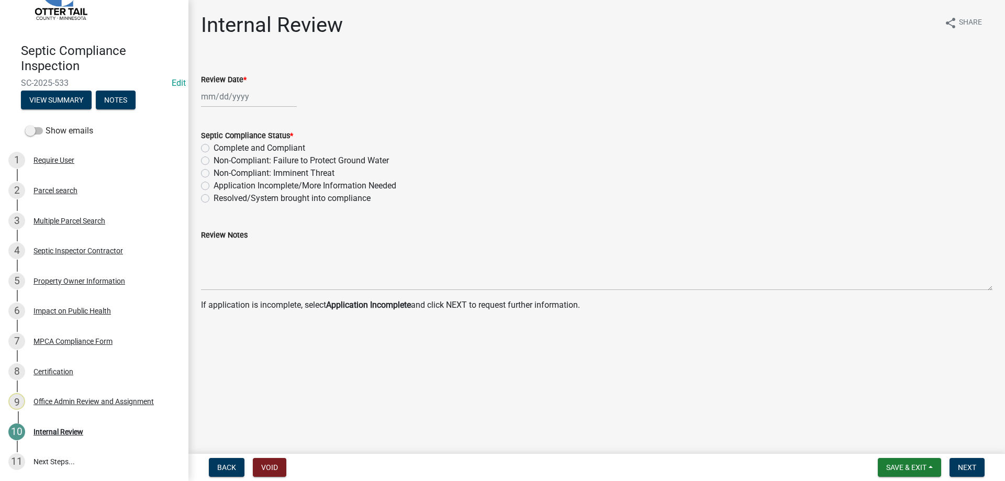
type input "08/14/2025"
click at [213, 145] on label "Complete and Compliant" at bounding box center [259, 148] width 92 height 13
click at [213, 145] on input "Complete and Compliant" at bounding box center [216, 145] width 7 height 7
radio input "true"
click at [973, 466] on span "Next" at bounding box center [966, 467] width 18 height 8
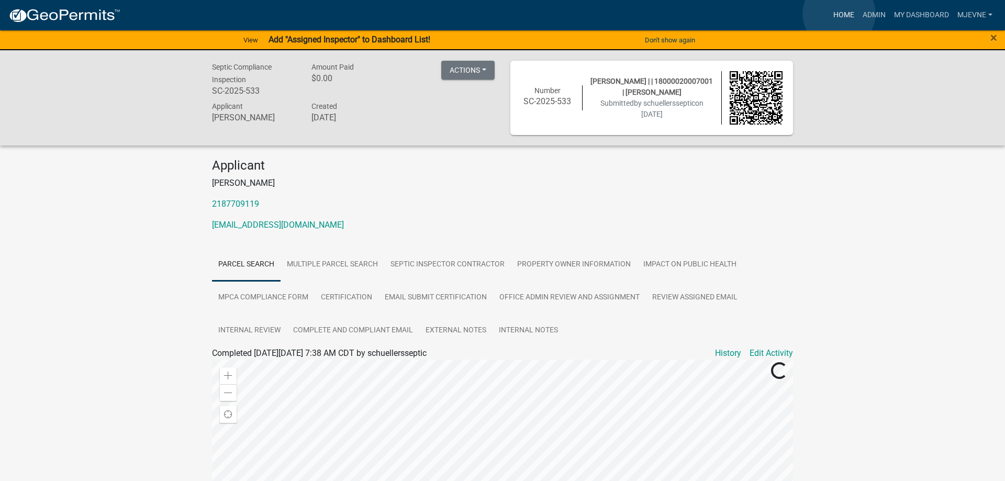
click at [839, 14] on link "Home" at bounding box center [843, 15] width 29 height 20
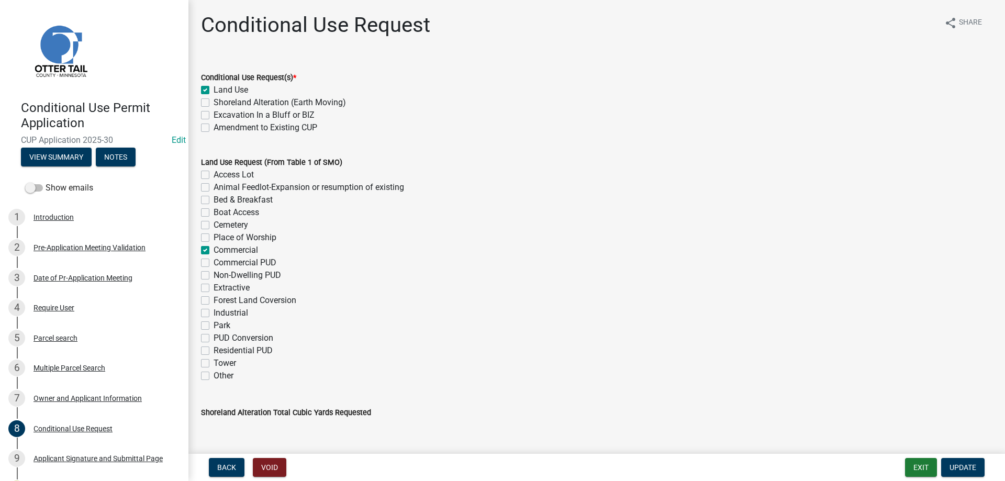
scroll to position [619, 0]
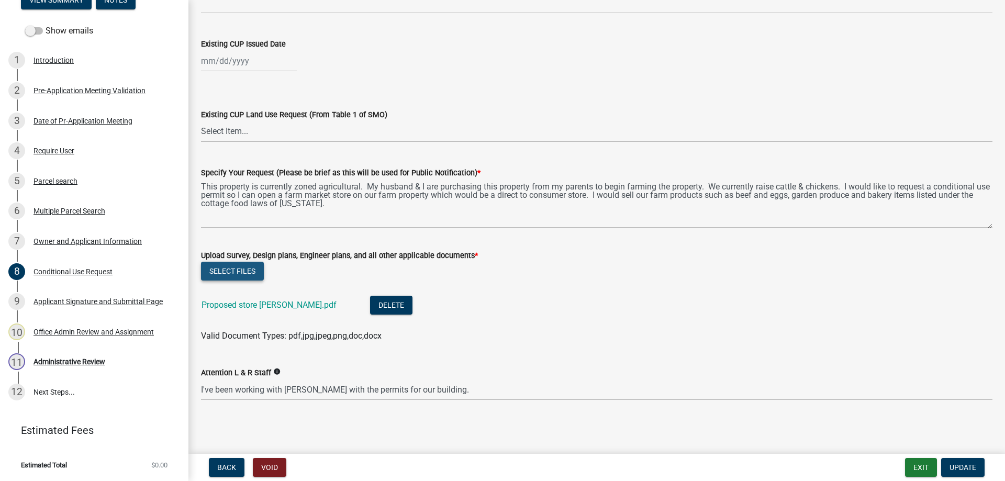
click at [215, 268] on button "Select files" at bounding box center [232, 271] width 63 height 19
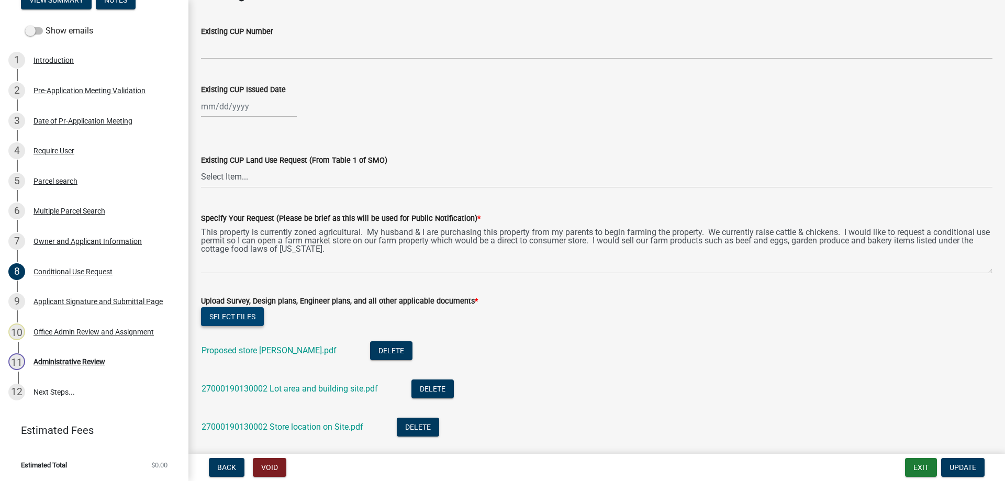
scroll to position [577, 0]
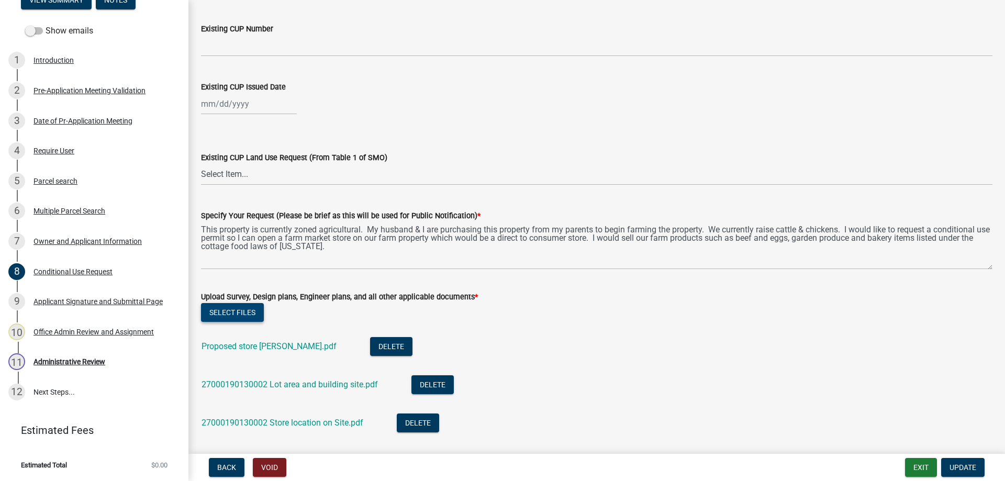
drag, startPoint x: 983, startPoint y: 269, endPoint x: 998, endPoint y: 268, distance: 14.7
click at [992, 268] on textarea "This property is currently zoned agricultural. My husband & I are purchasing th…" at bounding box center [596, 246] width 791 height 48
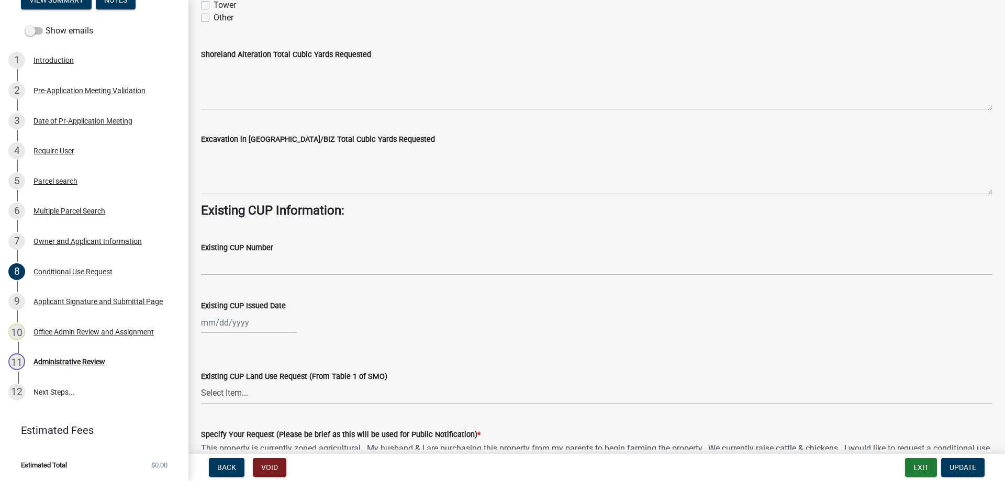
scroll to position [694, 0]
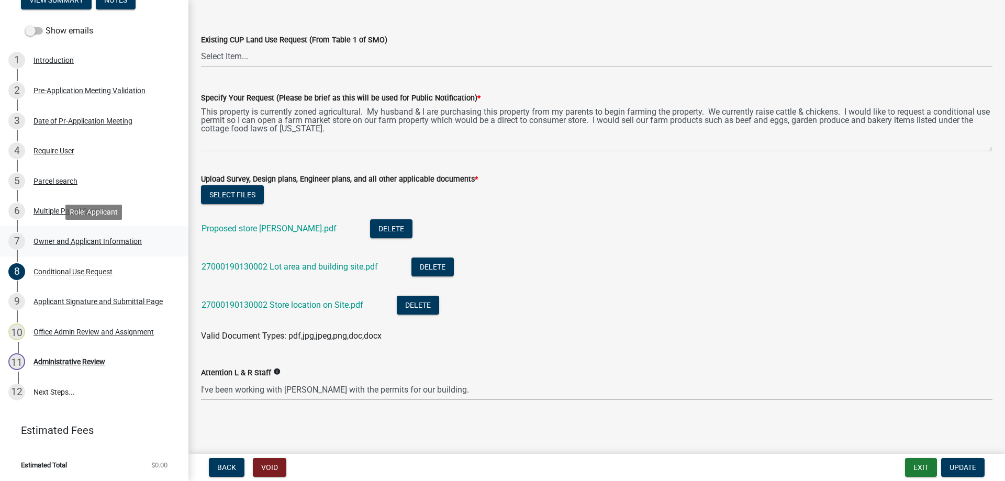
click at [52, 242] on div "Owner and Applicant Information" at bounding box center [87, 241] width 108 height 7
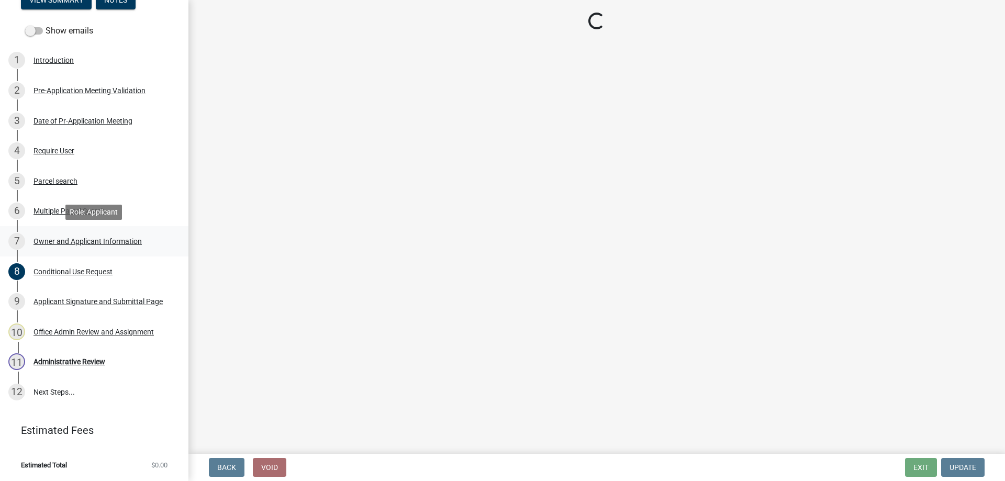
select select "8eb33e25-b777-401d-8aef-48673f52e970"
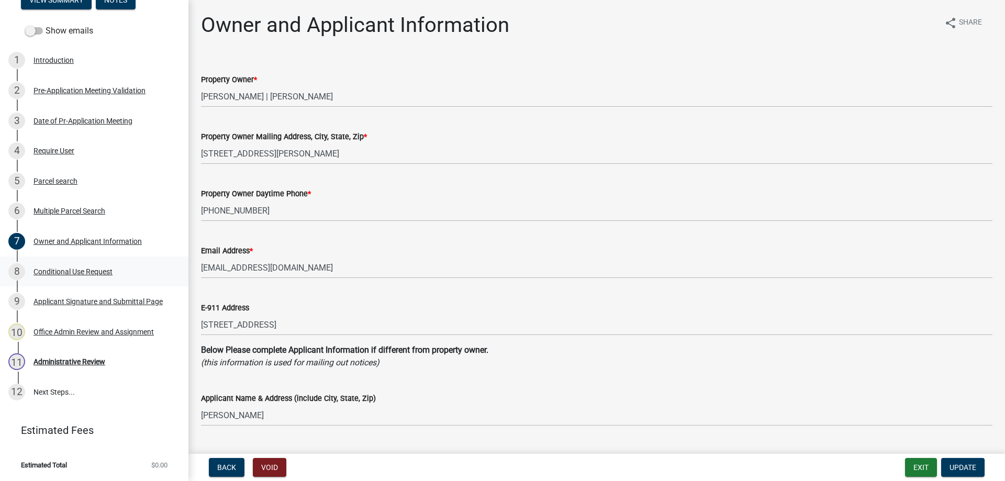
click at [52, 271] on div "Conditional Use Request" at bounding box center [72, 271] width 79 height 7
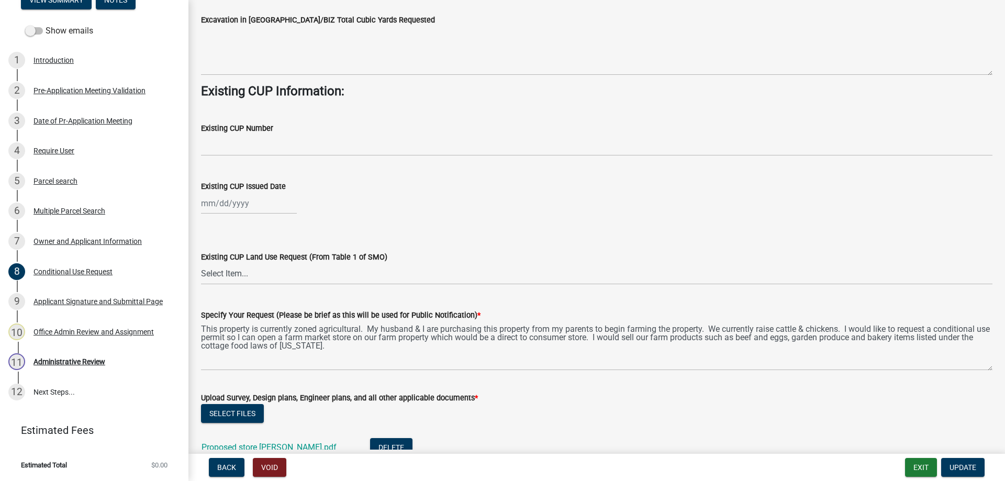
scroll to position [619, 0]
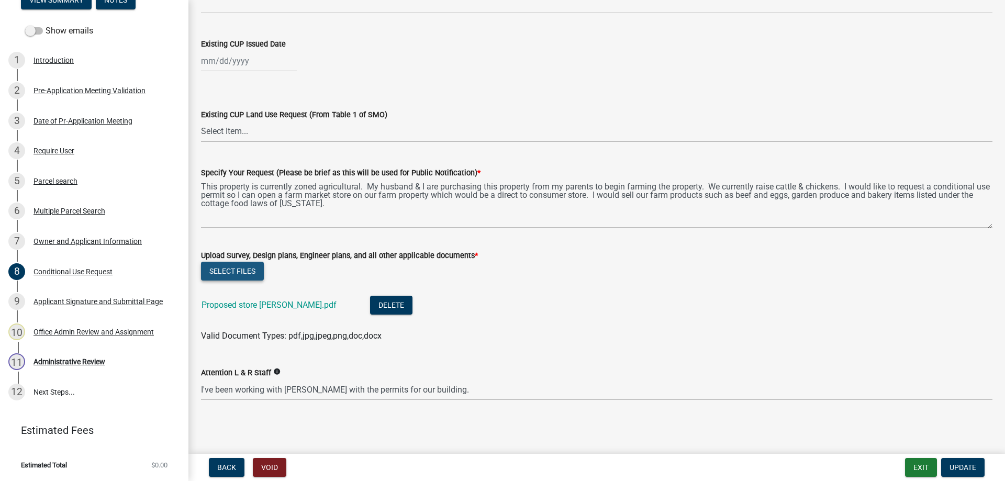
click at [232, 271] on button "Select files" at bounding box center [232, 271] width 63 height 19
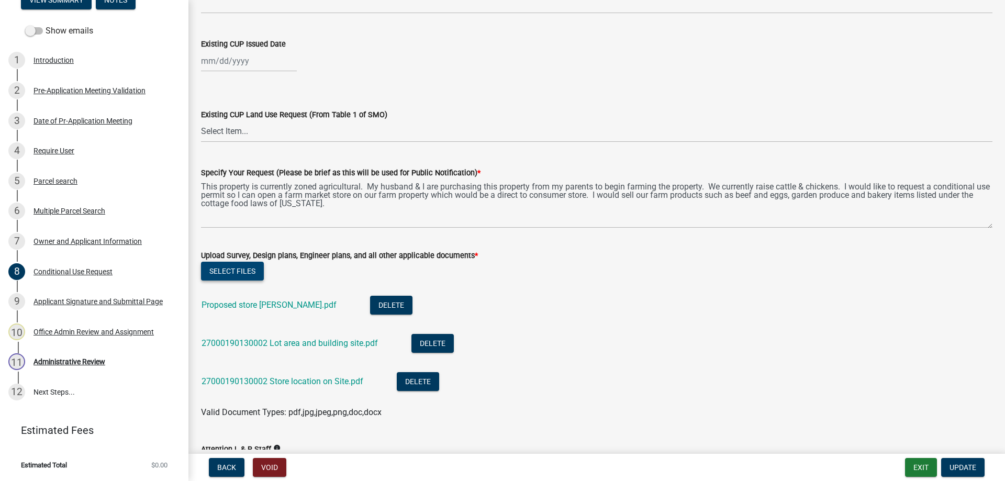
scroll to position [696, 0]
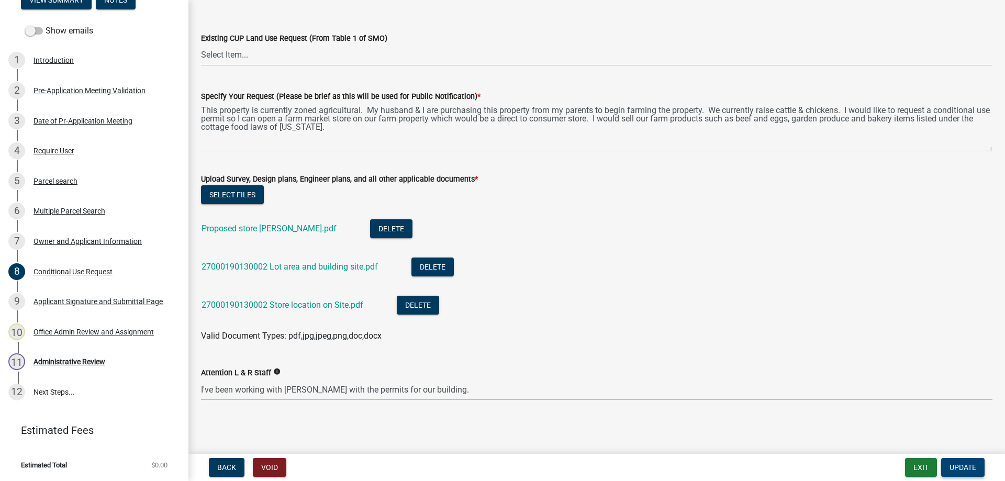
click at [956, 469] on span "Update" at bounding box center [962, 467] width 27 height 8
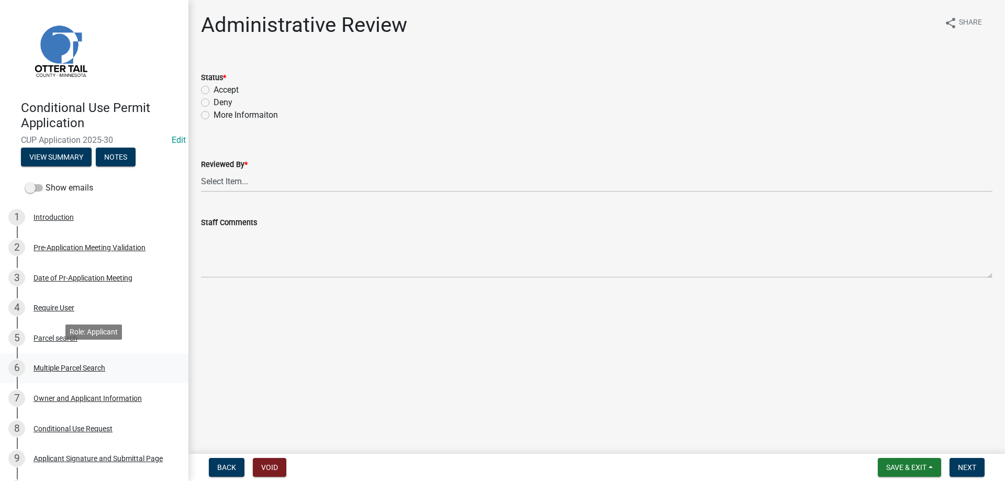
scroll to position [157, 0]
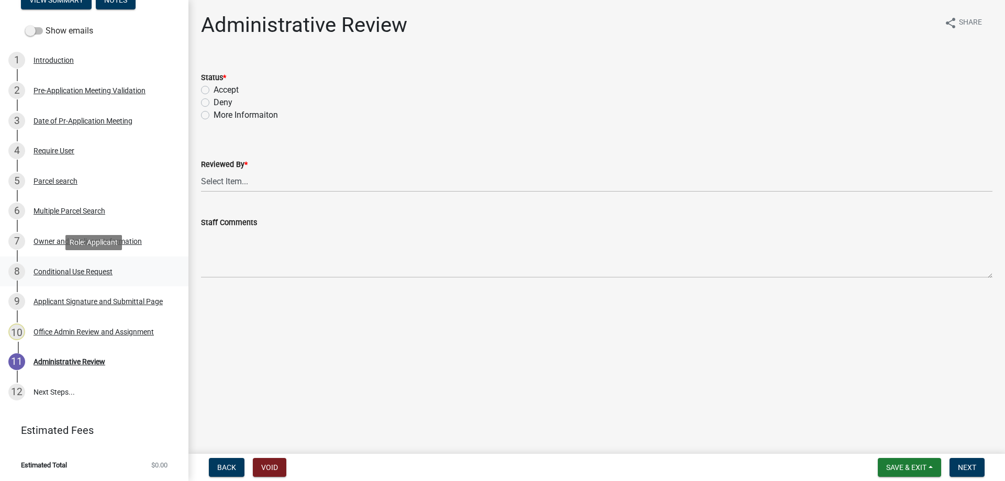
click at [90, 273] on div "Conditional Use Request" at bounding box center [72, 271] width 79 height 7
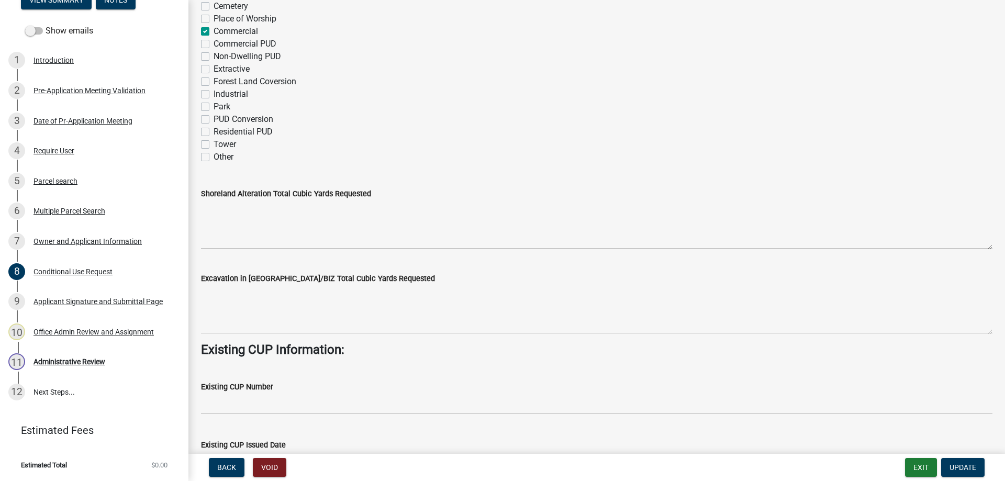
scroll to position [0, 0]
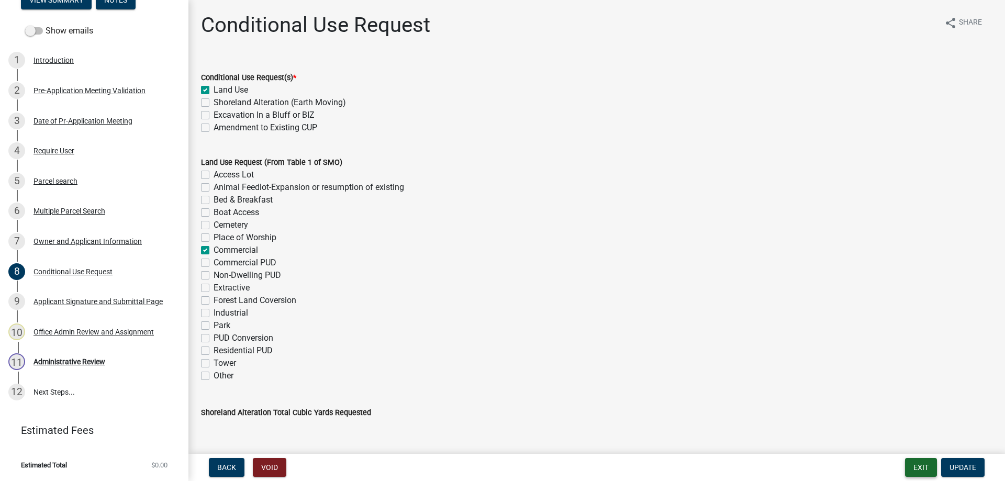
click at [921, 465] on button "Exit" at bounding box center [921, 467] width 32 height 19
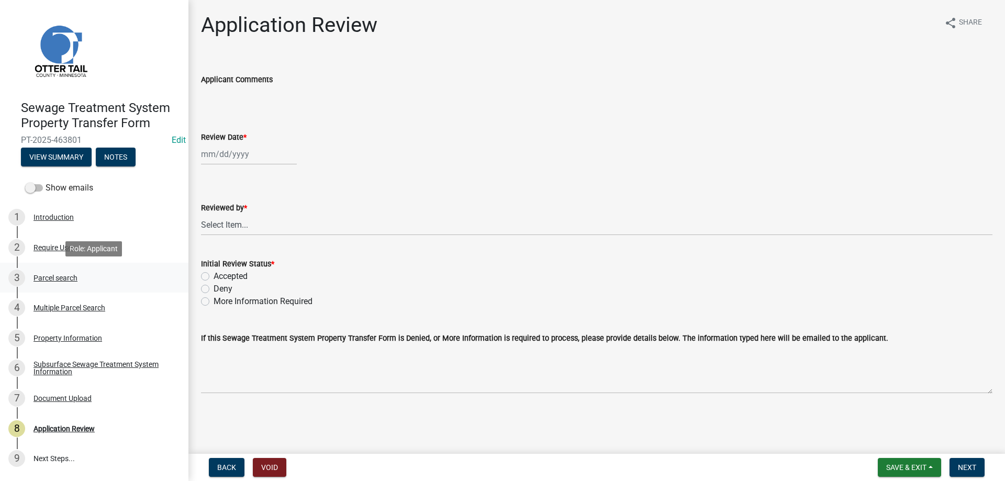
click at [43, 281] on div "Parcel search" at bounding box center [55, 277] width 44 height 7
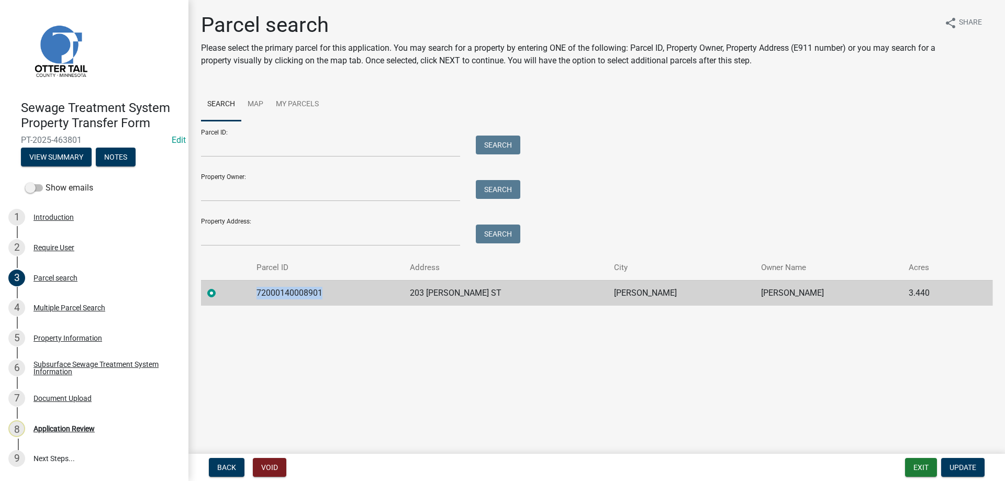
drag, startPoint x: 328, startPoint y: 294, endPoint x: 265, endPoint y: 295, distance: 62.8
click at [265, 295] on td "72000140008901" at bounding box center [326, 293] width 153 height 26
copy td "72000140008901"
click at [58, 306] on div "Multiple Parcel Search" at bounding box center [69, 307] width 72 height 7
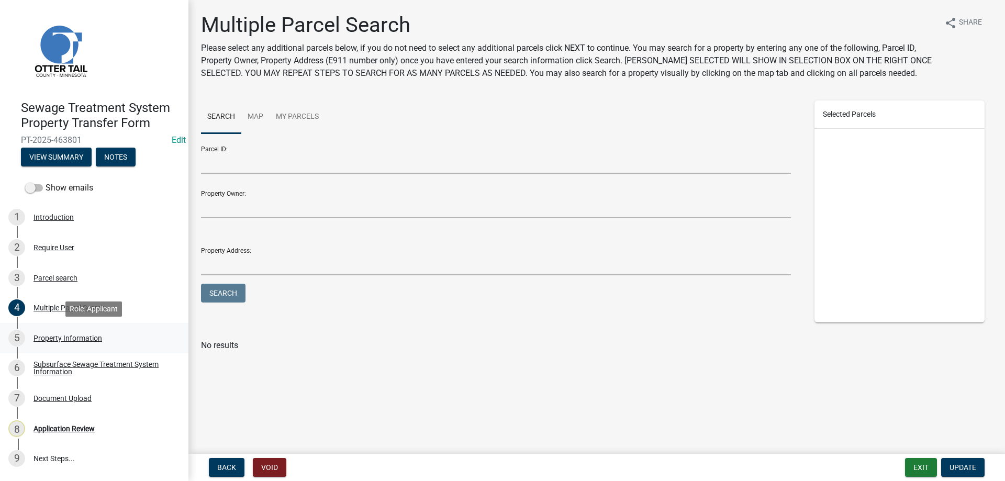
click at [60, 335] on div "Property Information" at bounding box center [67, 337] width 69 height 7
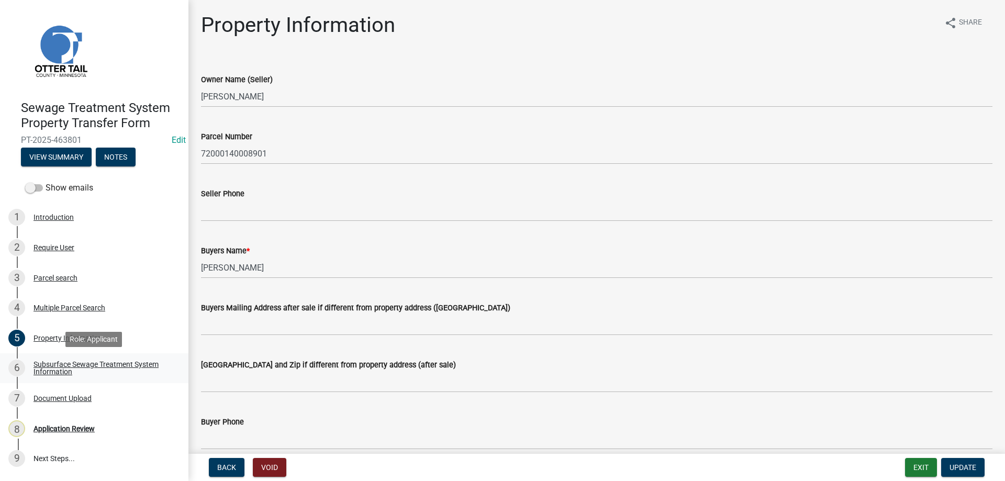
click at [55, 367] on div "Subsurface Sewage Treatment System Information" at bounding box center [102, 367] width 138 height 15
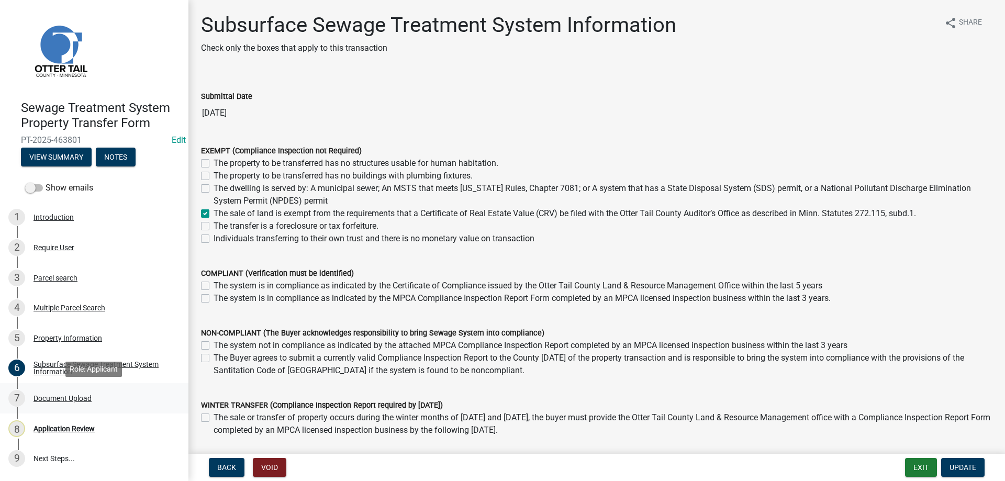
click at [49, 396] on div "Document Upload" at bounding box center [62, 398] width 58 height 7
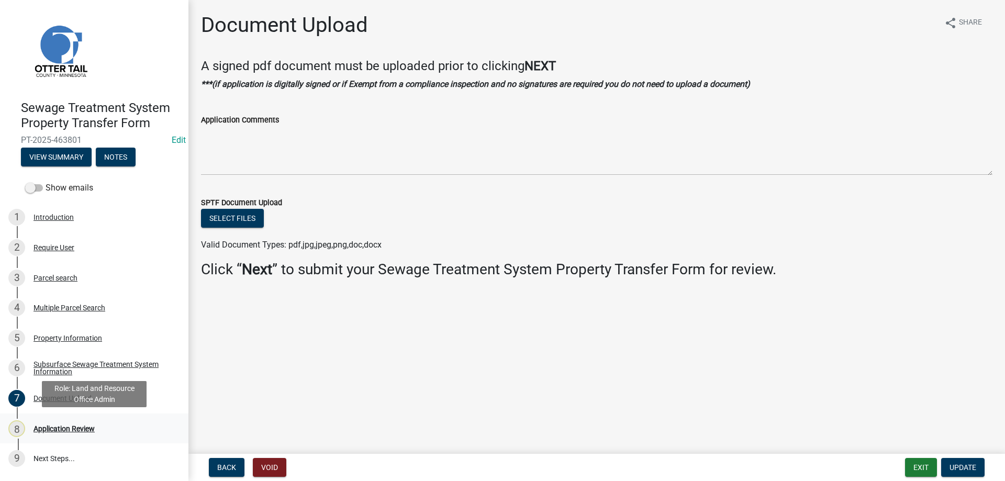
click at [59, 429] on div "Application Review" at bounding box center [63, 428] width 61 height 7
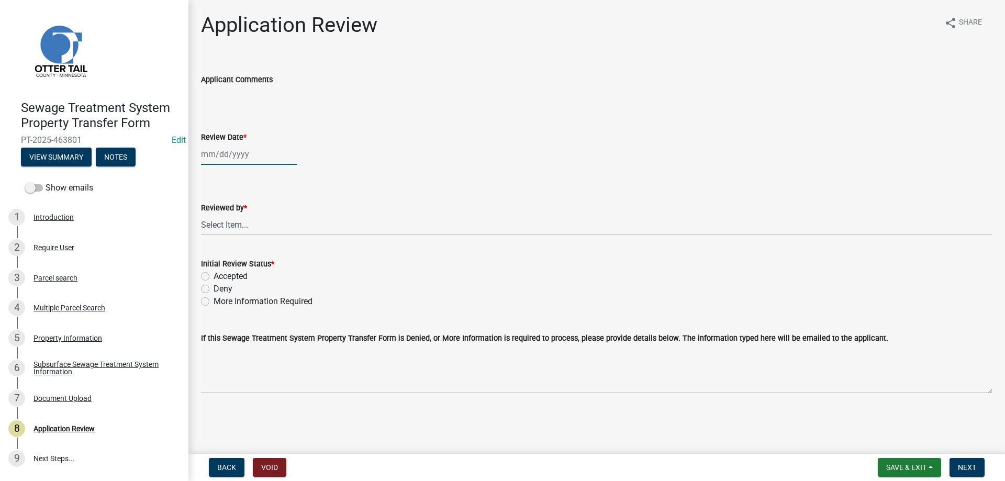
click at [228, 156] on input "Review Date *" at bounding box center [249, 153] width 96 height 21
select select "8"
select select "2025"
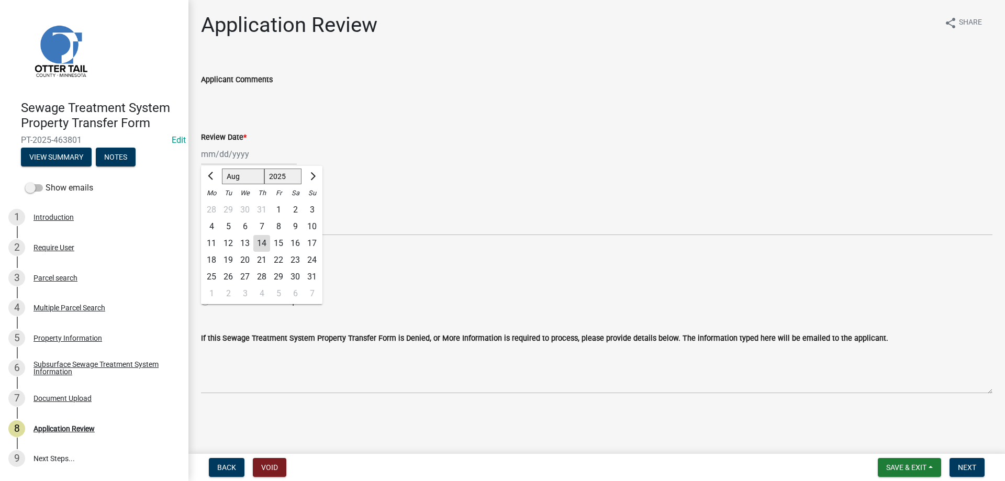
click at [261, 242] on div "14" at bounding box center [261, 243] width 17 height 17
type input "[DATE]"
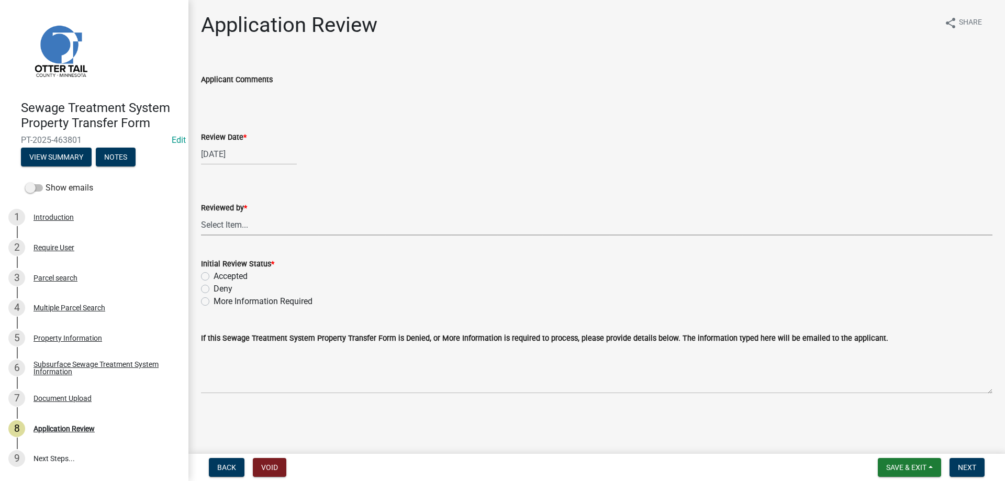
click at [201, 214] on select "Select Item... [PERSON_NAME] [PERSON_NAME] [PERSON_NAME] [PERSON_NAME] [PERSON_…" at bounding box center [596, 224] width 791 height 21
click option "[PERSON_NAME]" at bounding box center [0, 0] width 0 height 0
select select "b4c12476-3918-4c31-b34d-126d47b866fd"
click at [213, 276] on label "Accepted" at bounding box center [230, 276] width 34 height 13
click at [213, 276] on input "Accepted" at bounding box center [216, 273] width 7 height 7
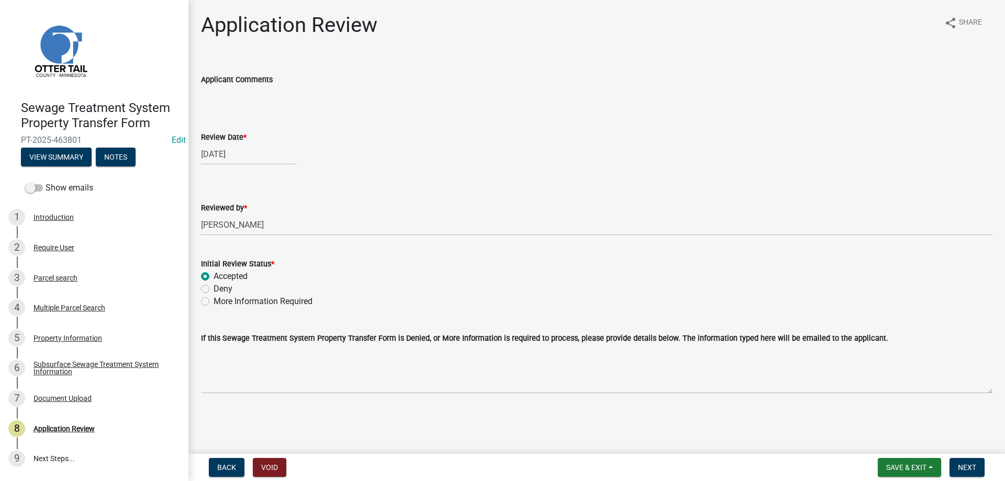
radio input "true"
click at [966, 472] on button "Next" at bounding box center [966, 467] width 35 height 19
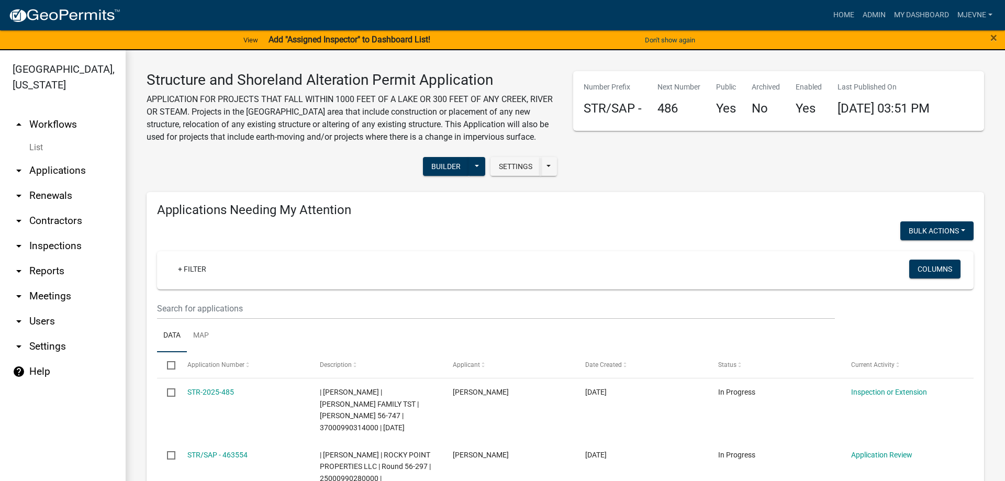
select select "3: 100"
click at [916, 14] on link "My Dashboard" at bounding box center [920, 15] width 63 height 20
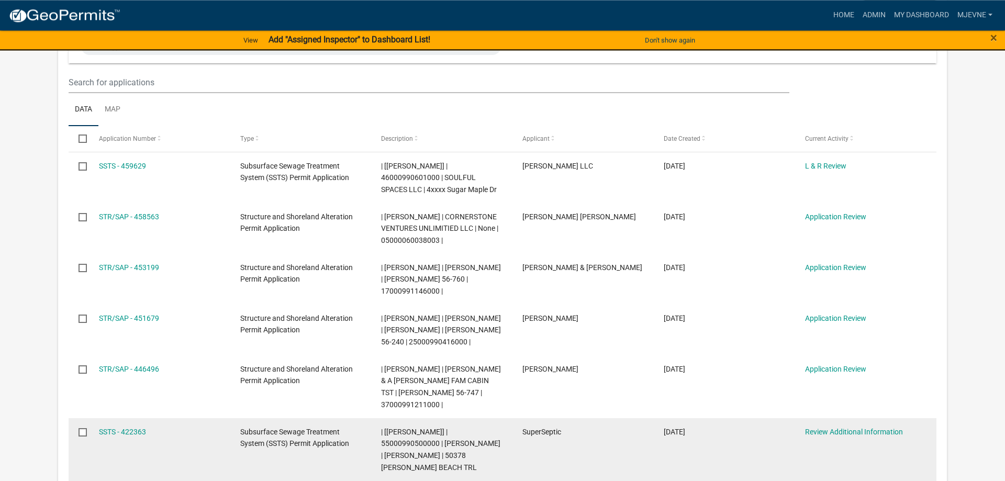
scroll to position [160, 0]
